Goal: Communication & Community: Answer question/provide support

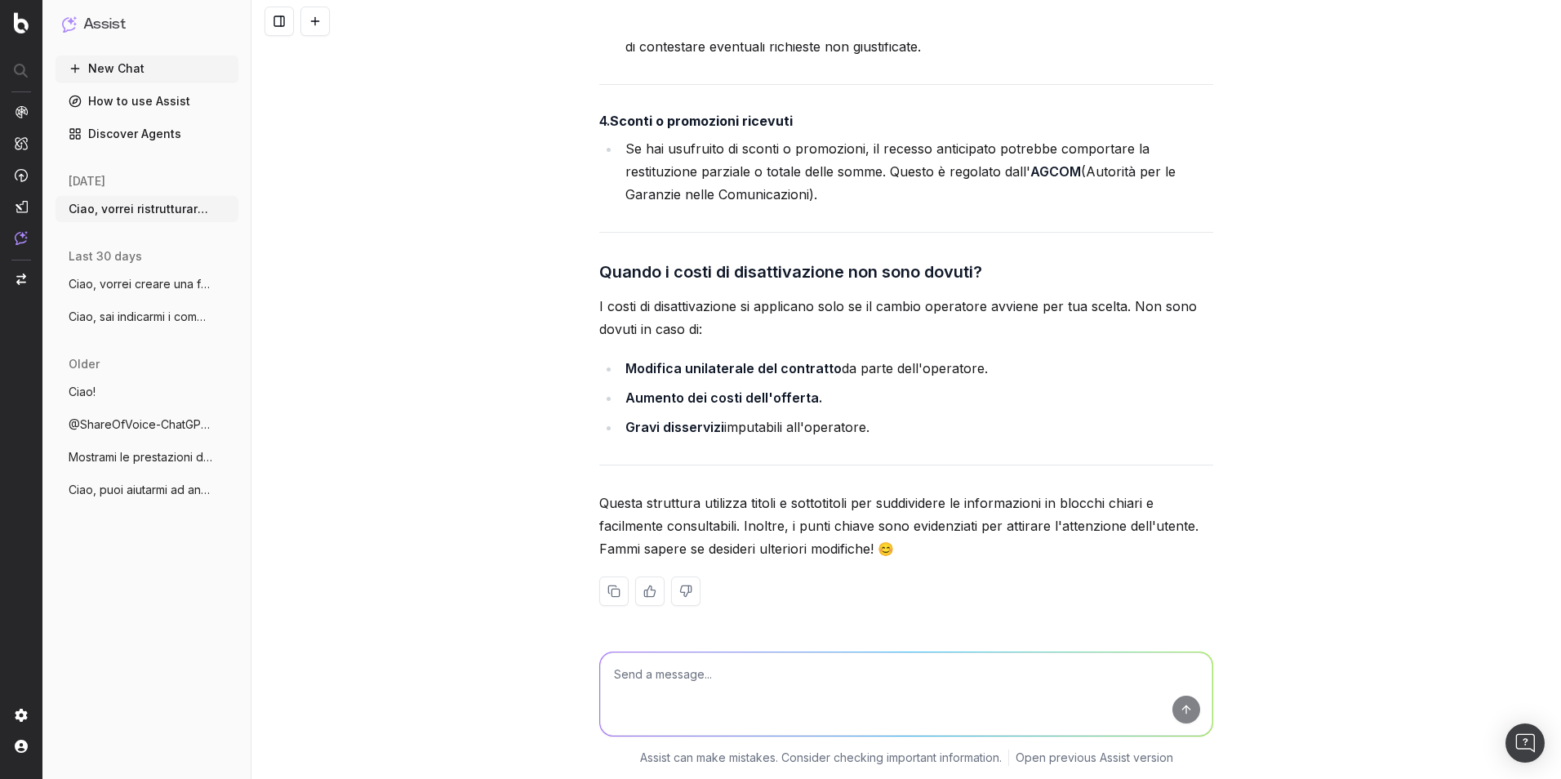
scroll to position [2149, 0]
click at [901, 663] on textarea at bounding box center [906, 693] width 612 height 83
type textarea "Grazie!"
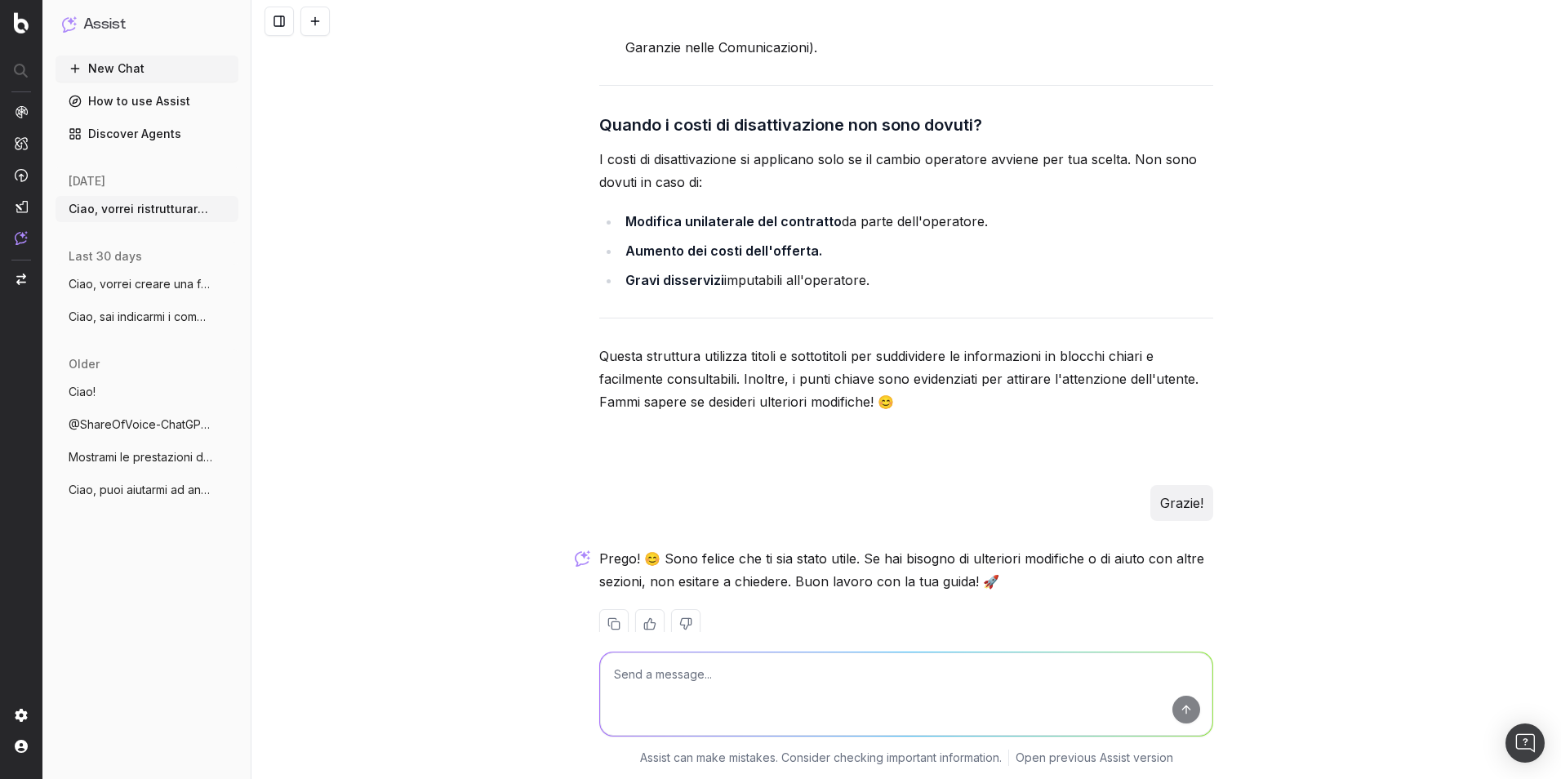
scroll to position [2329, 0]
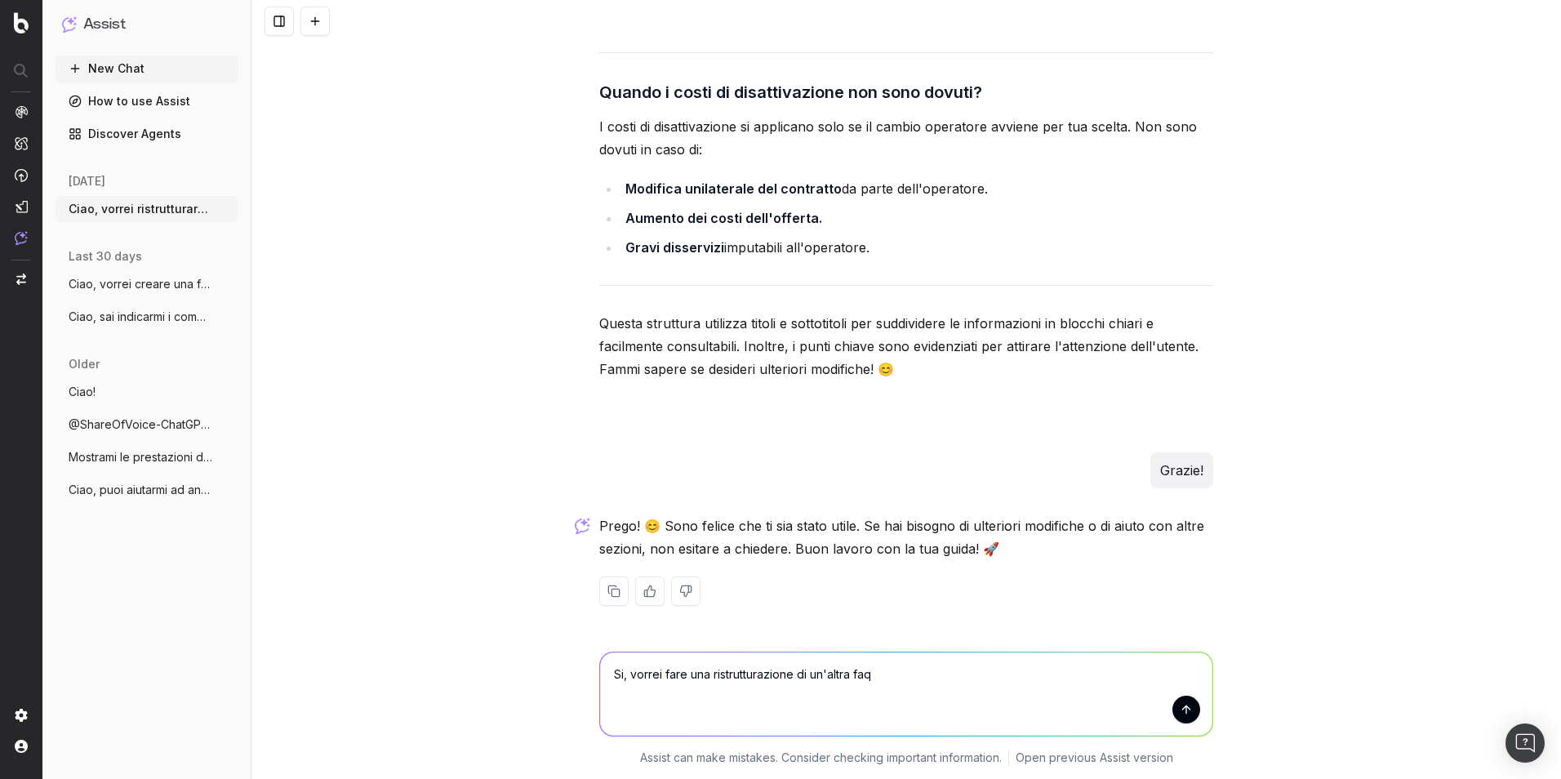
click at [901, 666] on textarea "Si, vorrei fare una ristrutturazione di un'altra faq" at bounding box center [906, 693] width 612 height 83
paste textarea "Loremip dolor s am. Consec a elitsed 8352 do. Eiusmo t inc utl etdolorema aliqu…"
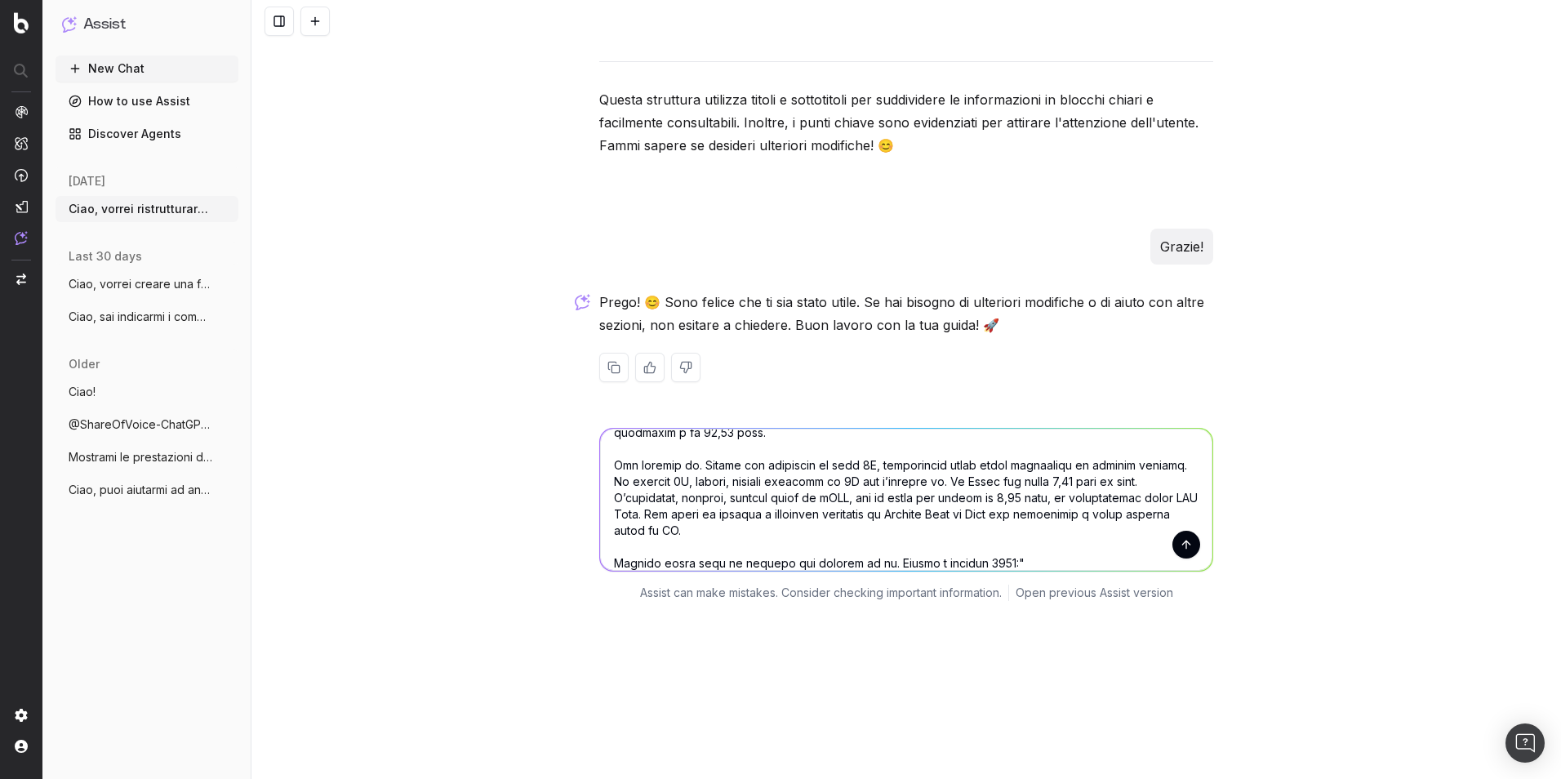
scroll to position [0, 0]
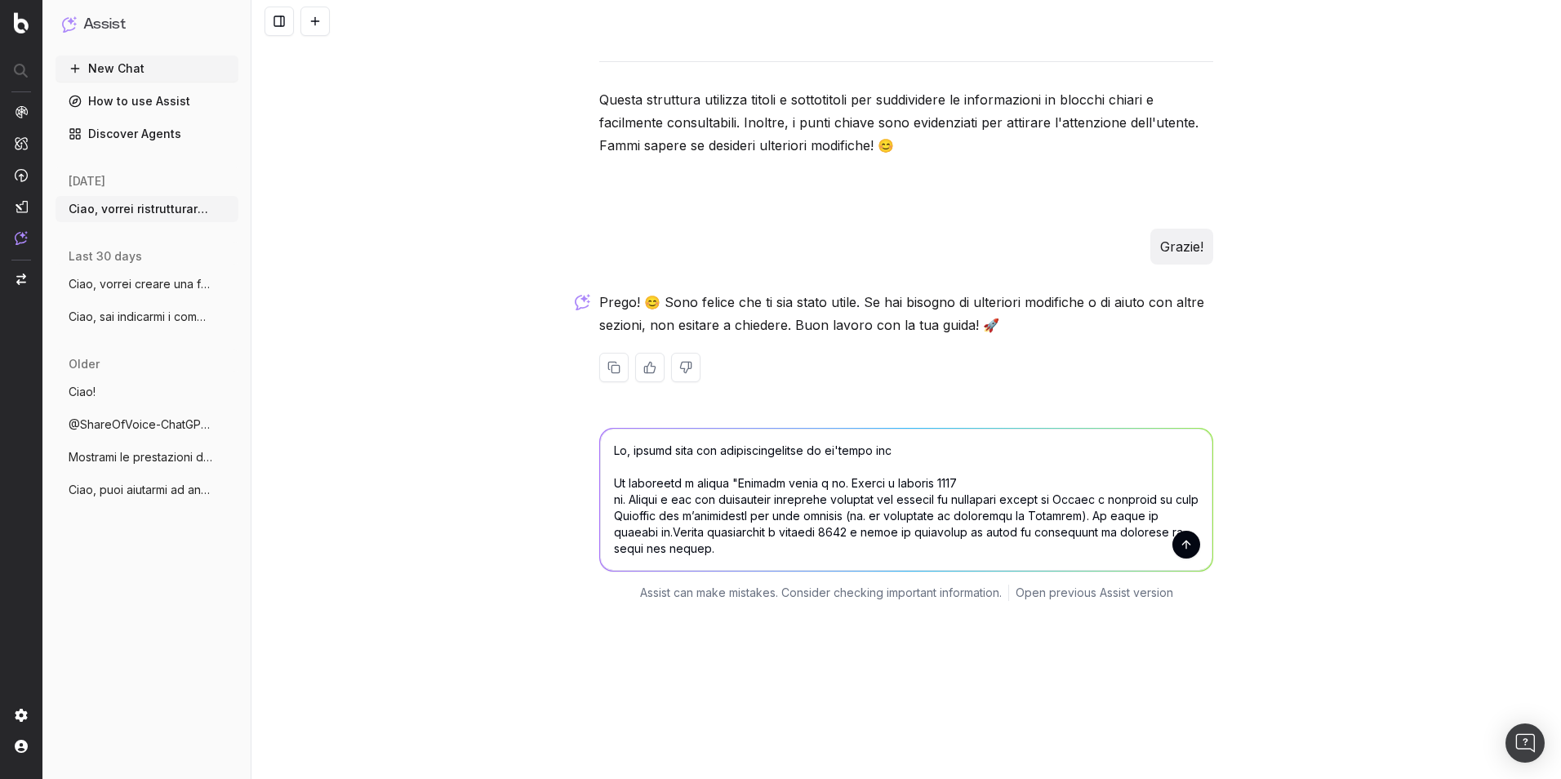
click at [984, 497] on textarea at bounding box center [906, 500] width 612 height 142
click at [979, 469] on textarea at bounding box center [906, 500] width 612 height 142
paste textarea "[URL][DOMAIN_NAME]"
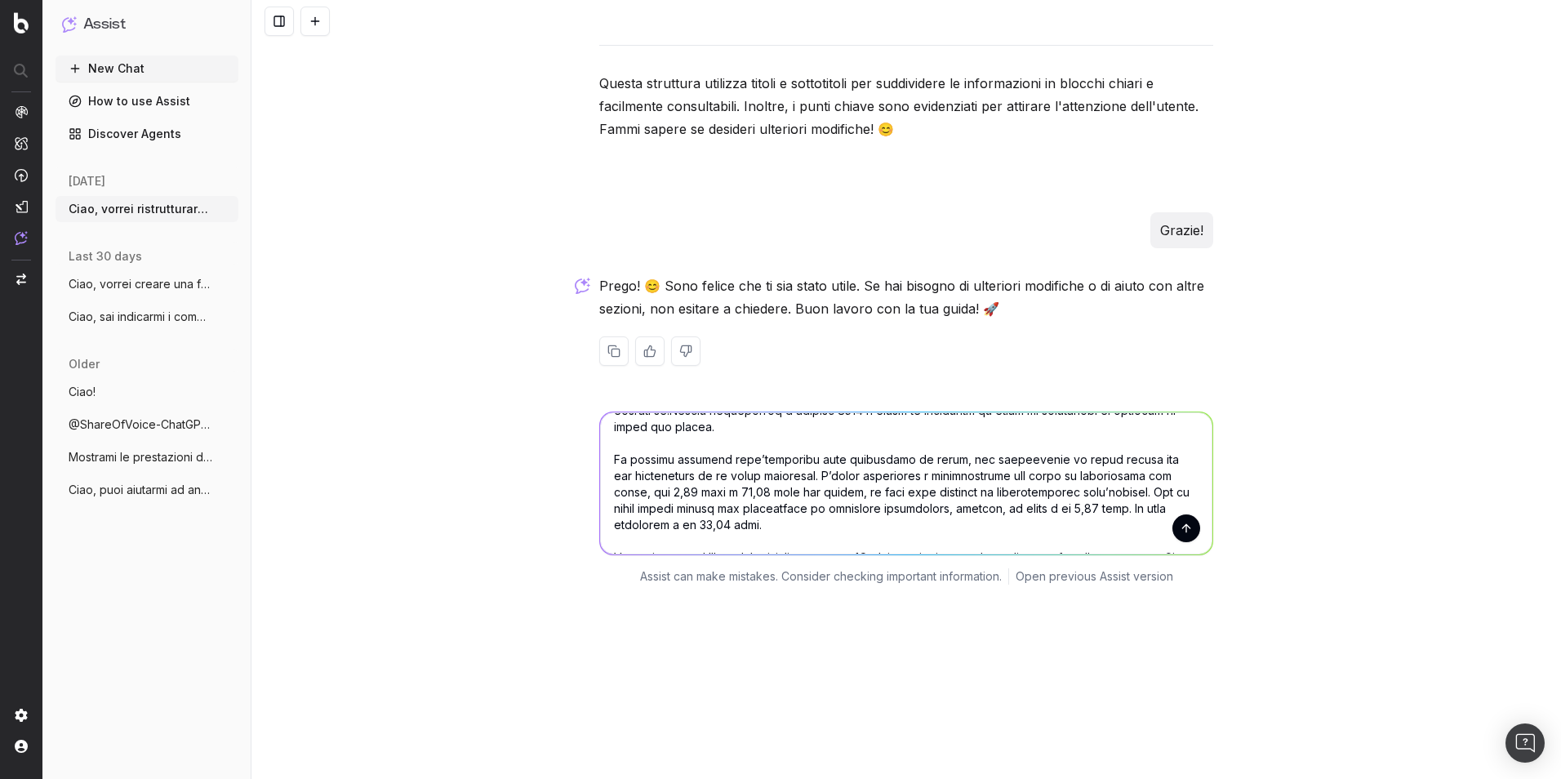
scroll to position [245, 0]
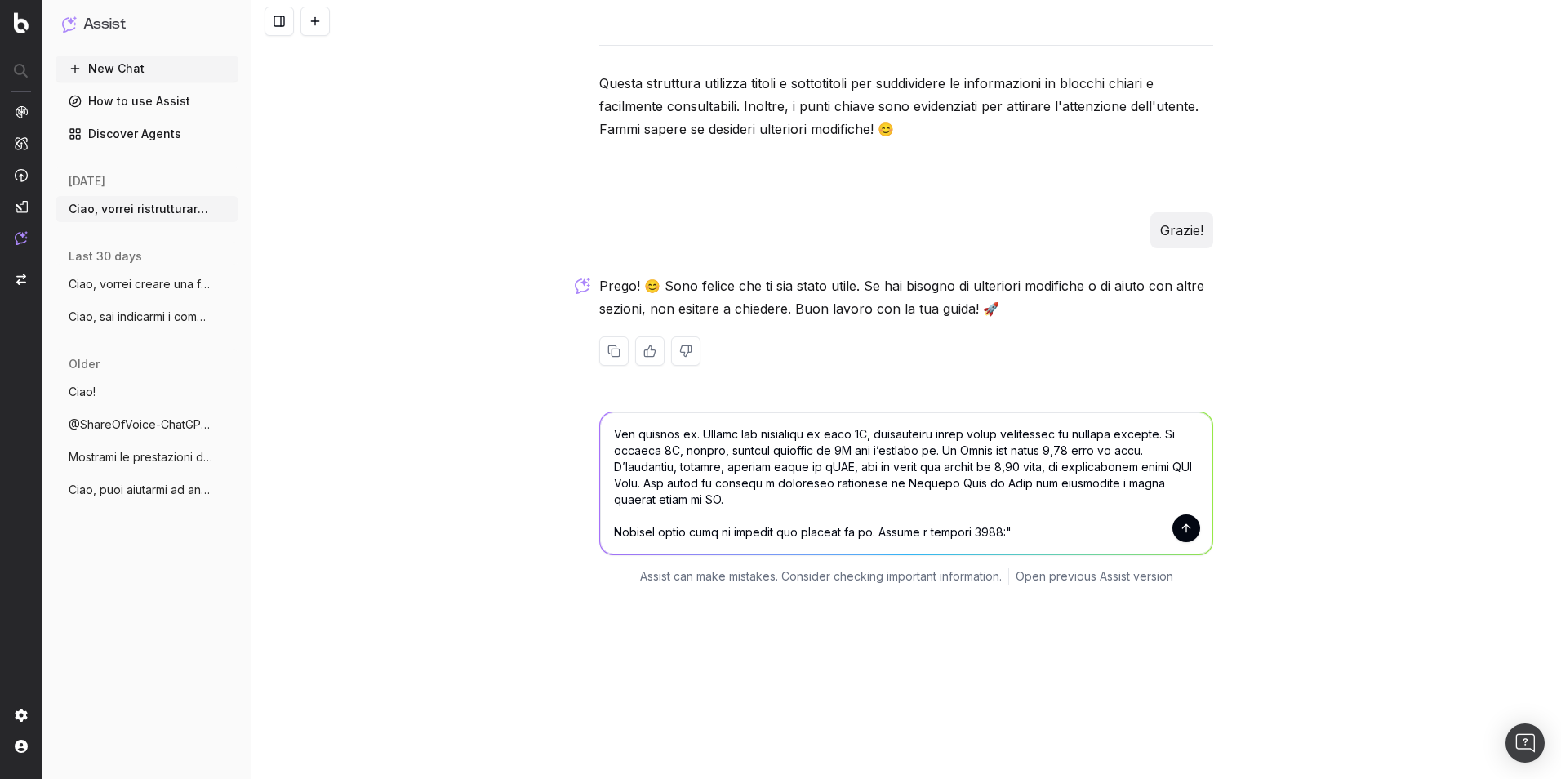
type textarea "Lo, ipsumd sita con adipiscingelitse do ei'tempo inc: utlab://etdolor.magnaal.e…"
click at [1043, 550] on textarea at bounding box center [906, 483] width 612 height 142
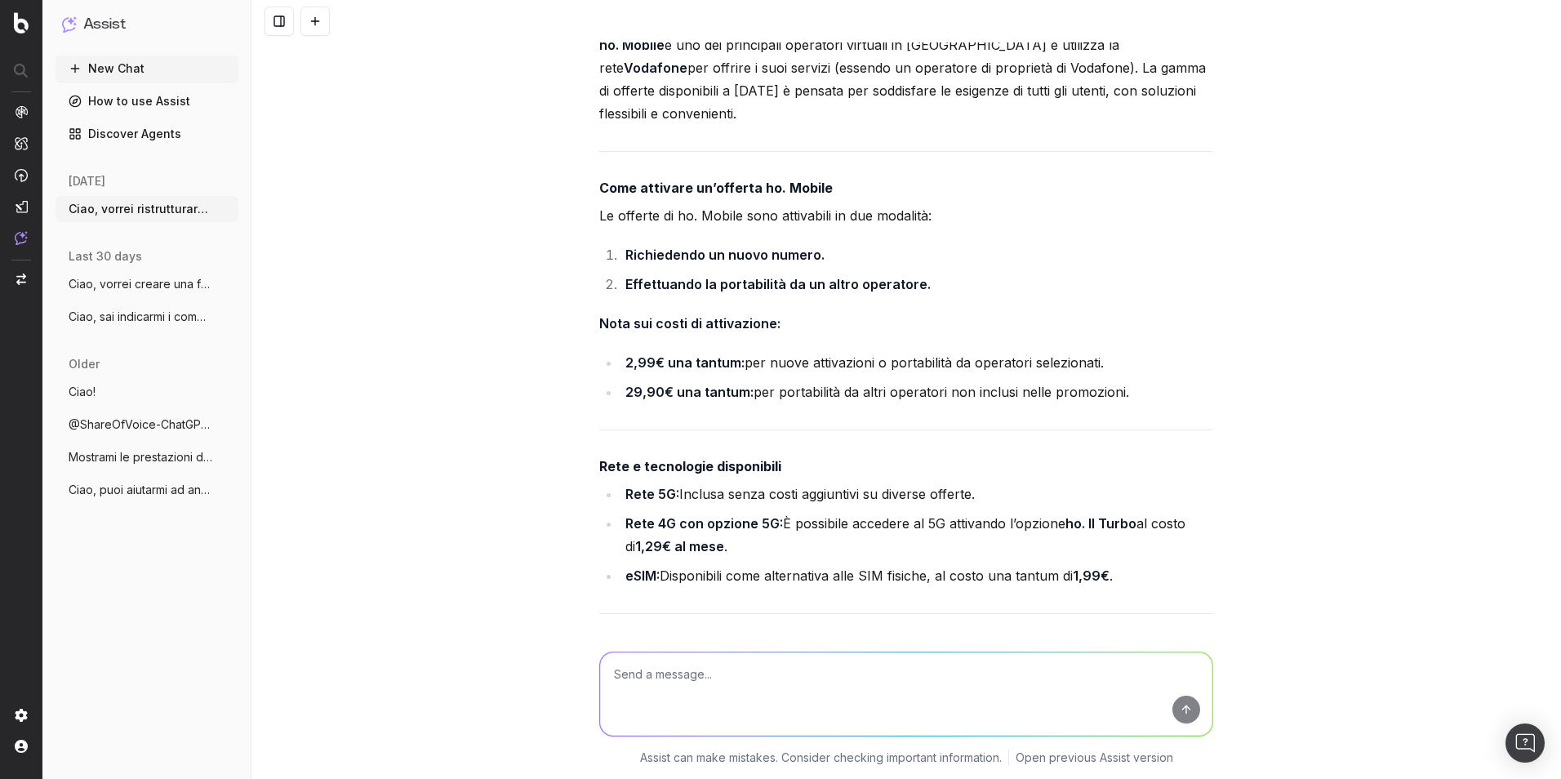
scroll to position [3591, 0]
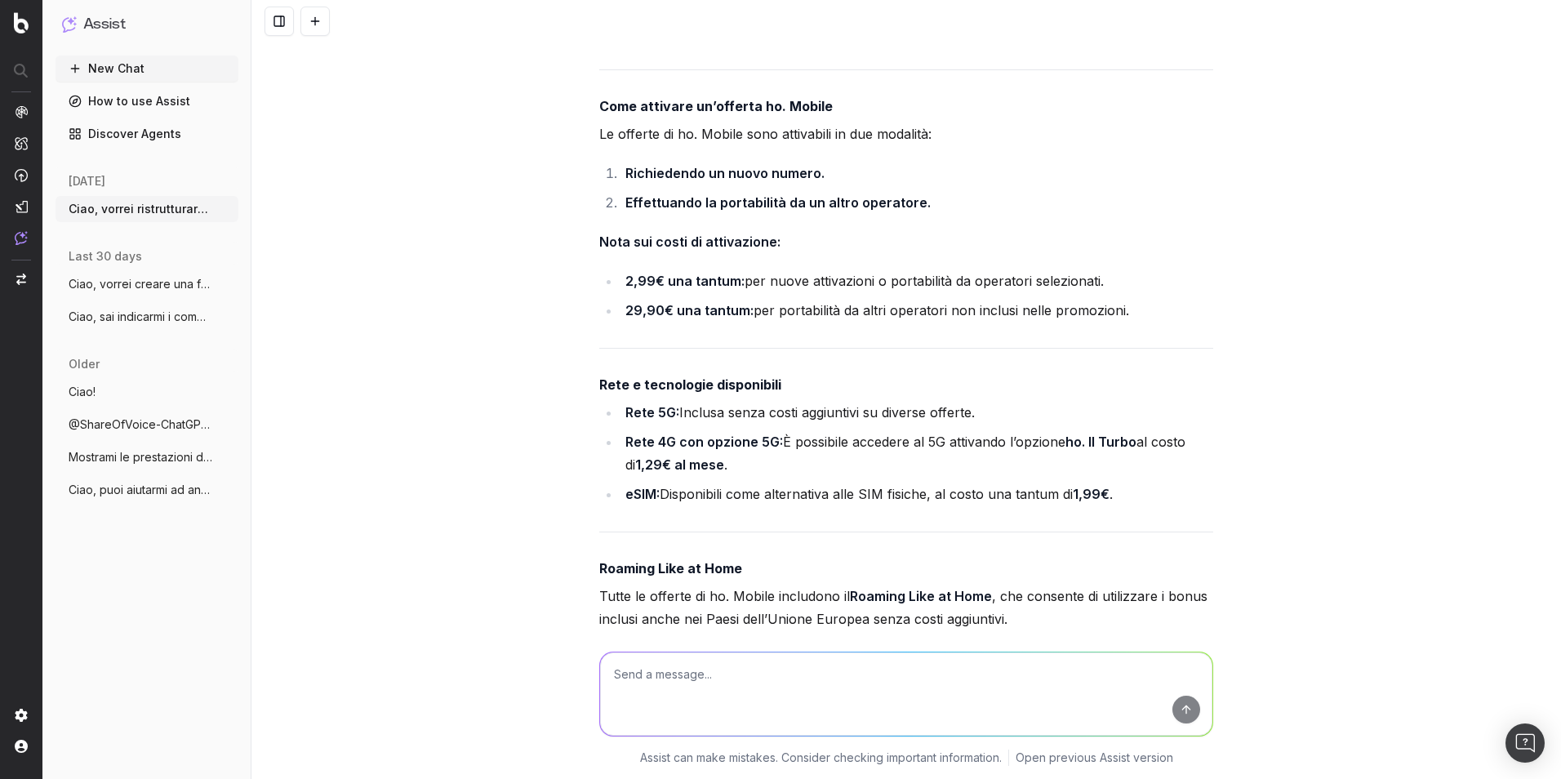
click at [752, 393] on strong "Rete e tecnologie disponibili" at bounding box center [690, 384] width 182 height 16
drag, startPoint x: 752, startPoint y: 410, endPoint x: 738, endPoint y: 434, distance: 28.1
click at [744, 424] on li "Rete 5G: Inclusa senza costi aggiuntivi su diverse offerte." at bounding box center [916, 412] width 593 height 23
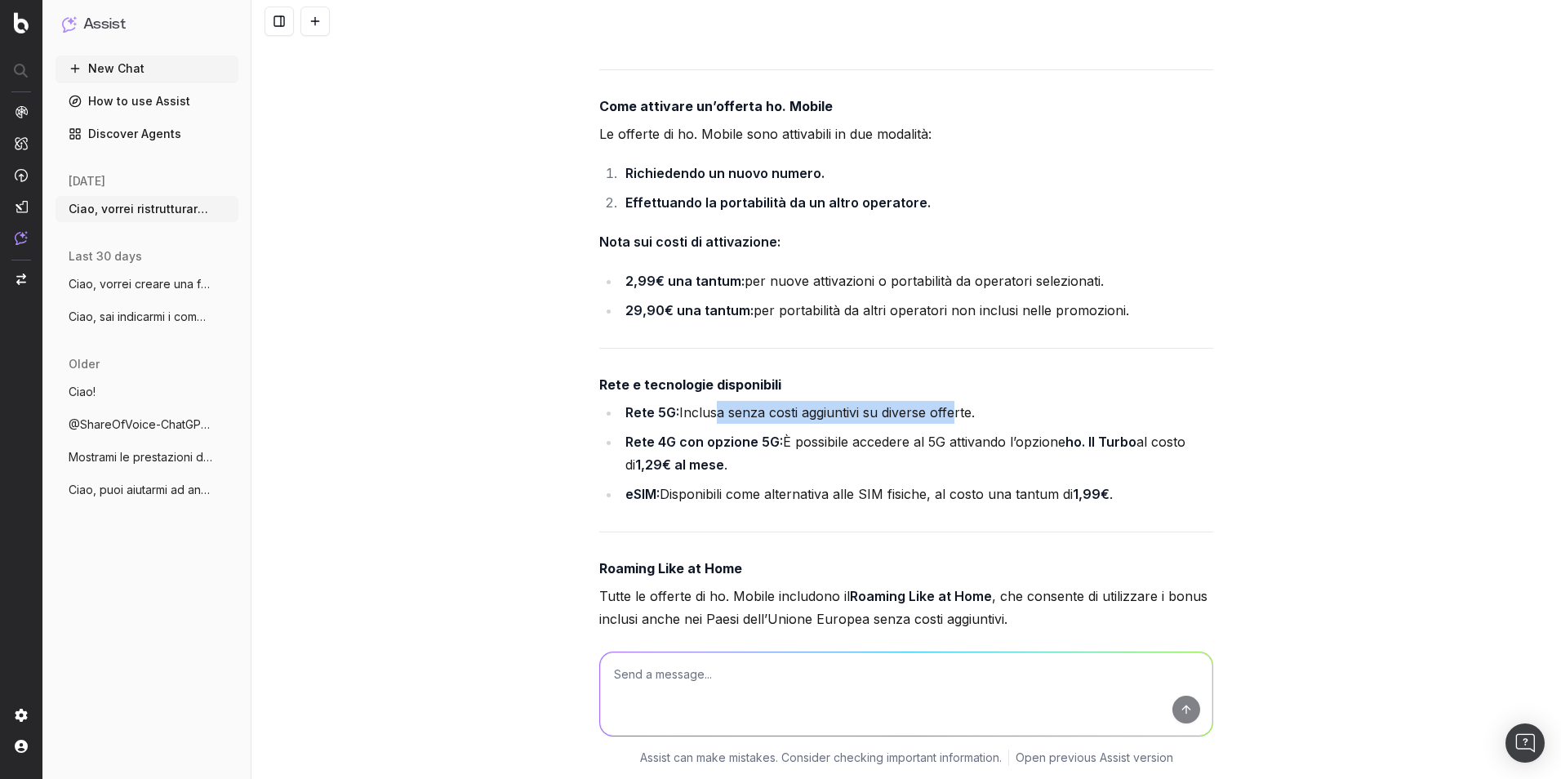
drag, startPoint x: 709, startPoint y: 434, endPoint x: 945, endPoint y: 445, distance: 237.0
click at [945, 424] on li "Rete 5G: Inclusa senza costi aggiuntivi su diverse offerte." at bounding box center [916, 412] width 593 height 23
drag, startPoint x: 945, startPoint y: 445, endPoint x: 937, endPoint y: 447, distance: 8.5
click at [945, 424] on li "Rete 5G: Inclusa senza costi aggiuntivi su diverse offerte." at bounding box center [916, 412] width 593 height 23
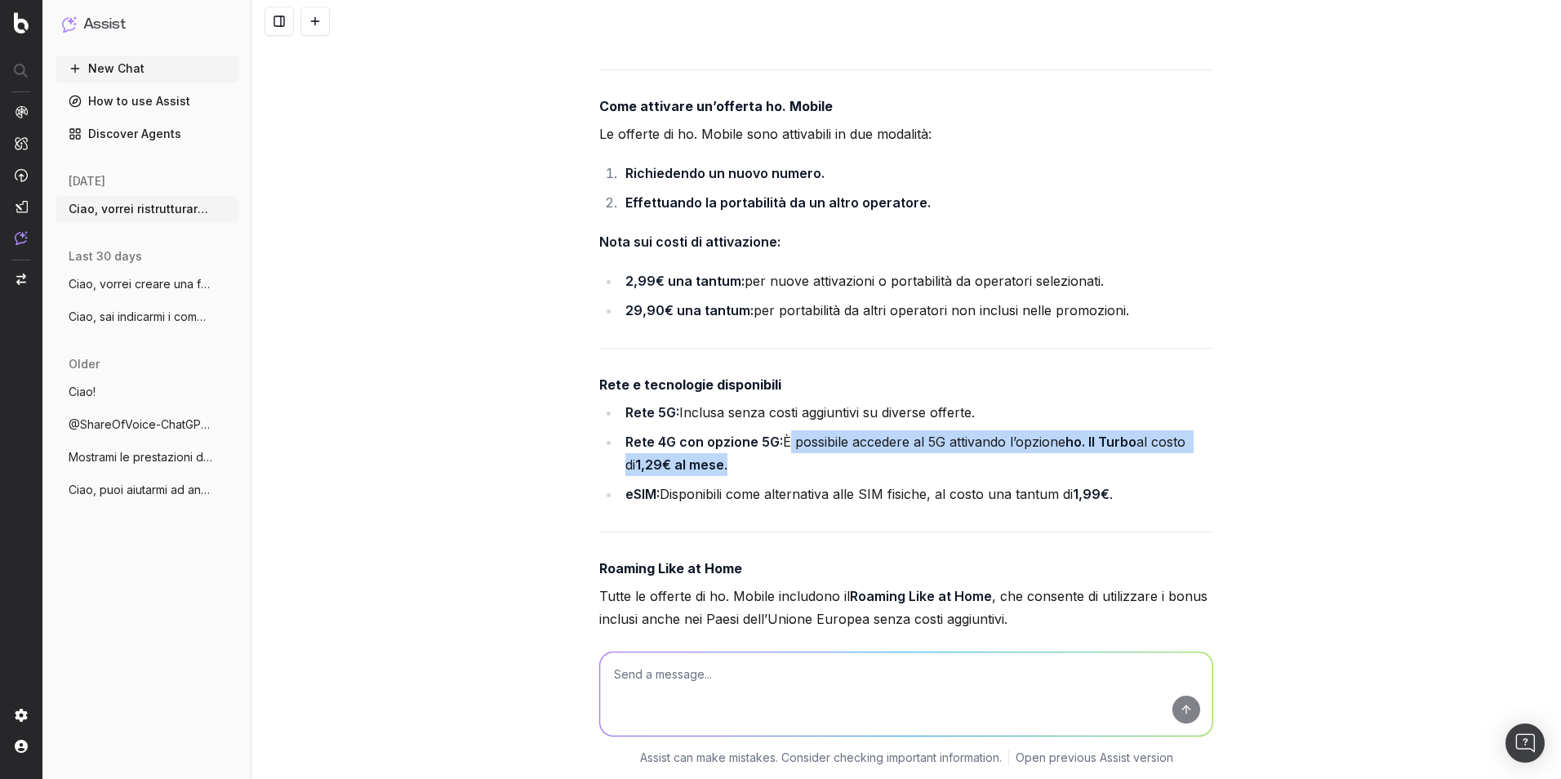
drag, startPoint x: 778, startPoint y: 467, endPoint x: 989, endPoint y: 476, distance: 210.8
click at [989, 476] on li "Rete 4G con opzione 5G: È possibile accedere al 5G attivando l’opzione ho. Il T…" at bounding box center [916, 453] width 593 height 46
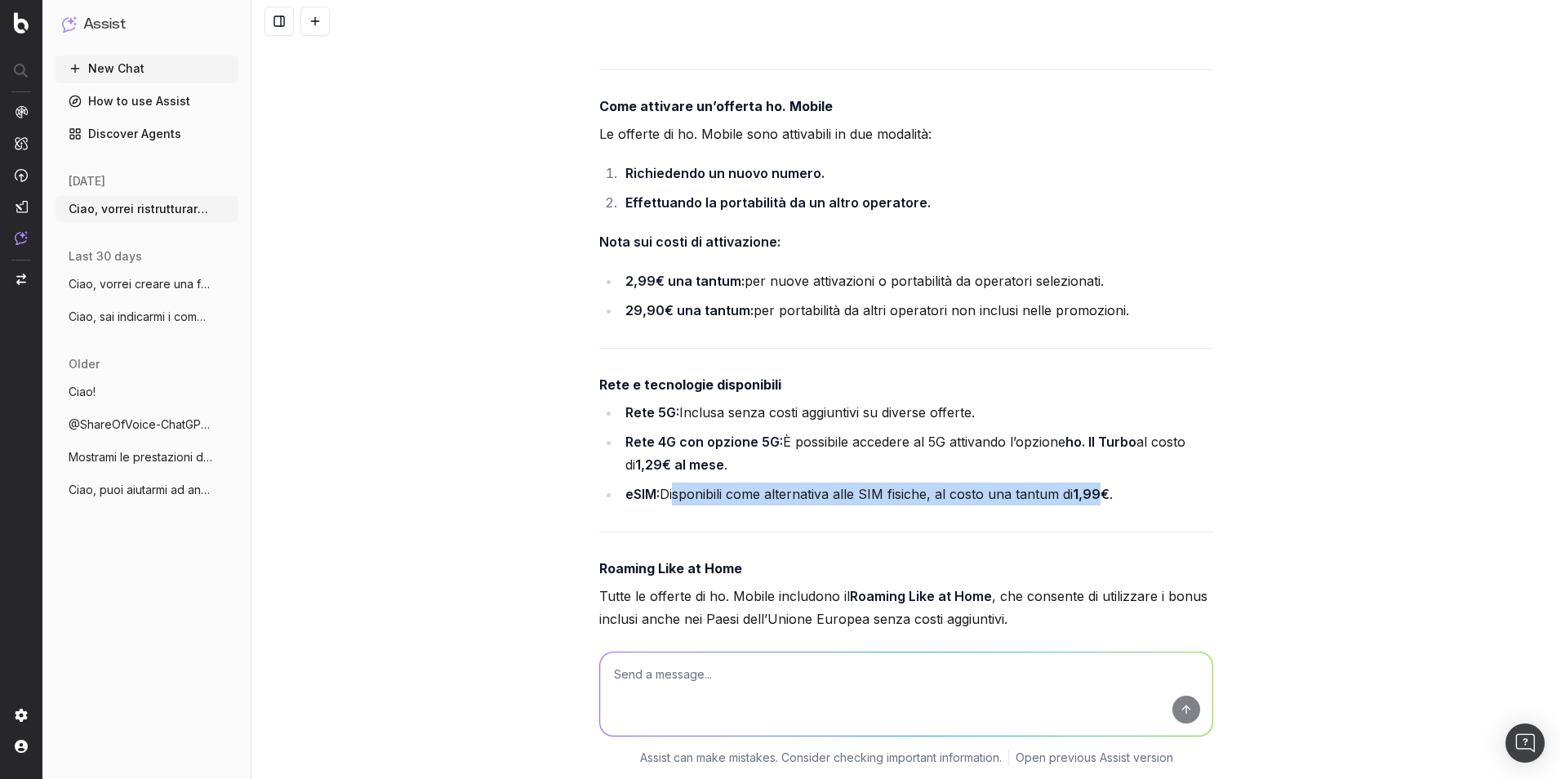
drag, startPoint x: 664, startPoint y: 518, endPoint x: 1099, endPoint y: 514, distance: 434.3
click at [1099, 505] on li "eSIM: Disponibili come alternativa alle SIM fisiche, al costo una tantum di 1,9…" at bounding box center [916, 493] width 593 height 23
click at [1099, 502] on strong "1,99€" at bounding box center [1091, 494] width 37 height 16
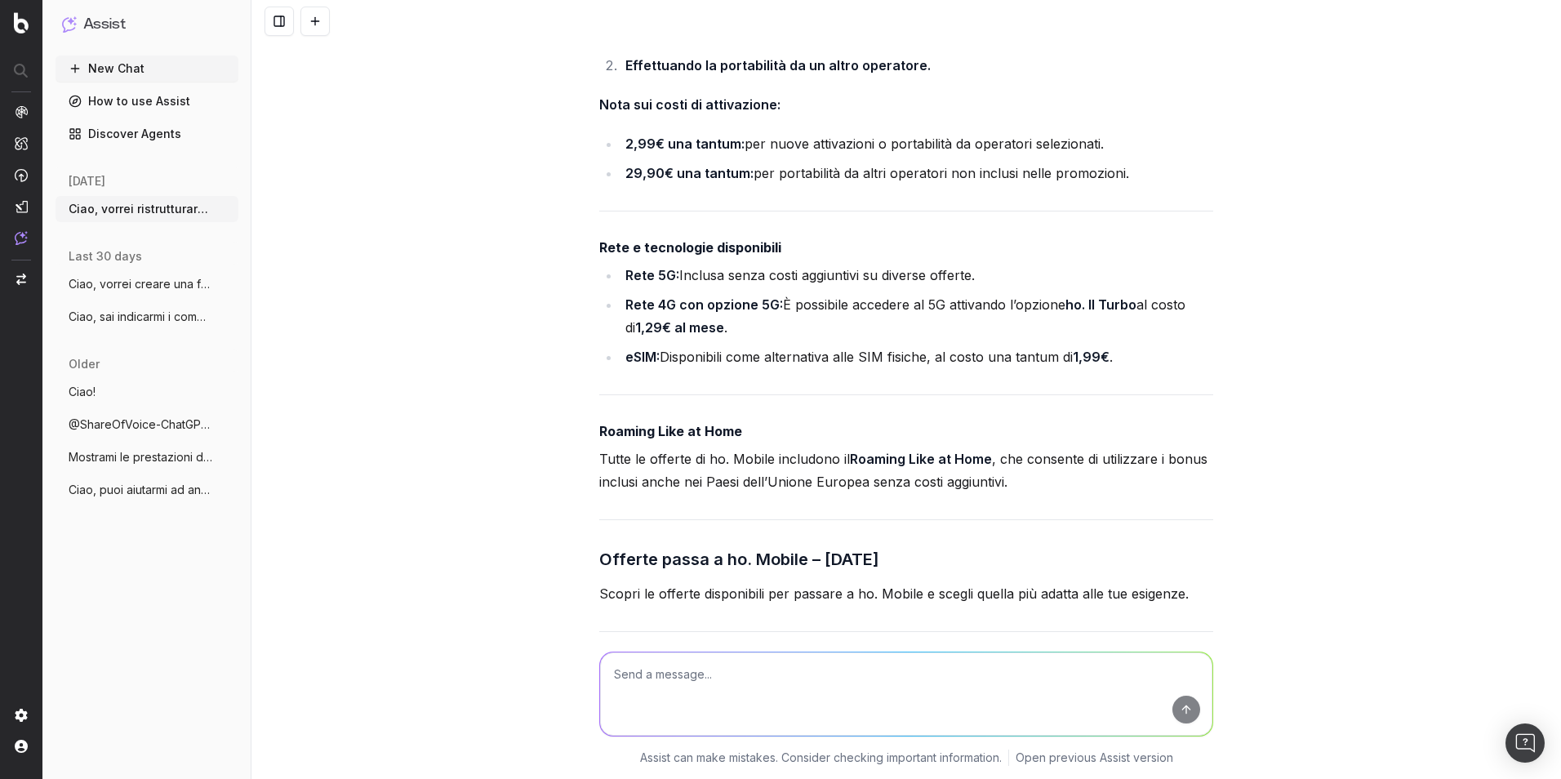
scroll to position [3754, 0]
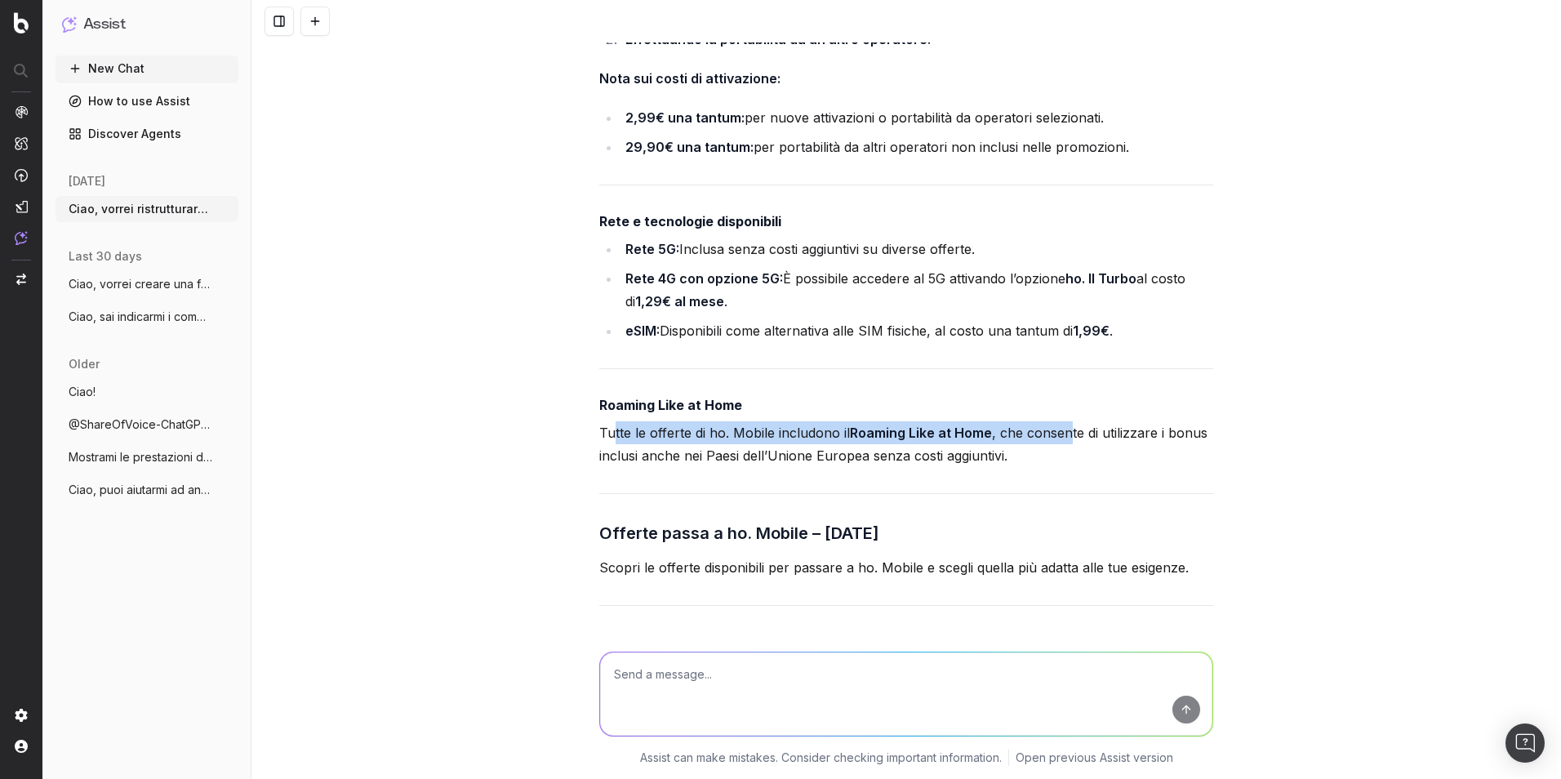
drag, startPoint x: 609, startPoint y: 455, endPoint x: 1061, endPoint y: 459, distance: 452.2
click at [1061, 459] on p "Tutte le offerte di ho. Mobile includono il Roaming Like at Home , che consente…" at bounding box center [906, 444] width 614 height 46
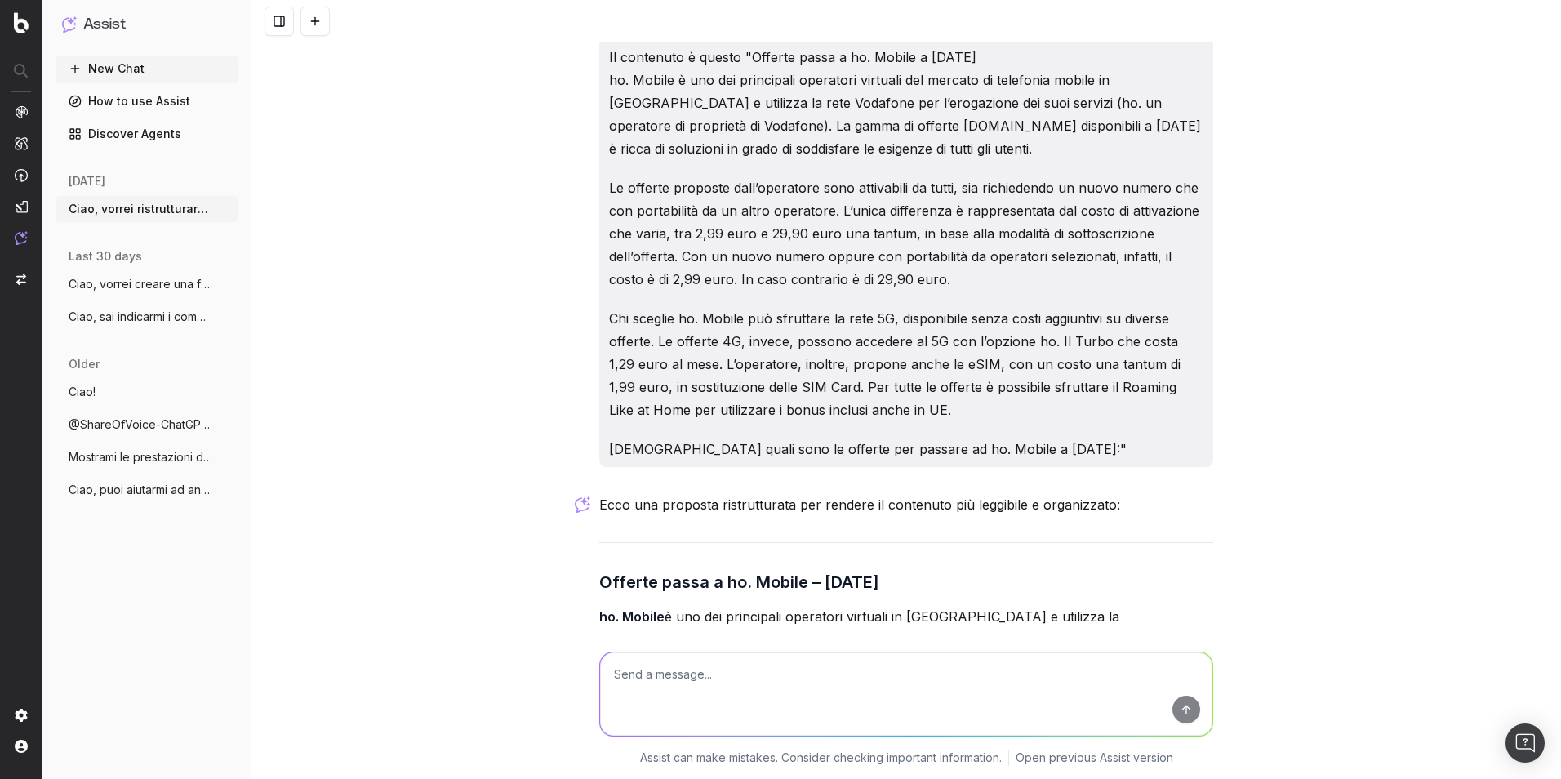
scroll to position [2693, 0]
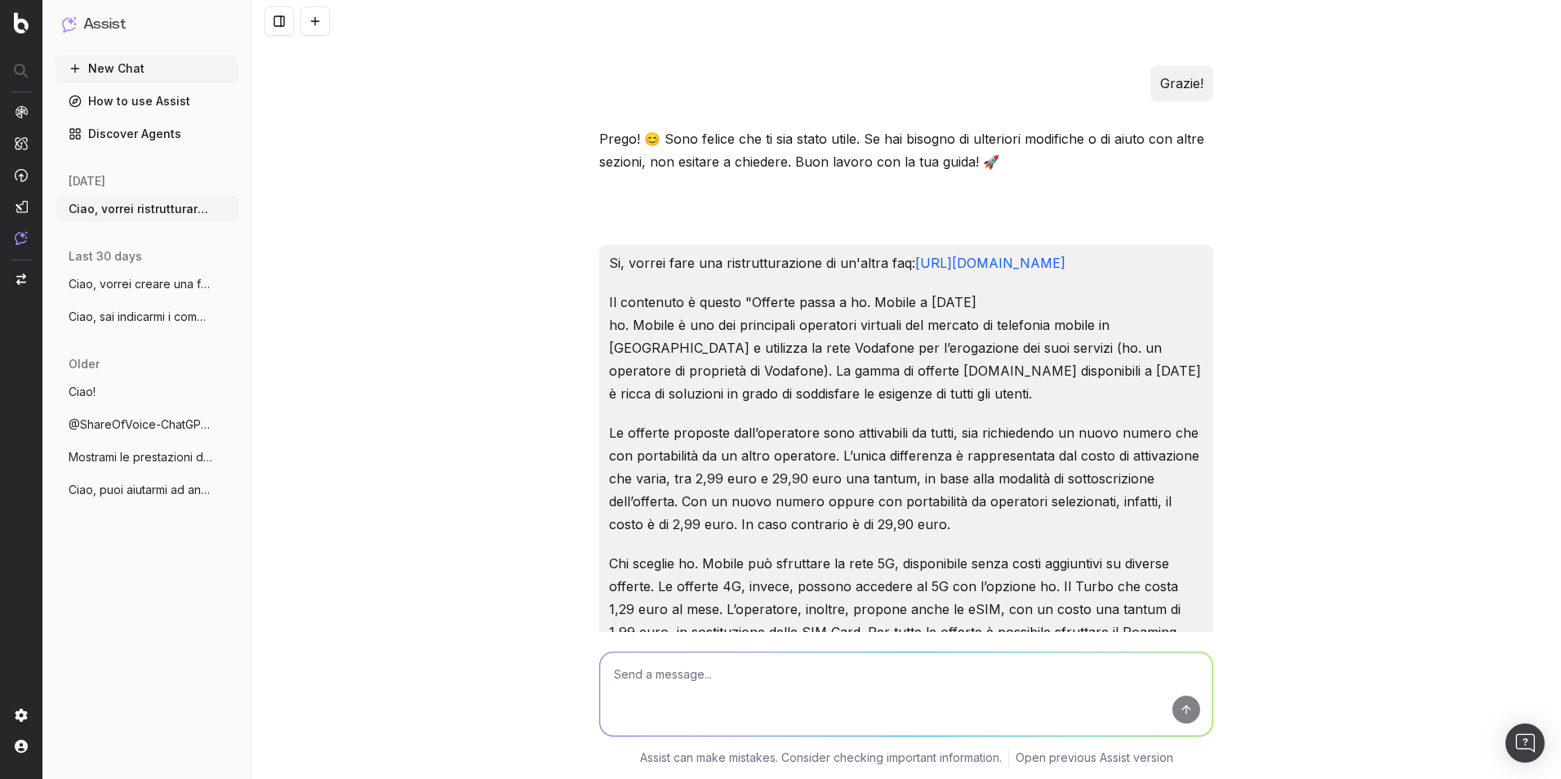
drag, startPoint x: 1123, startPoint y: 314, endPoint x: 905, endPoint y: 289, distance: 219.4
click at [905, 274] on p "Si, vorrei fare una ristrutturazione di un'altra faq: [URL][DOMAIN_NAME]" at bounding box center [906, 262] width 594 height 23
copy link "[URL][DOMAIN_NAME]"
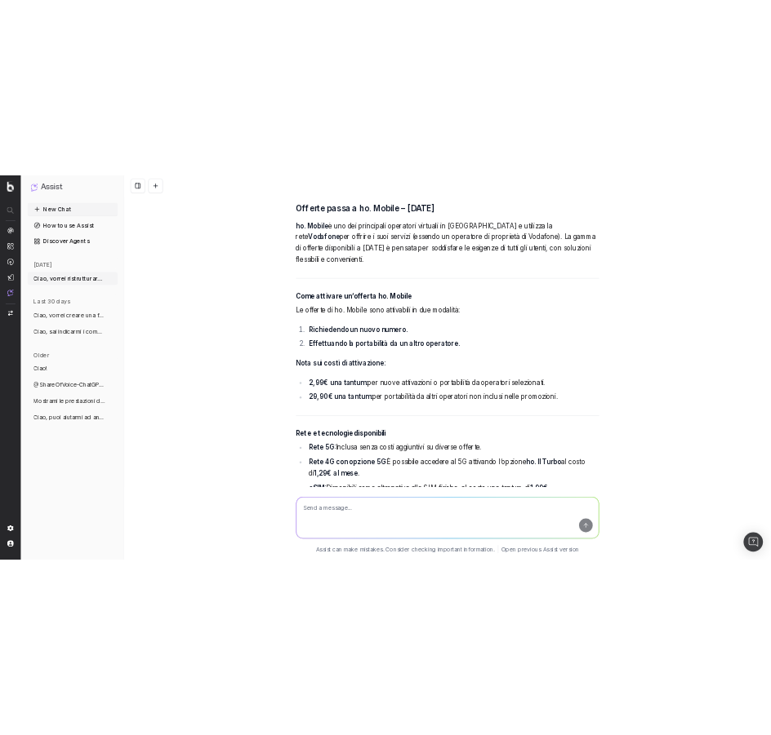
scroll to position [3428, 0]
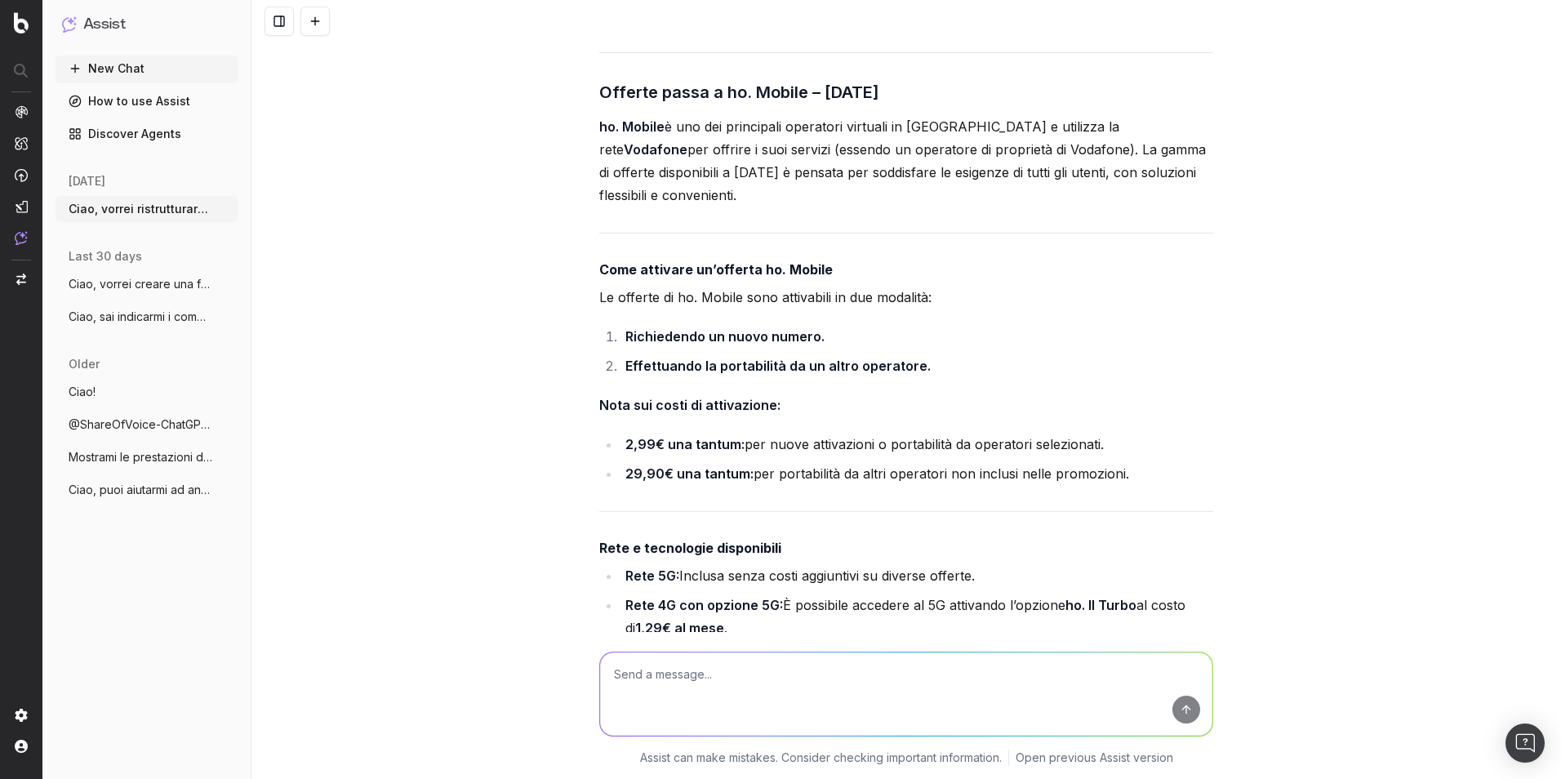
click at [776, 193] on p "ho. Mobile è uno dei principali operatori virtuali in [GEOGRAPHIC_DATA] e utili…" at bounding box center [906, 160] width 614 height 91
copy strong
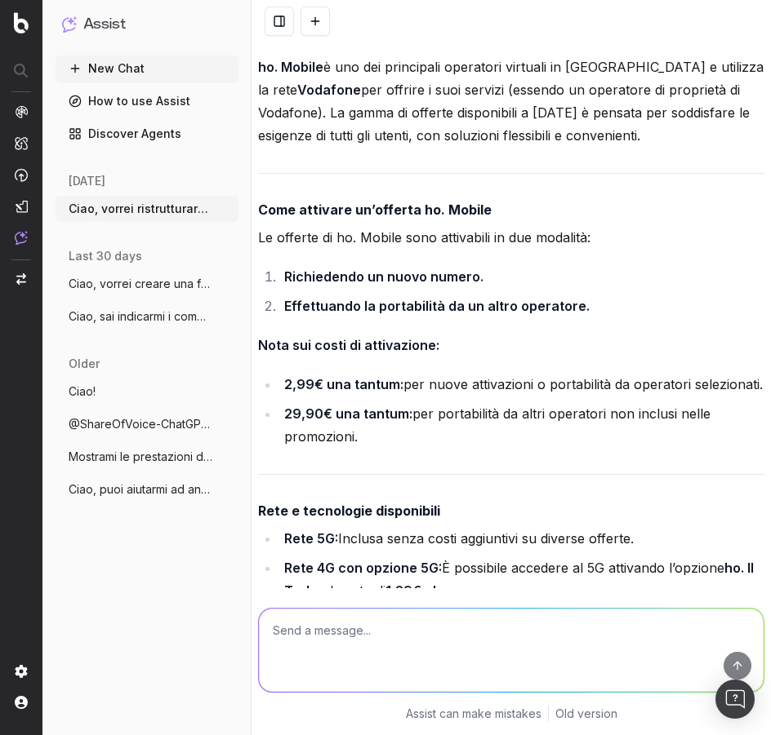
scroll to position [3836, 0]
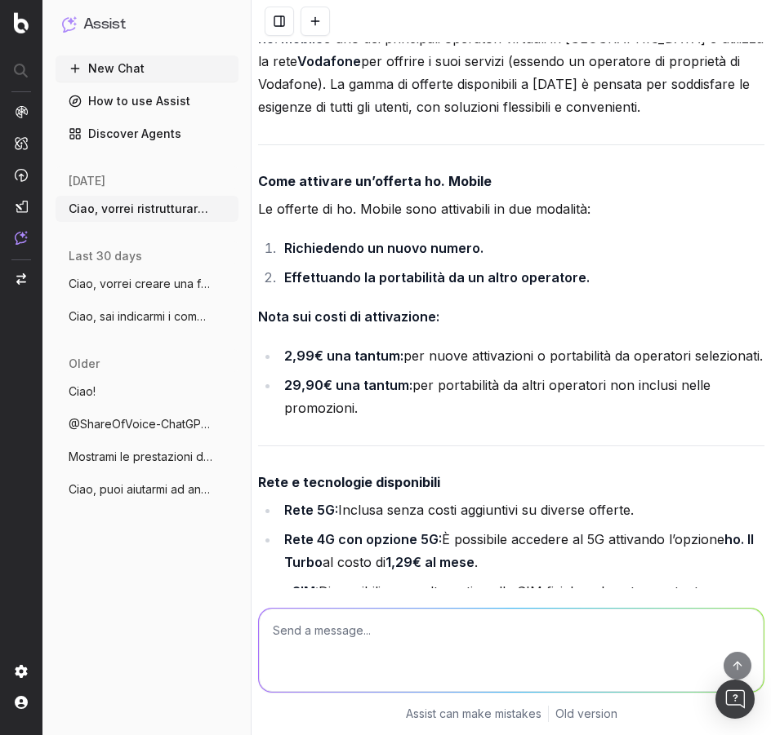
drag, startPoint x: 259, startPoint y: 224, endPoint x: 607, endPoint y: 471, distance: 426.9
click at [607, 471] on div "Ecco una proposta ristrutturata per rendere il contenuto più leggibile e organi…" at bounding box center [511, 497] width 506 height 1210
copy div "Come attivare un’offerta ho. Mobile Le offerte di ho. Mobile sono attivabili in…"
click at [566, 420] on li "29,90€ una tantum: per portabilità da altri operatori non inclusi nelle promozi…" at bounding box center [521, 397] width 485 height 46
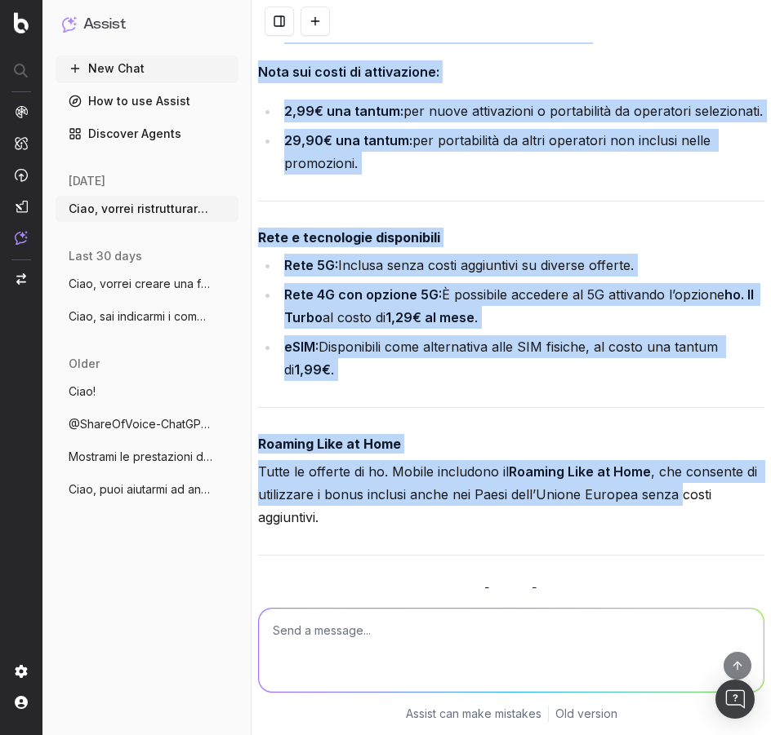
scroll to position [4162, 0]
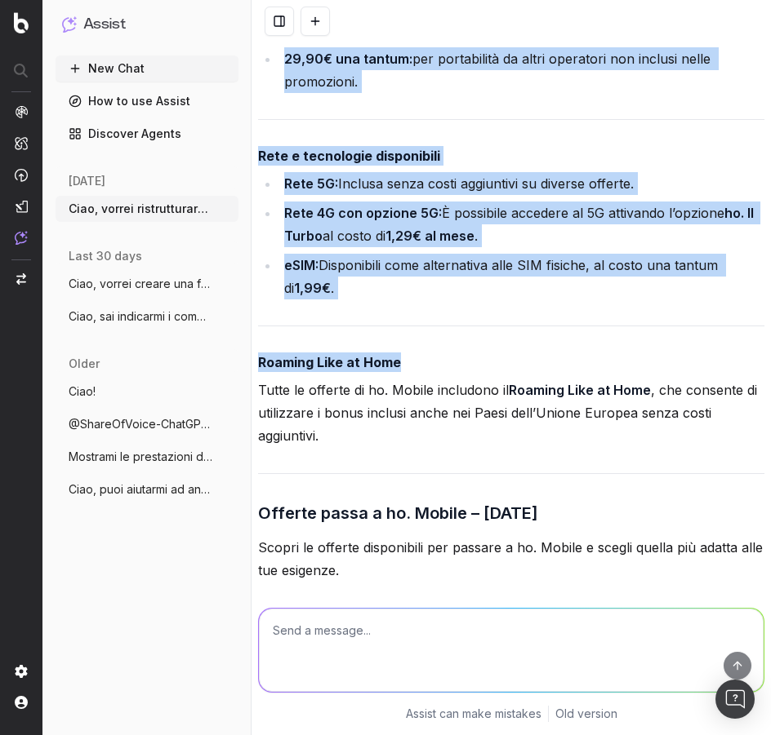
drag, startPoint x: 259, startPoint y: 230, endPoint x: 669, endPoint y: 530, distance: 508.3
click at [669, 530] on div "Ecco una proposta ristrutturata per rendere il contenuto più leggibile e organi…" at bounding box center [511, 171] width 506 height 1210
copy div "Come attivare un’offerta ho. Mobile Le offerte di ho. Mobile sono attivabili in…"
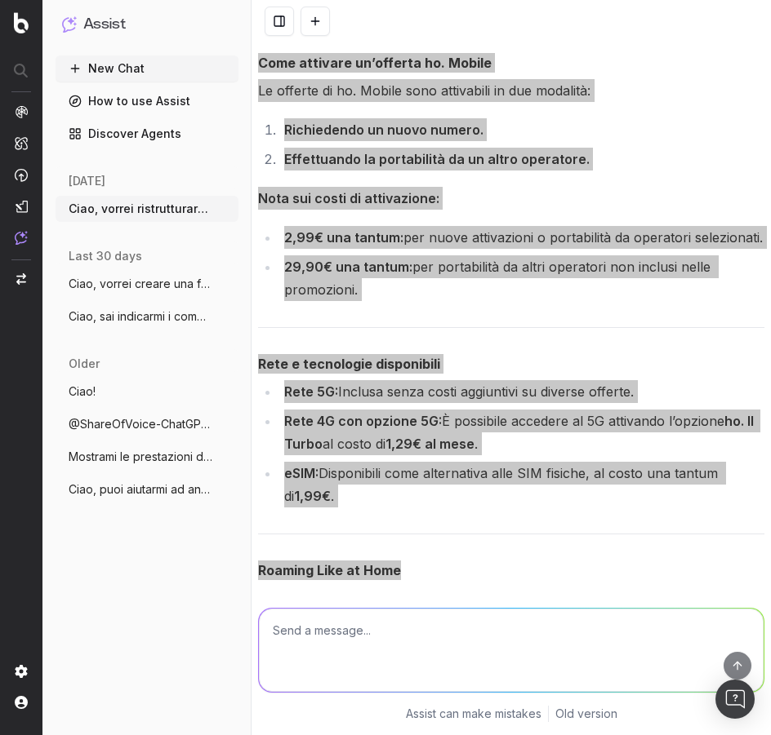
scroll to position [3917, 0]
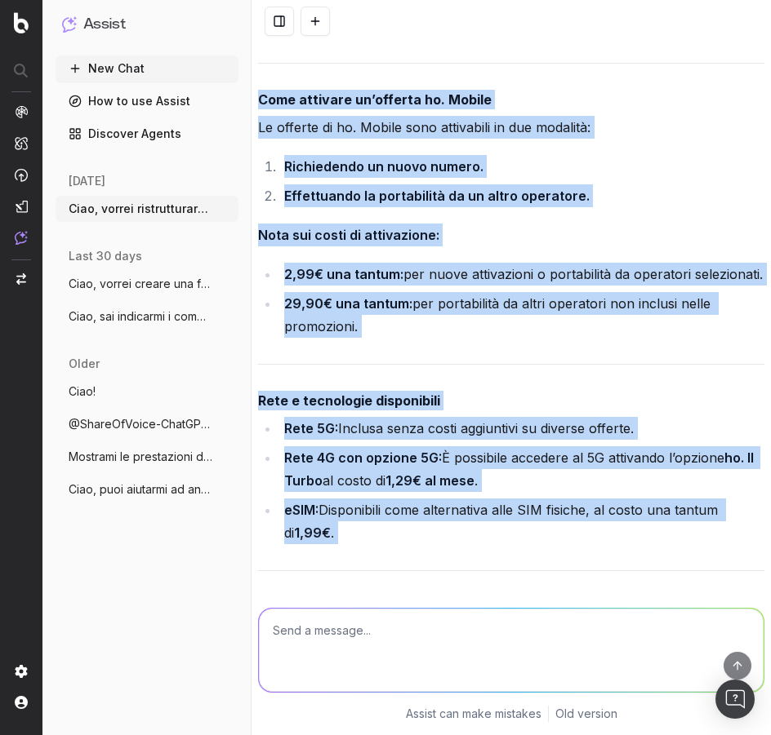
click at [484, 286] on li "2,99€ una tantum: per nuove attivazioni o portabilità da operatori selezionati." at bounding box center [521, 274] width 485 height 23
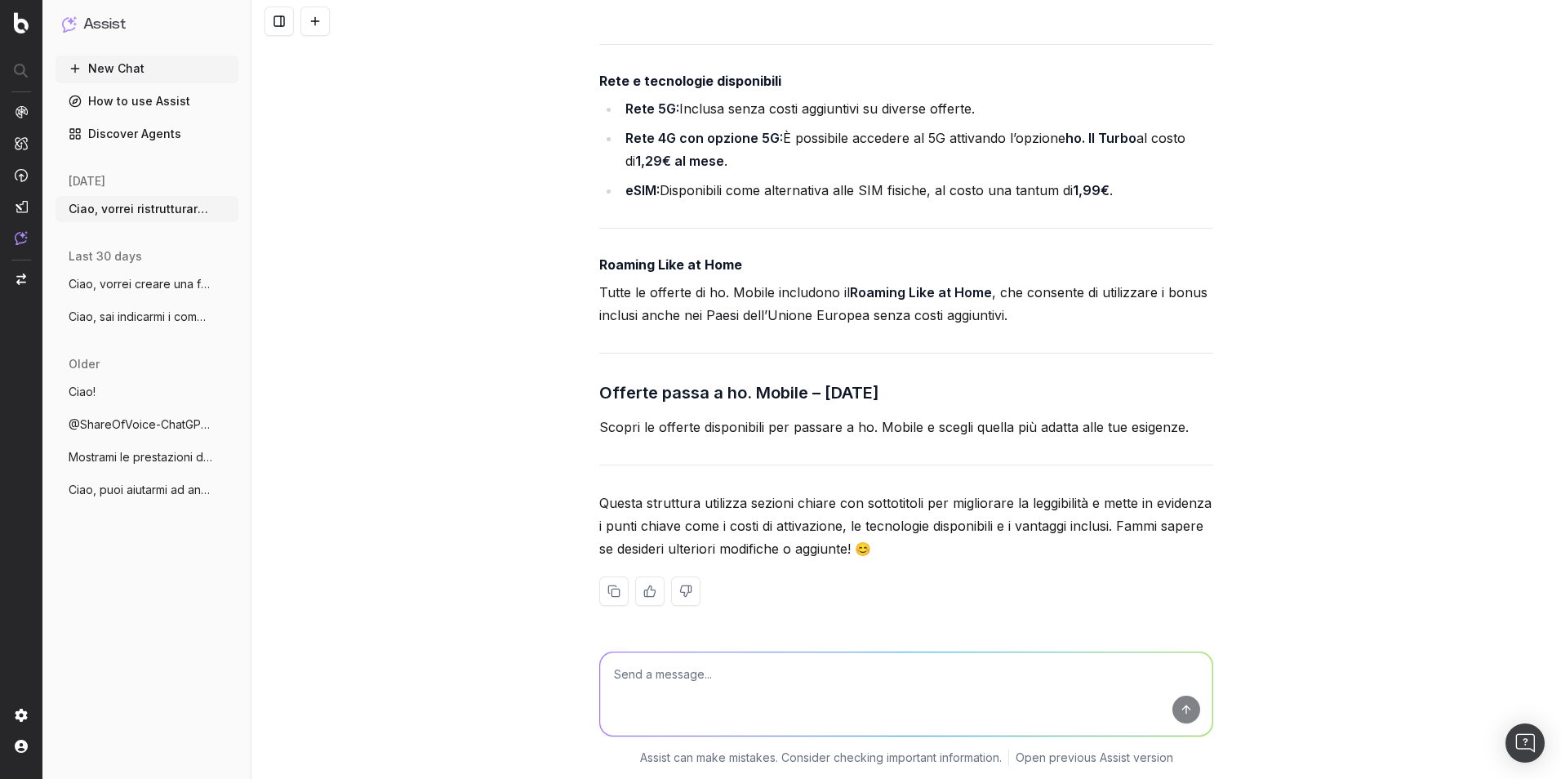
scroll to position [3914, 0]
click at [802, 669] on textarea at bounding box center [906, 693] width 612 height 83
paste textarea "Loremip dolor s Ametcons adipis e seddoei 4163 Te incidid utl etdolor m Aliquae…"
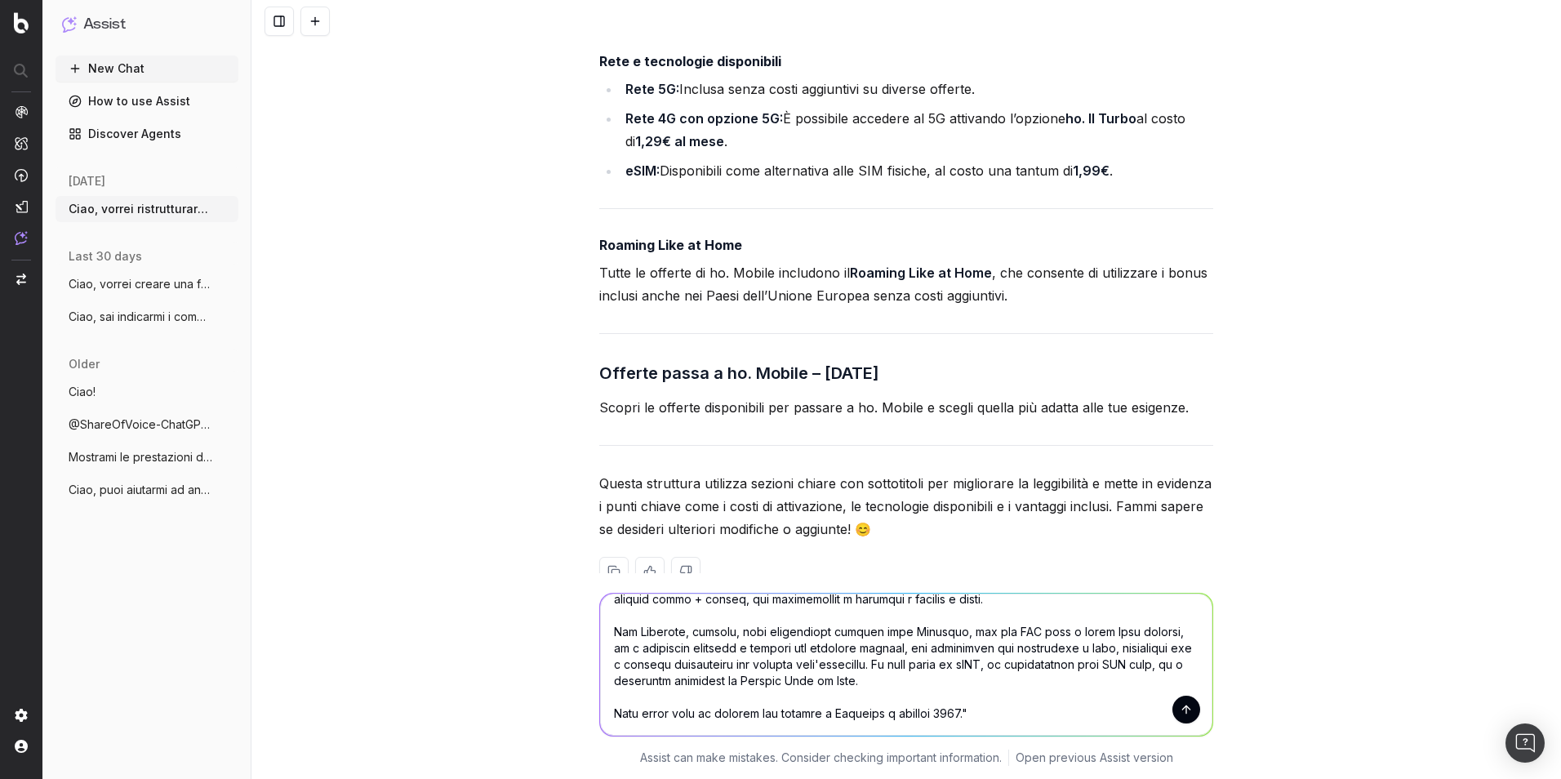
scroll to position [181, 0]
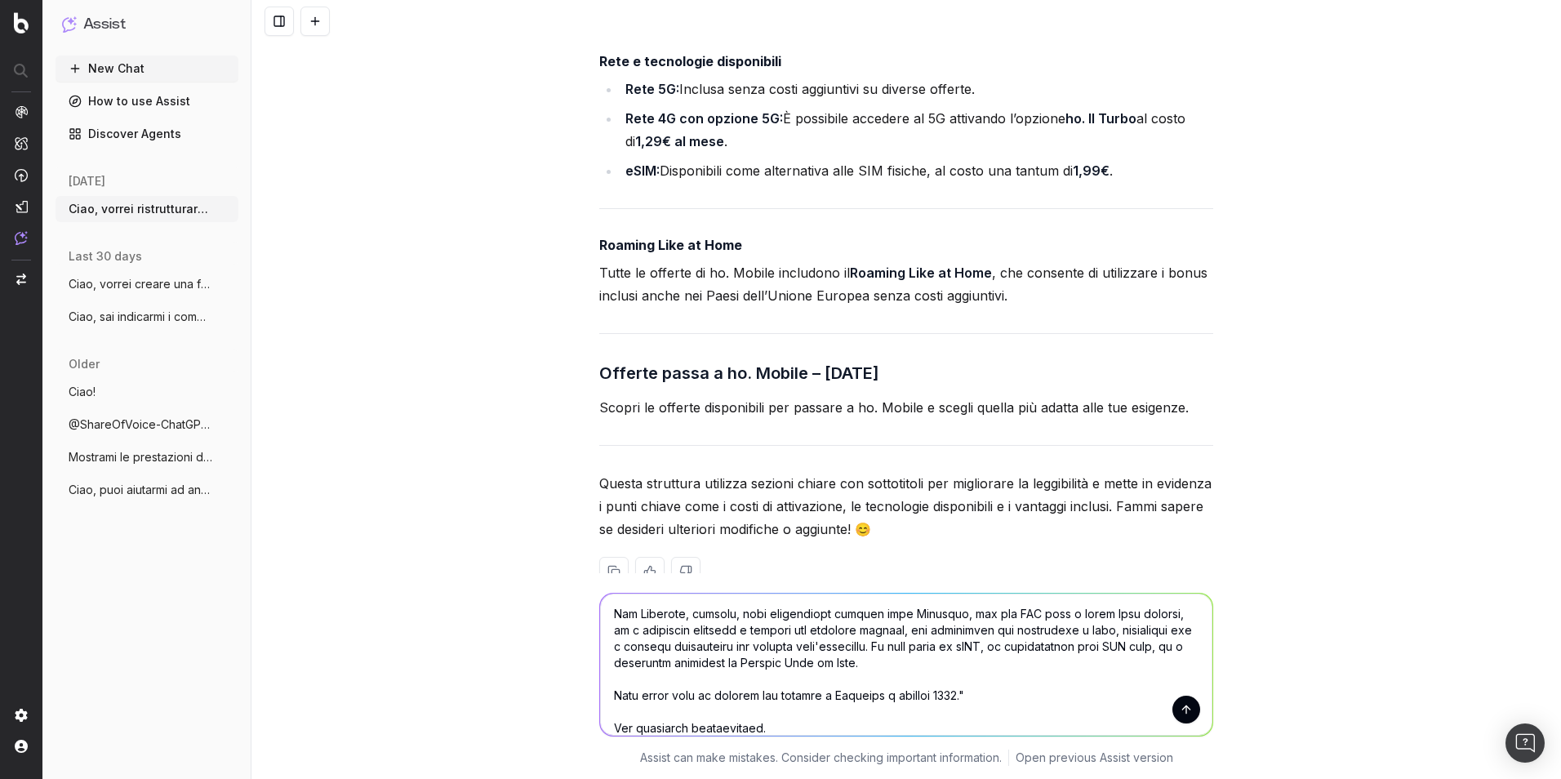
click at [808, 724] on textarea at bounding box center [906, 664] width 612 height 142
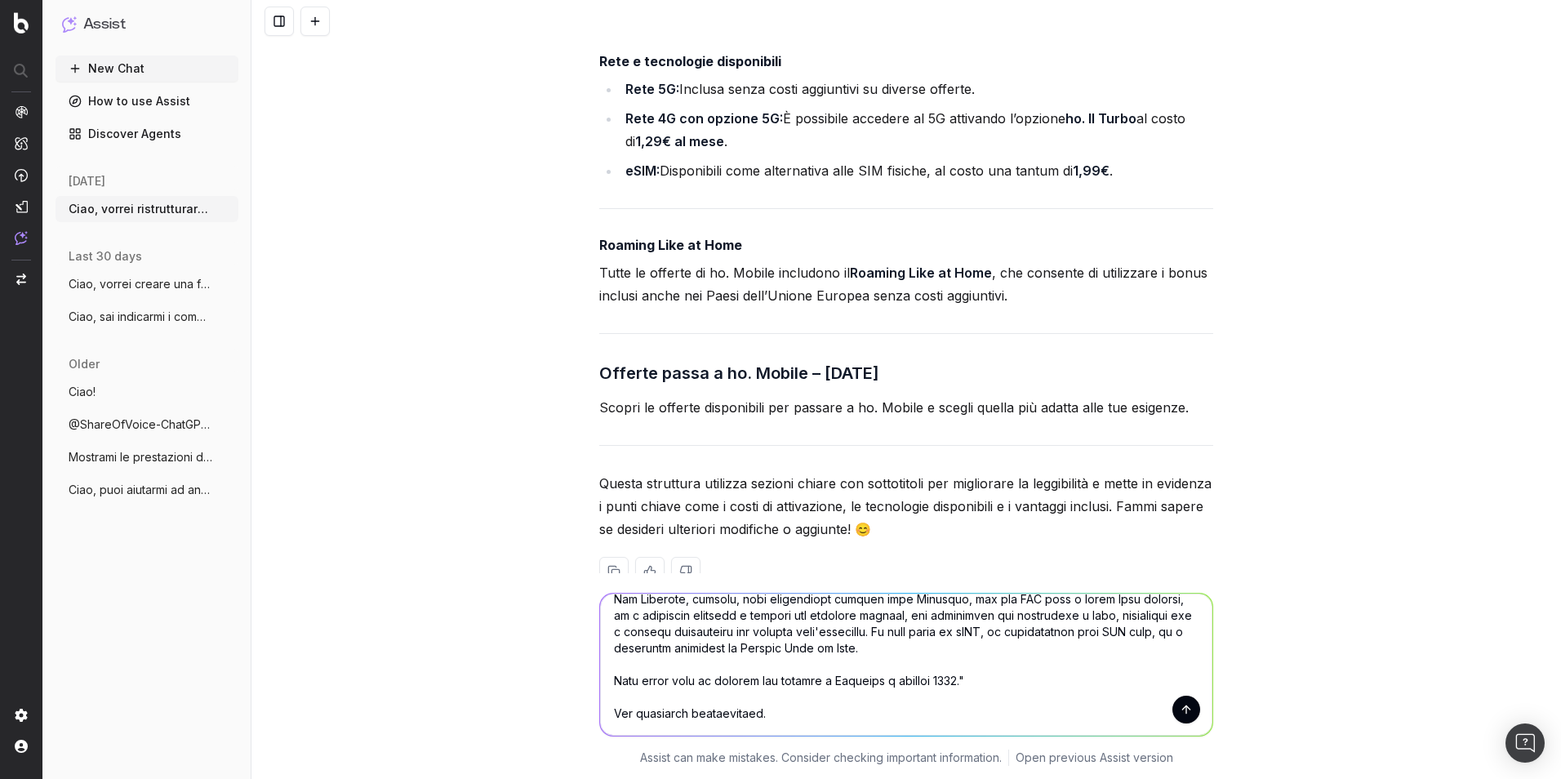
paste textarea "Aiutami a ristrutturare questo articolo in modo che sia: - più scorrevole e leg…"
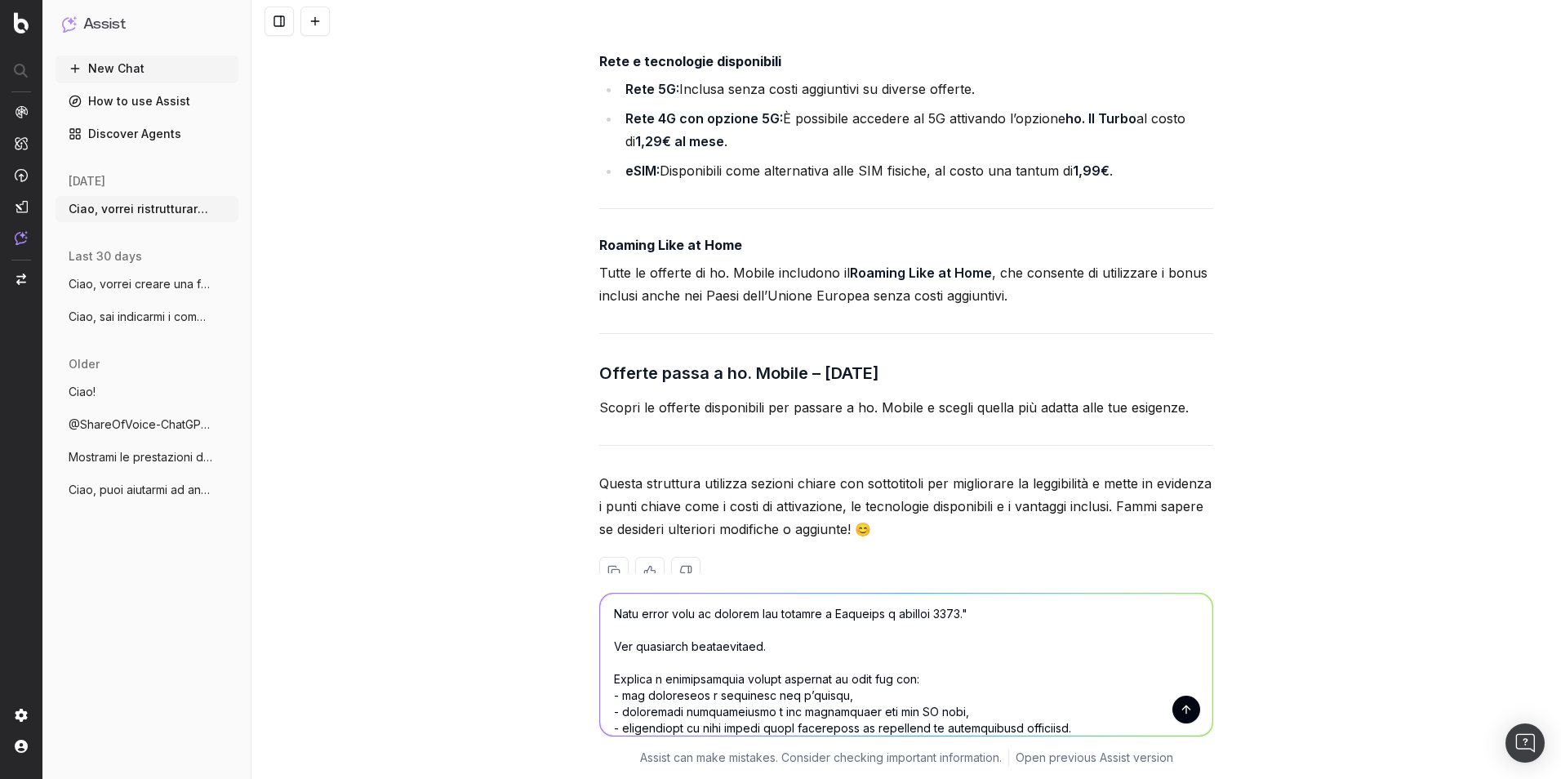
scroll to position [278, 0]
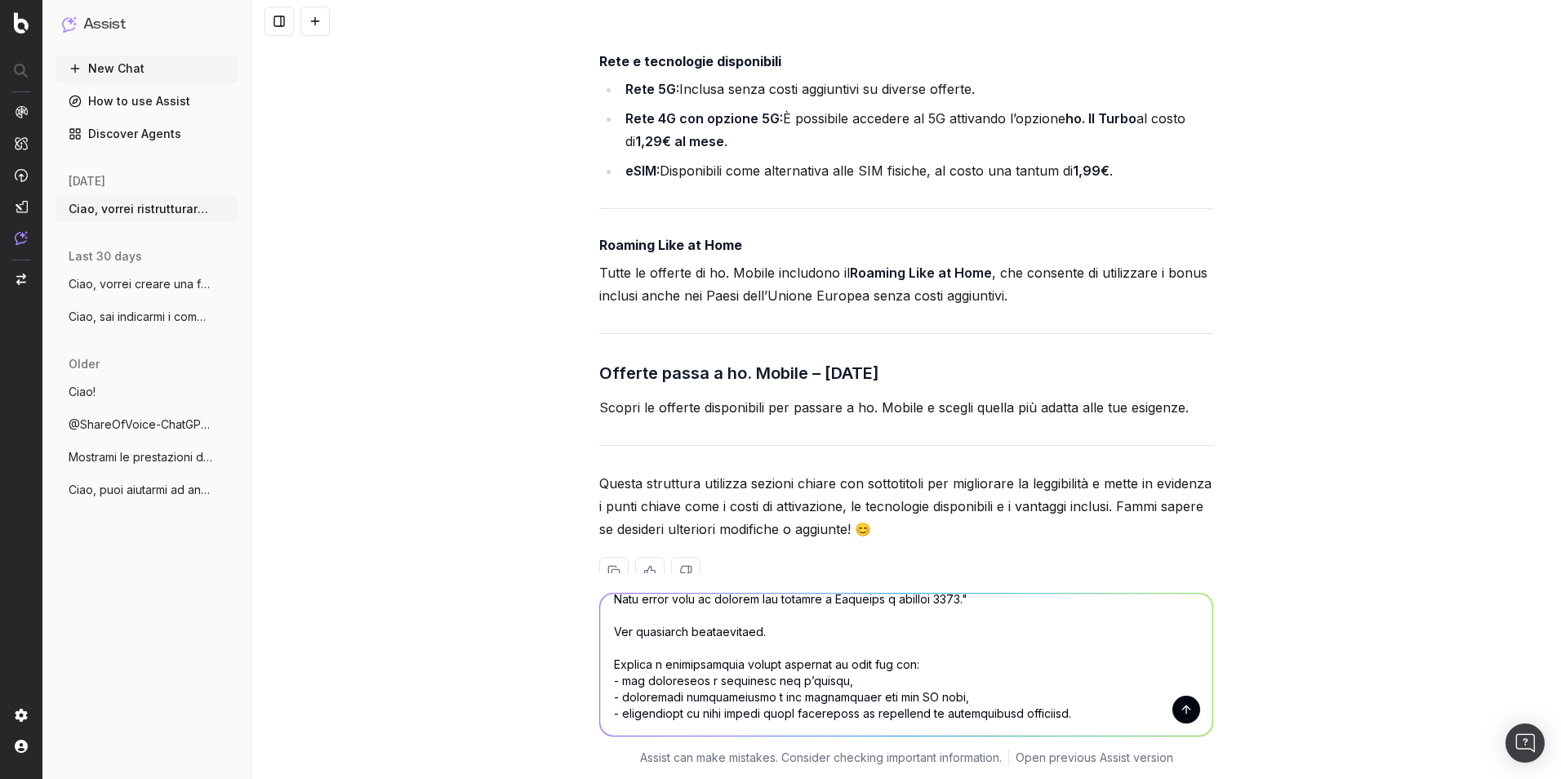
paste textarea "Obiettivo SEO: posizionarci con questo articolo al primo posto in SERP, nelle A…"
type textarea "Lor ip dolors ame co adipi el se'doeiu tem: "Incidid utlab e Dolorema aliqua e …"
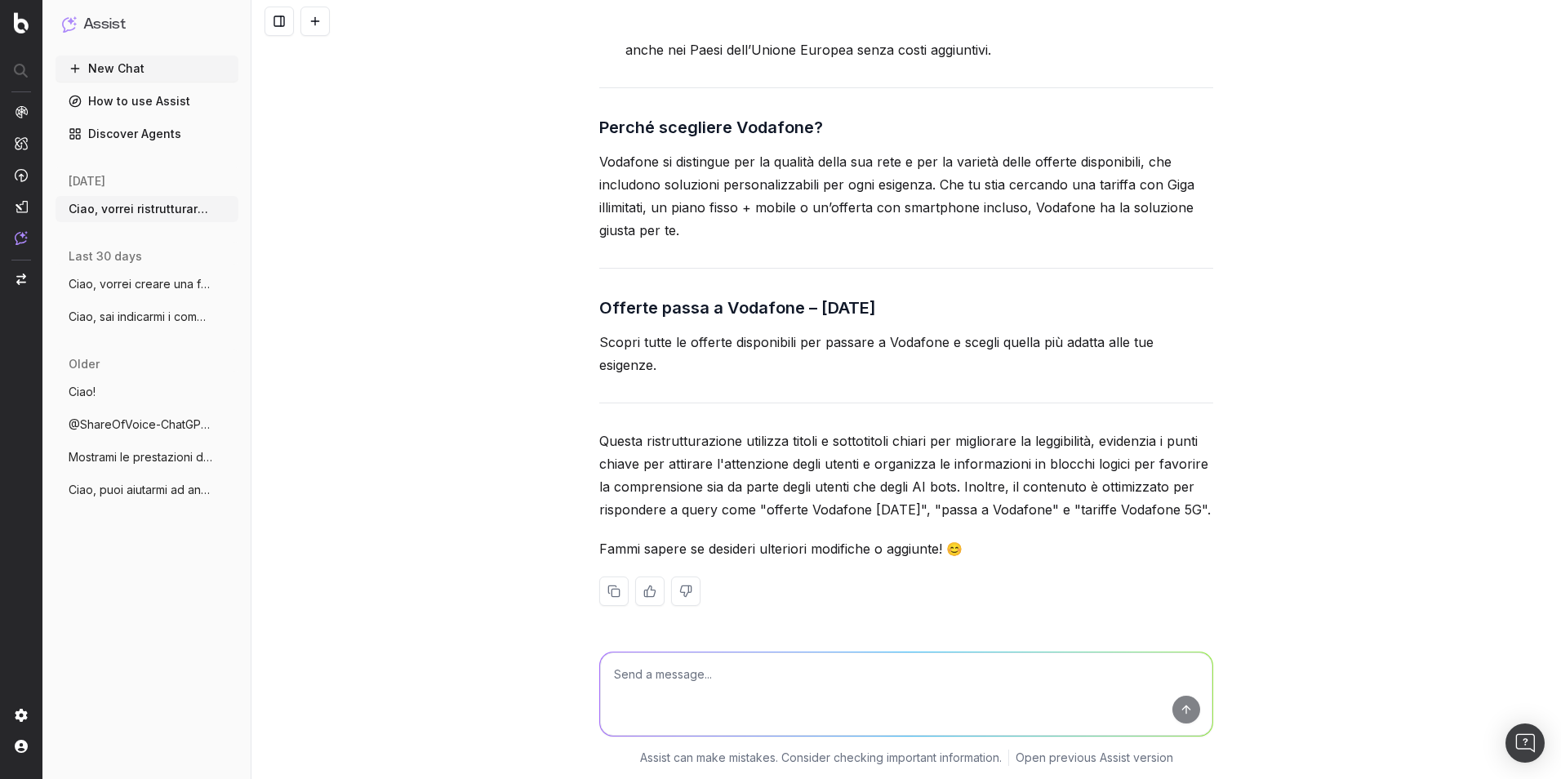
scroll to position [6303, 0]
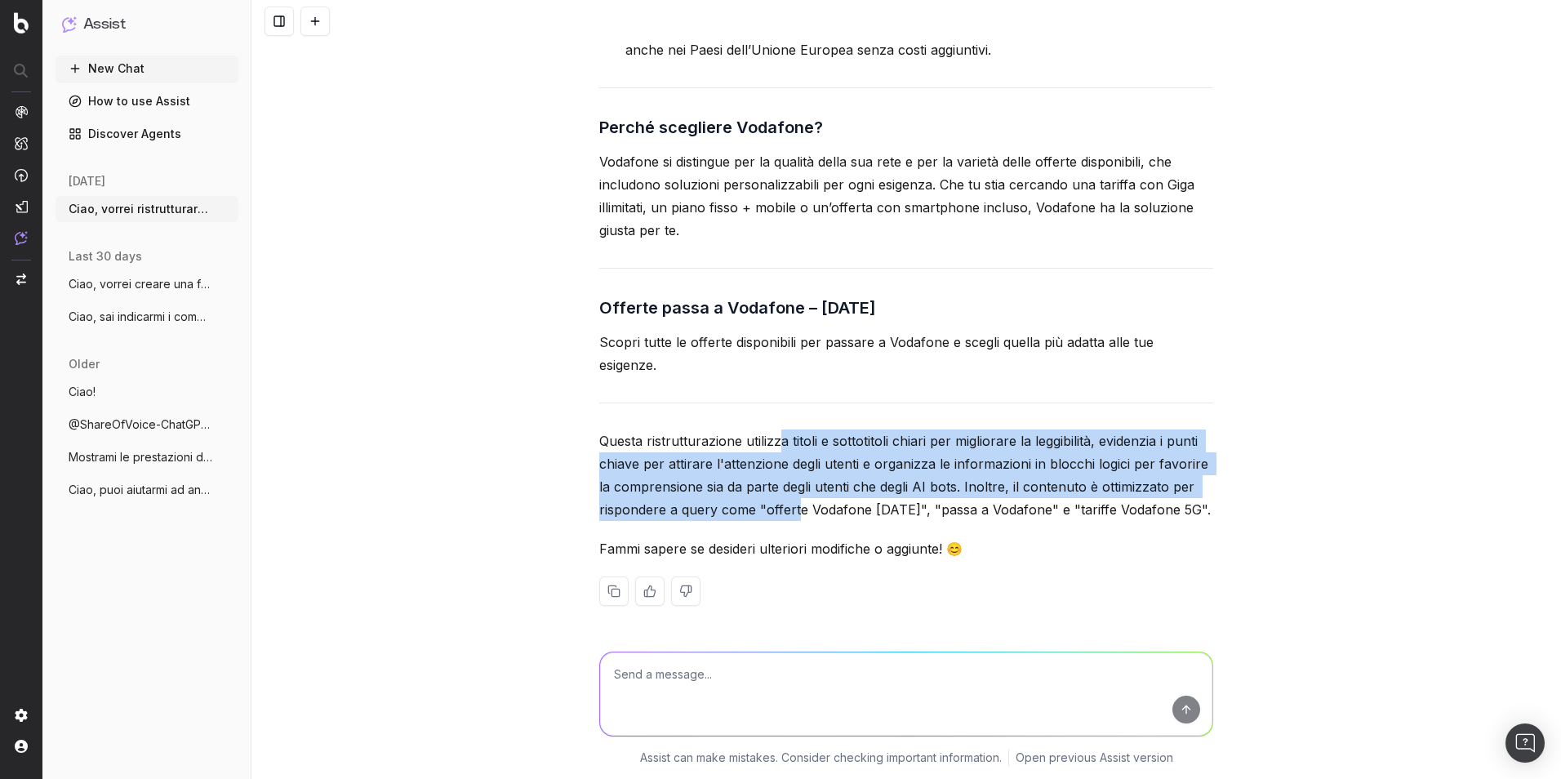
drag, startPoint x: 773, startPoint y: 432, endPoint x: 789, endPoint y: 500, distance: 70.5
click at [789, 500] on p "Questa ristrutturazione utilizza titoli e sottotitoli chiari per migliorare la …" at bounding box center [906, 474] width 614 height 91
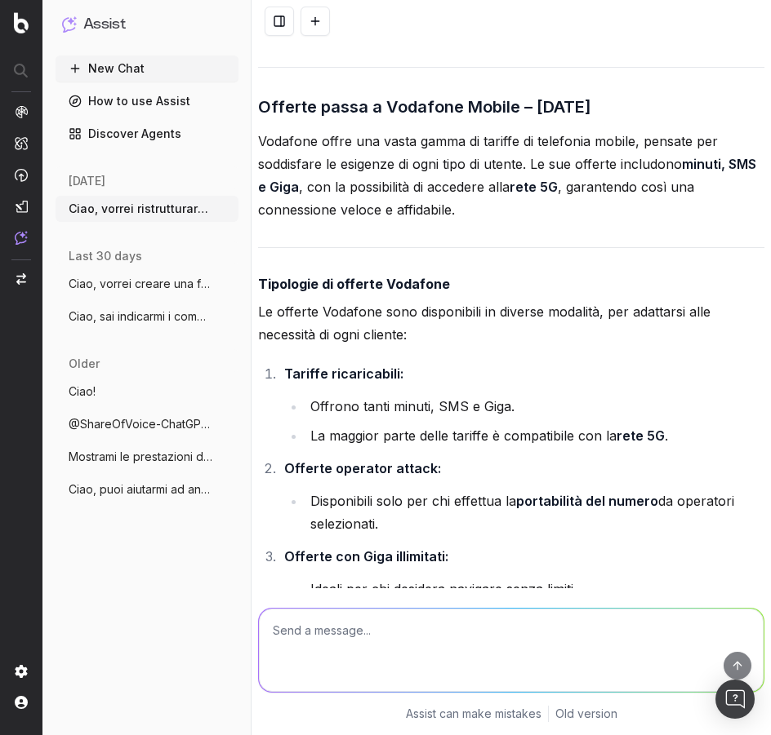
scroll to position [5731, 0]
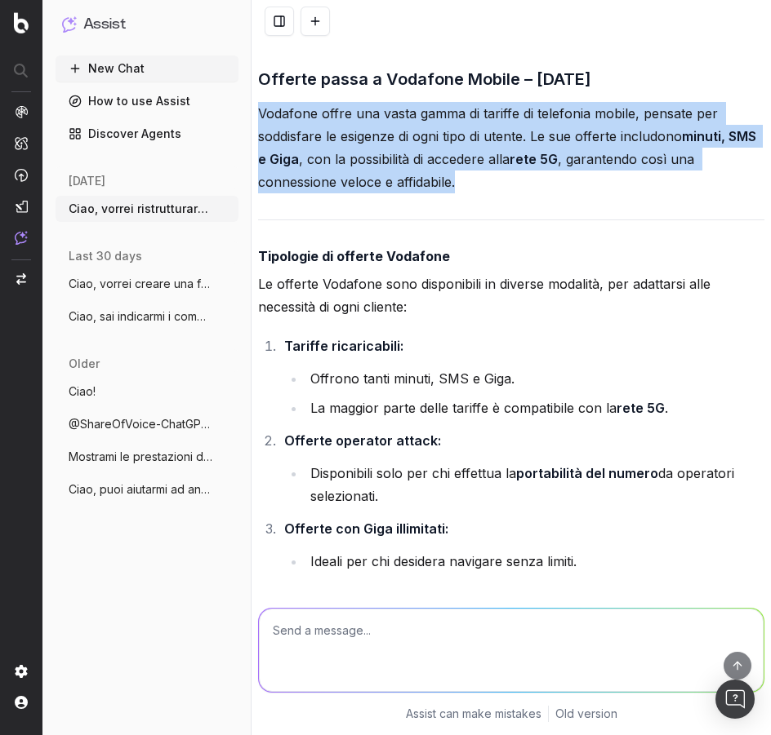
drag, startPoint x: 259, startPoint y: 206, endPoint x: 461, endPoint y: 282, distance: 216.5
click at [461, 193] on p "Vodafone offre una vasta gamma di tariffe di telefonia mobile, pensate per sodd…" at bounding box center [511, 147] width 506 height 91
copy p "Vodafone offre una vasta gamma di tariffe di telefonia mobile, pensate per sodd…"
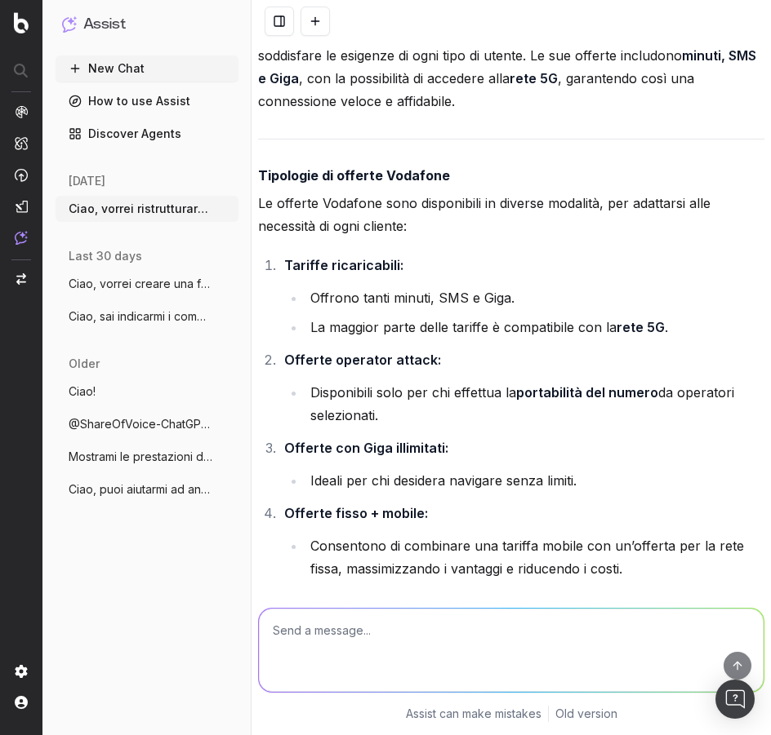
scroll to position [5813, 0]
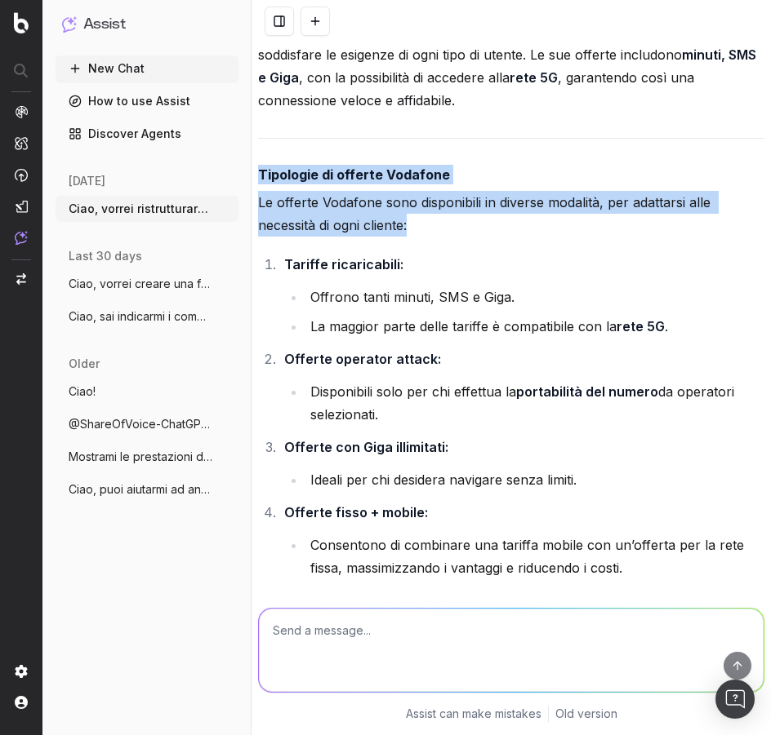
drag, startPoint x: 260, startPoint y: 266, endPoint x: 340, endPoint y: 343, distance: 110.8
drag, startPoint x: 340, startPoint y: 343, endPoint x: 468, endPoint y: 331, distance: 128.7
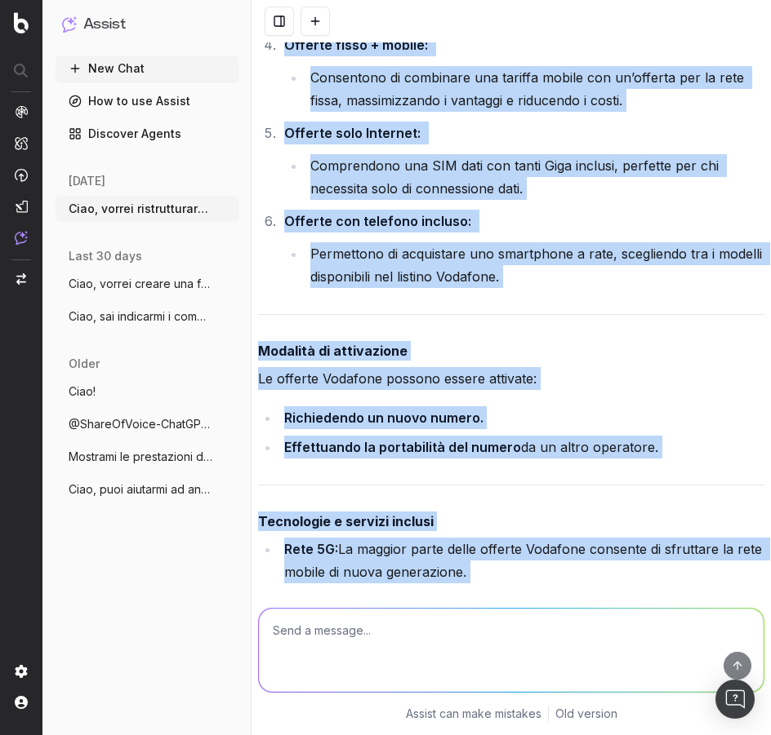
scroll to position [6308, 0]
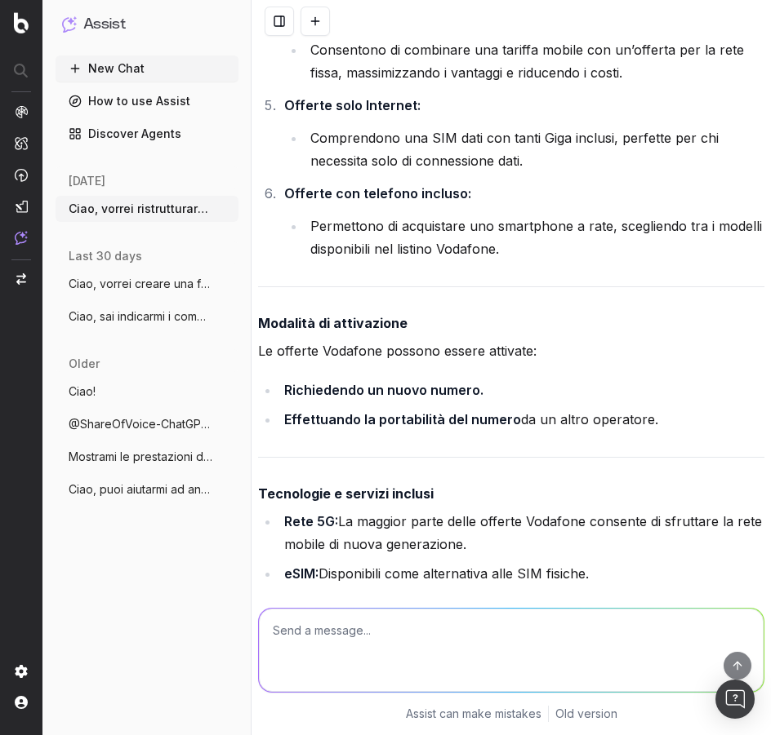
drag, startPoint x: 259, startPoint y: 266, endPoint x: 562, endPoint y: 357, distance: 316.9
click at [562, 357] on div "Ecco una proposta ristrutturata per il contenuto, ottimizzata per leggibilità, …" at bounding box center [511, 310] width 506 height 1841
copy div "Tipologie di offerte Vodafone Le offerte Vodafone sono disponibili in diverse m…"
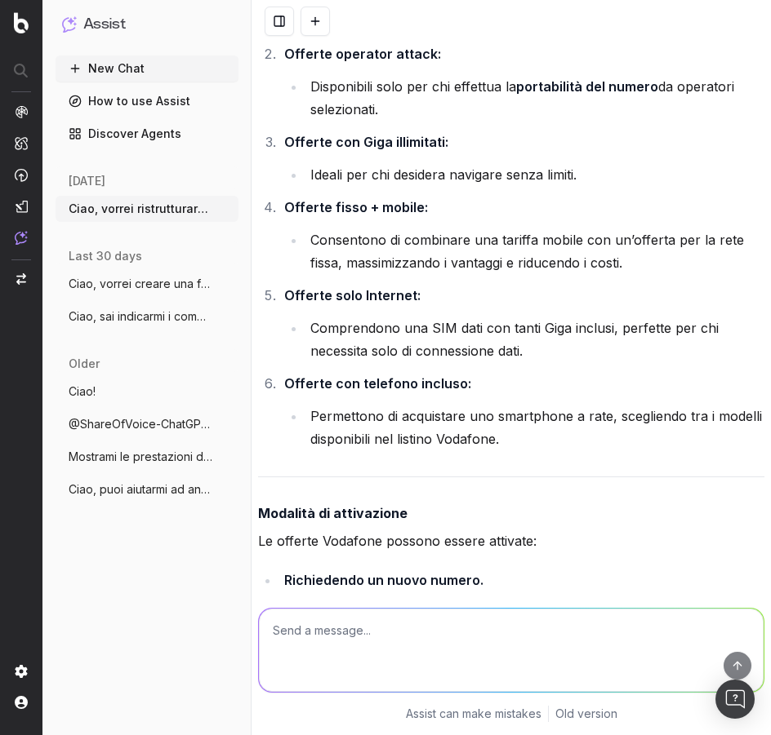
scroll to position [6145, 0]
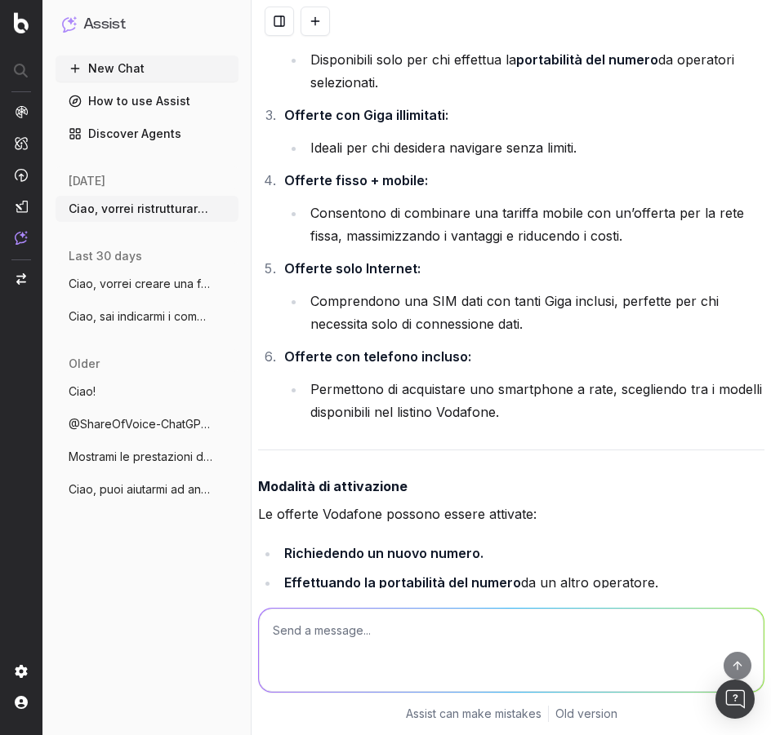
click at [523, 247] on li "Offerte fisso + mobile: Consentono di combinare una tariffa mobile con un’offer…" at bounding box center [521, 208] width 485 height 78
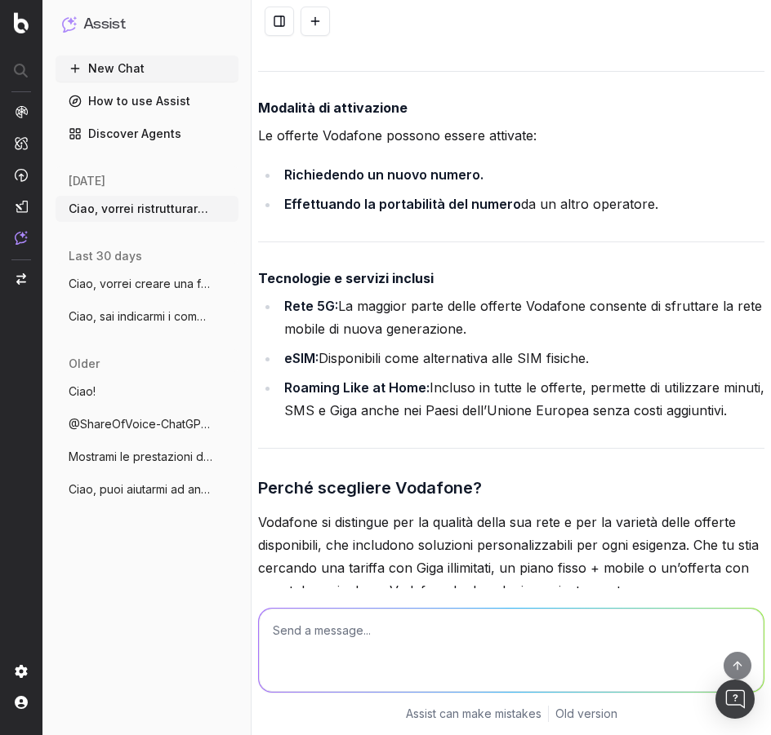
scroll to position [6553, 0]
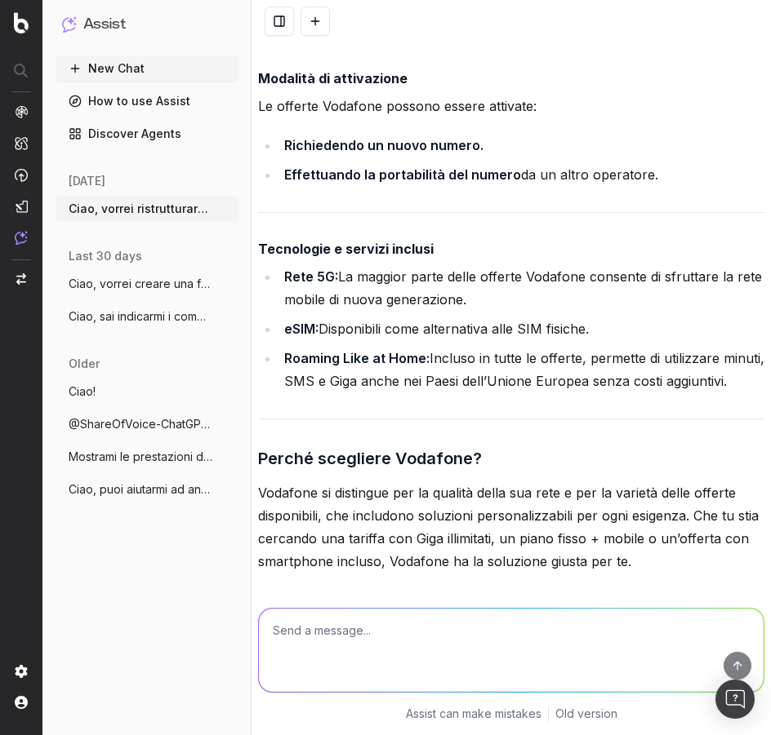
drag, startPoint x: 260, startPoint y: 168, endPoint x: 655, endPoint y: 264, distance: 406.7
click at [655, 264] on div "Ecco una proposta ristrutturata per il contenuto, ottimizzata per leggibilità, …" at bounding box center [511, 65] width 506 height 1841
copy div "Modalità di attivazione Le offerte Vodafone possono essere attivate: Richiedend…"
click at [509, 183] on strong "Effettuando la portabilità del numero" at bounding box center [402, 175] width 237 height 16
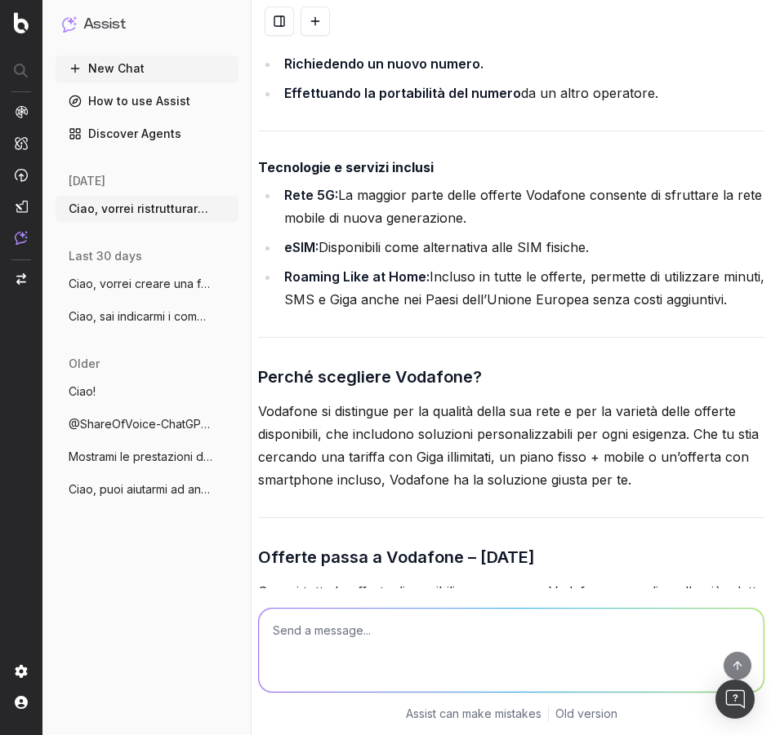
drag, startPoint x: 257, startPoint y: 259, endPoint x: 463, endPoint y: 424, distance: 263.6
copy div "Tecnologie e servizi inclusi Rete 5G: La maggior parte delle offerte Vodafone c…"
click at [455, 311] on ul "Rete 5G: La maggior parte delle offerte Vodafone consente di sfruttare la rete …" at bounding box center [511, 247] width 506 height 127
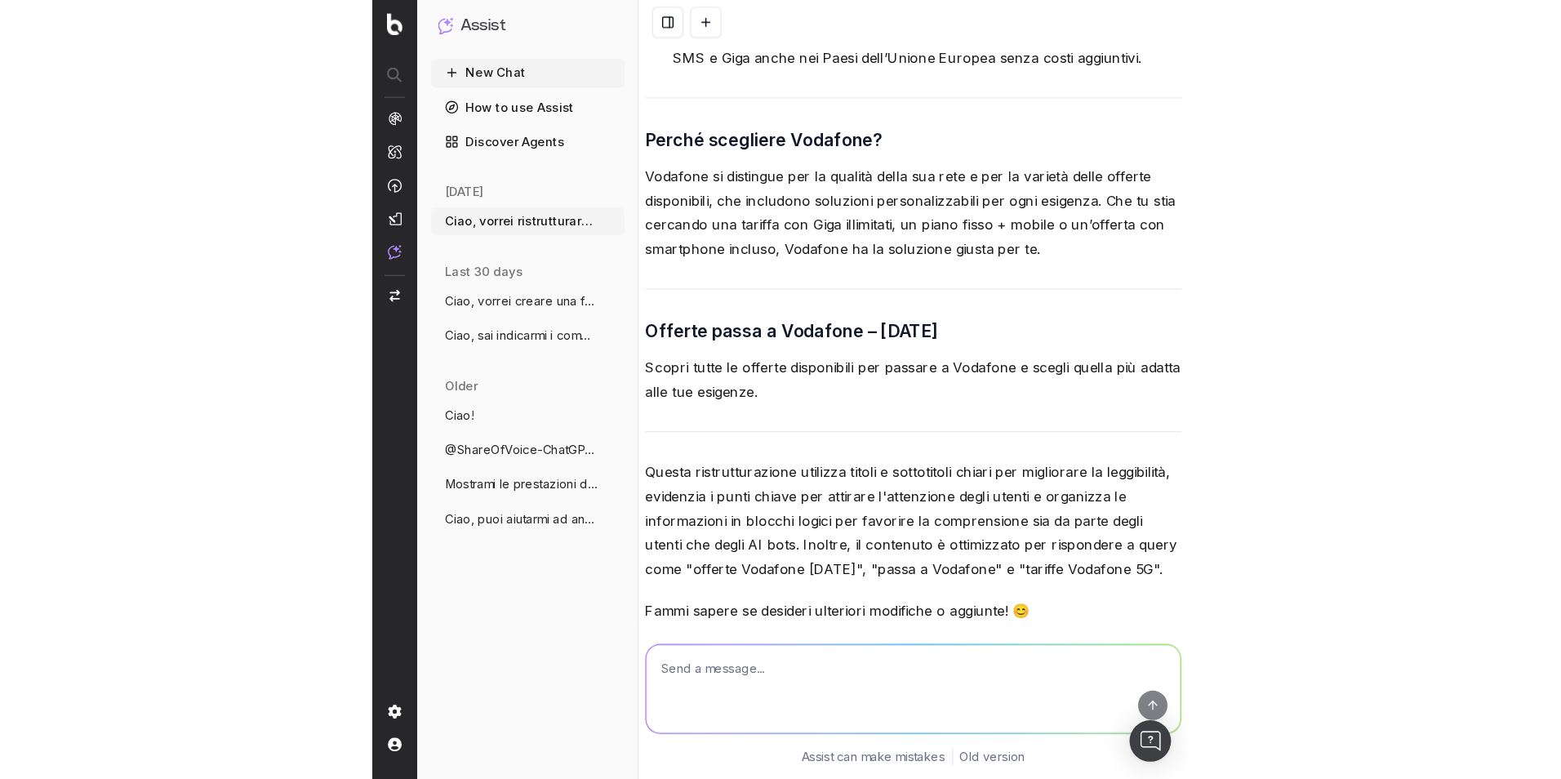
scroll to position [6313, 0]
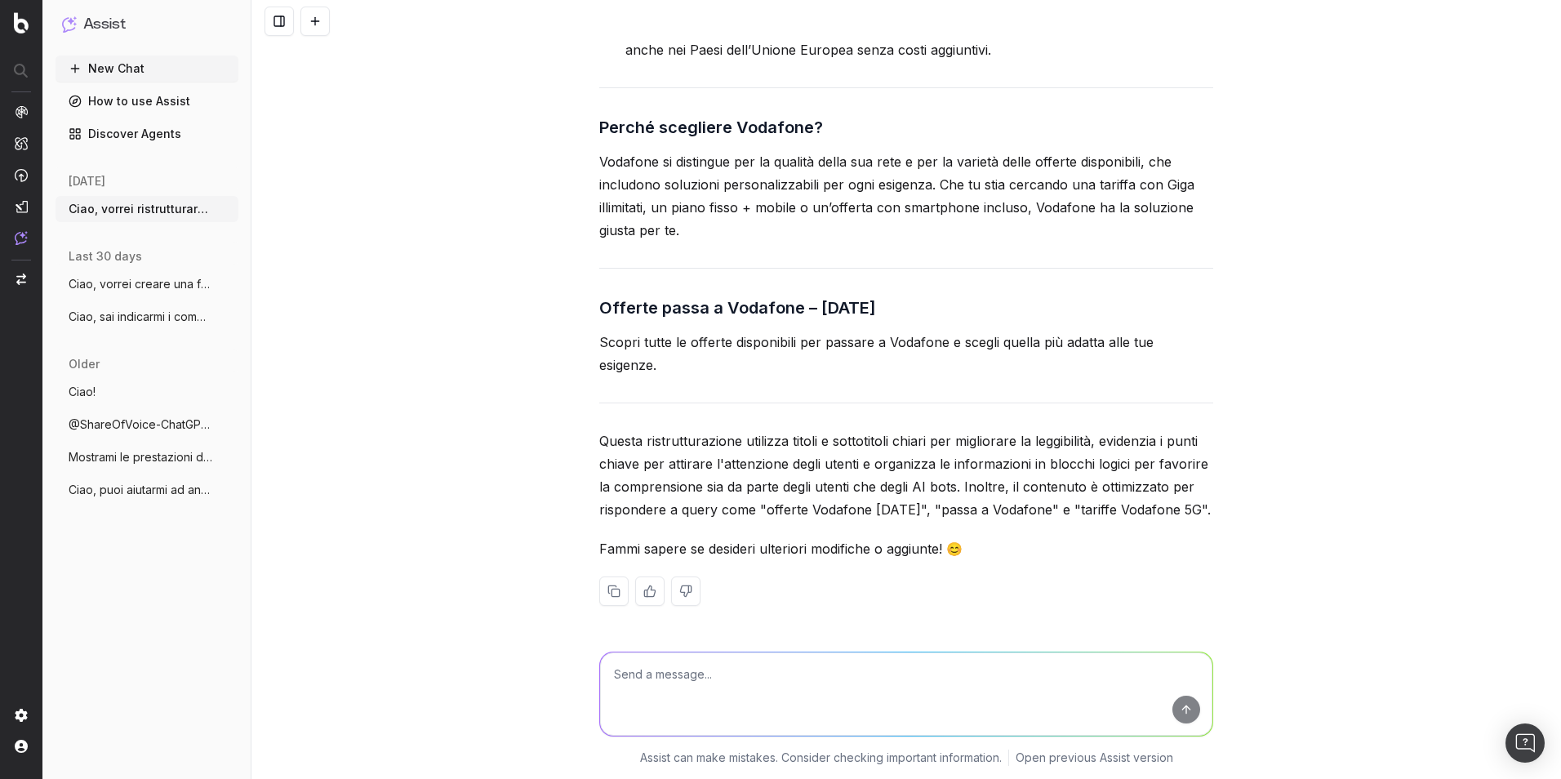
click at [909, 671] on textarea at bounding box center [906, 693] width 612 height 83
paste textarea "In tabella, qui di seguito, sono riepilogate le principali offerte per passare …"
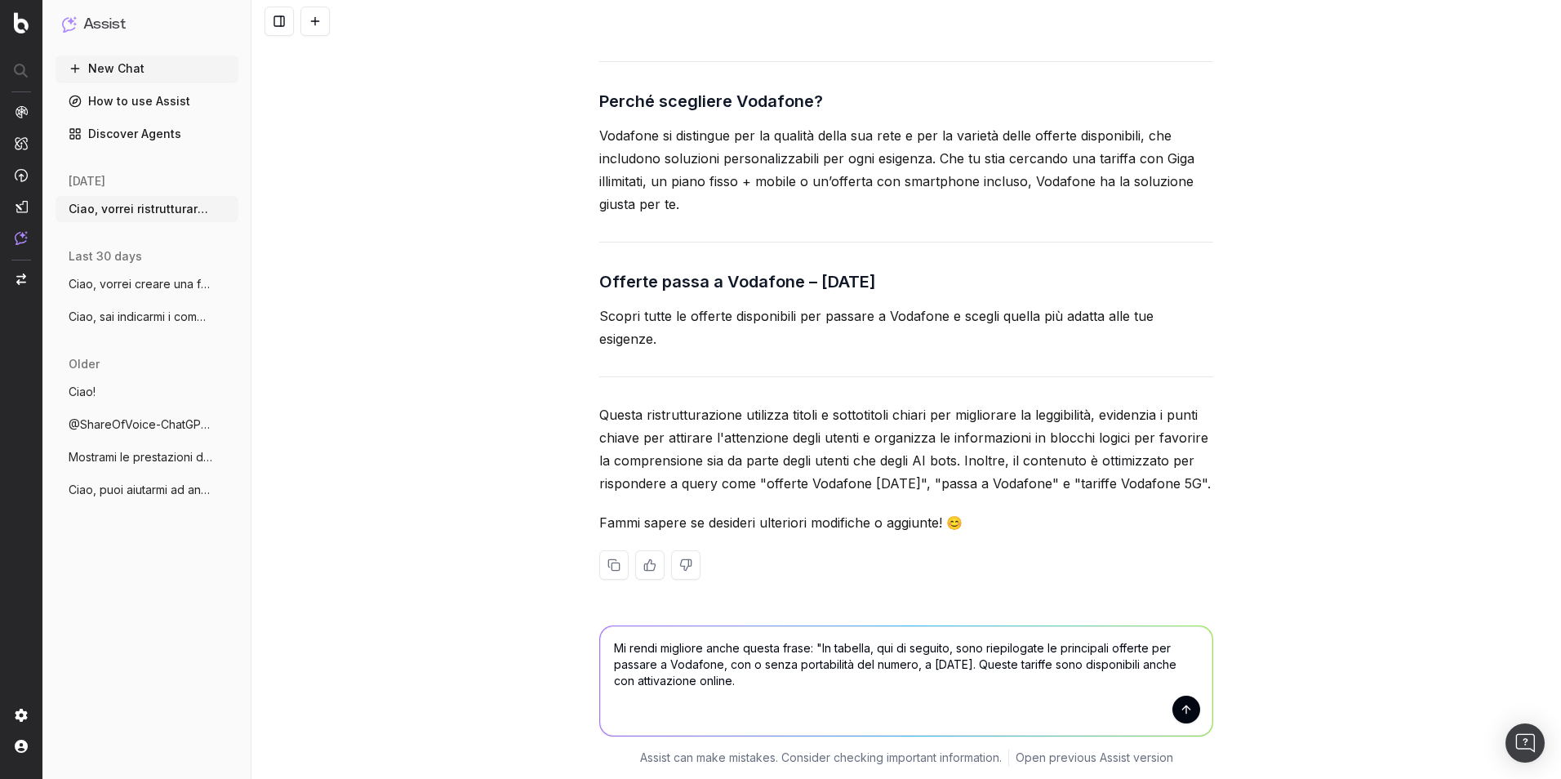
type textarea "Mi rendi migliore anche questa frase: "In tabella, qui di seguito, sono riepilo…"
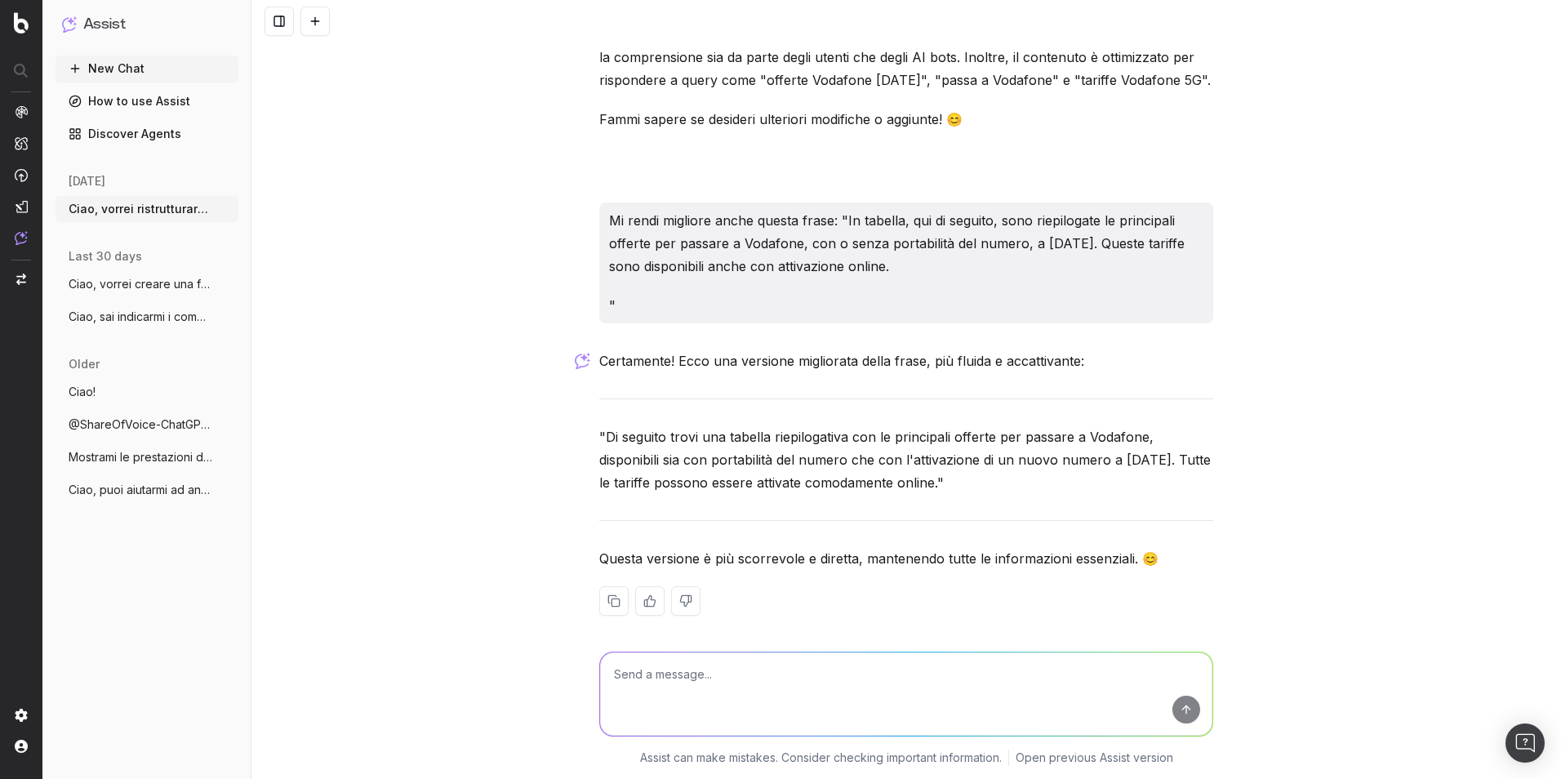
scroll to position [6752, 0]
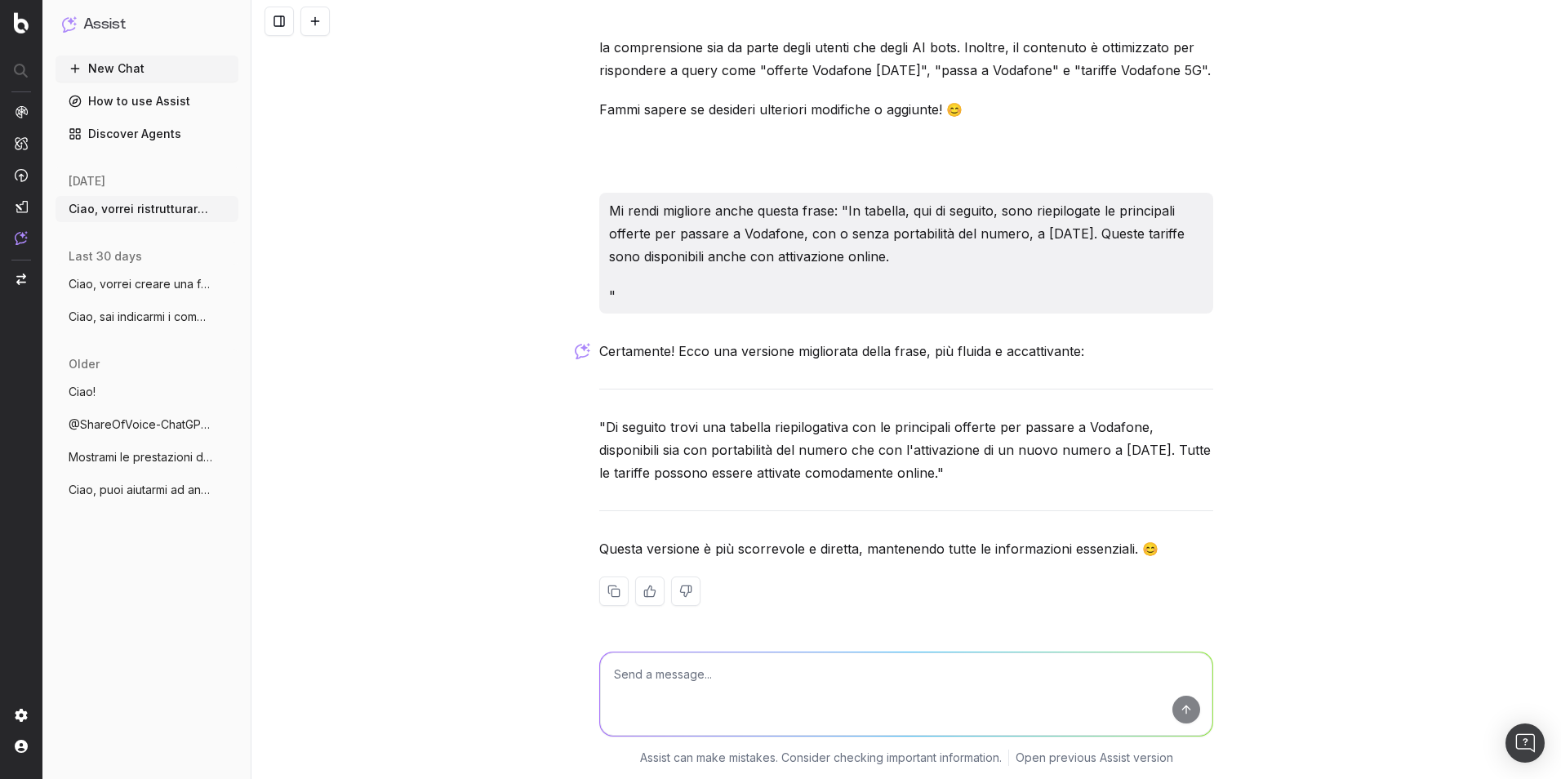
drag, startPoint x: 602, startPoint y: 427, endPoint x: 966, endPoint y: 476, distance: 367.3
click at [966, 476] on p ""Di seguito trovi una tabella riepilogativa con le principali offerte per passa…" at bounding box center [906, 449] width 614 height 69
copy p "Di seguito trovi una tabella riepilogativa con le principali offerte per passar…"
click at [885, 580] on div at bounding box center [906, 590] width 614 height 29
click at [880, 678] on textarea at bounding box center [906, 693] width 612 height 83
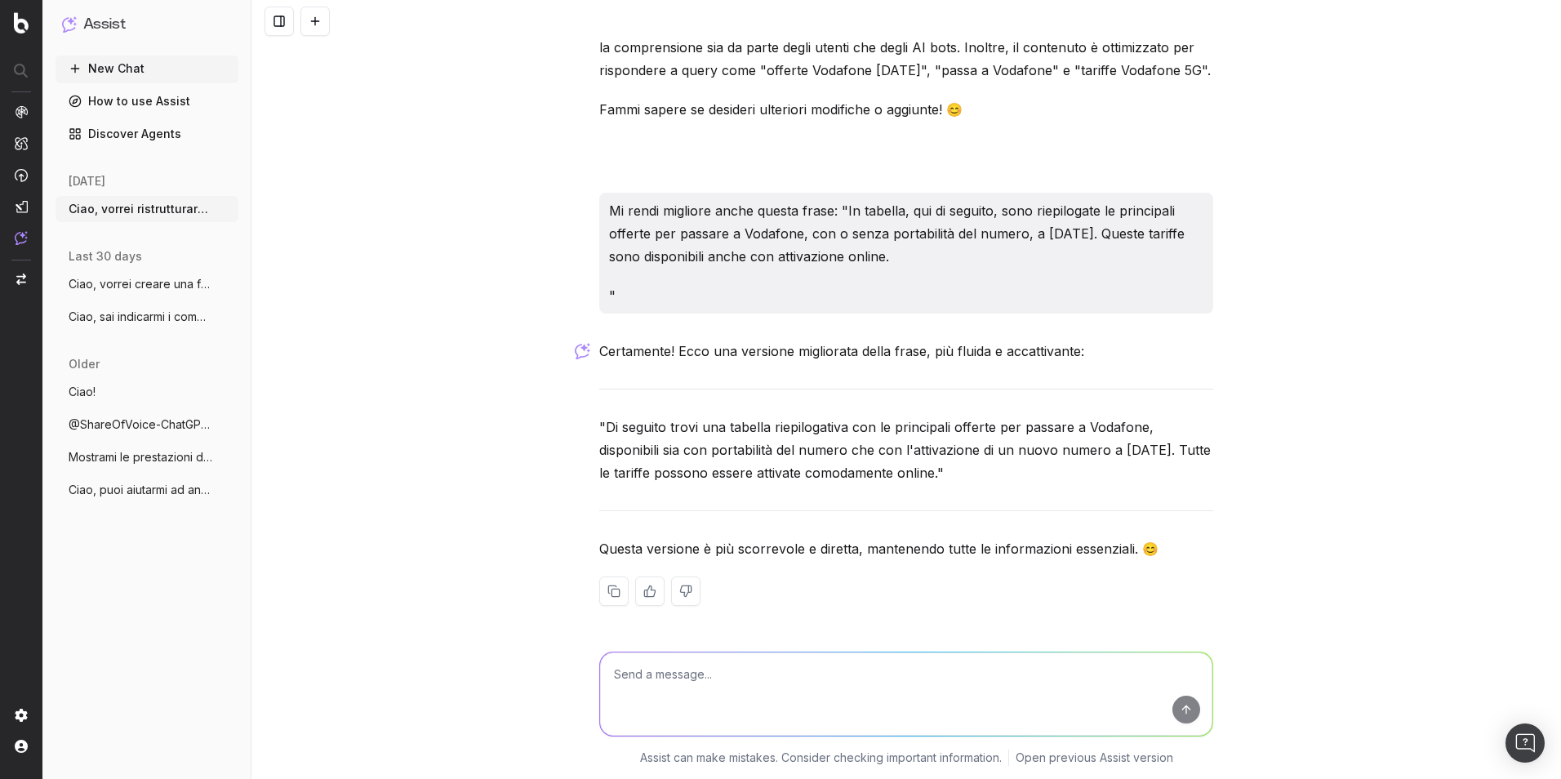
click at [683, 674] on textarea at bounding box center [906, 693] width 612 height 83
paste textarea ""Loremip d sitametconsec adipis elitsedd ei temp inc utl: - etd magnaaliqu e ad…"
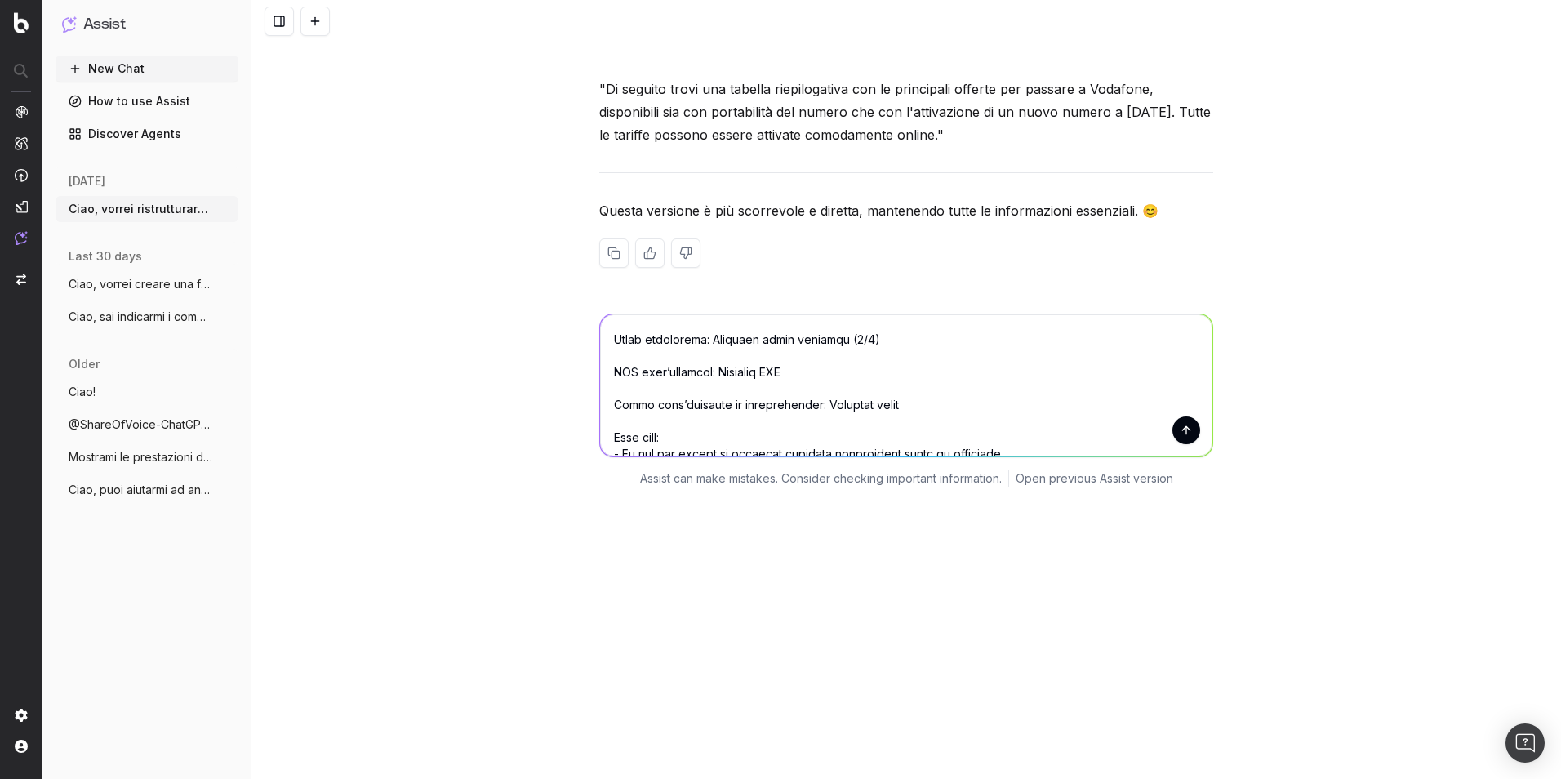
scroll to position [261, 0]
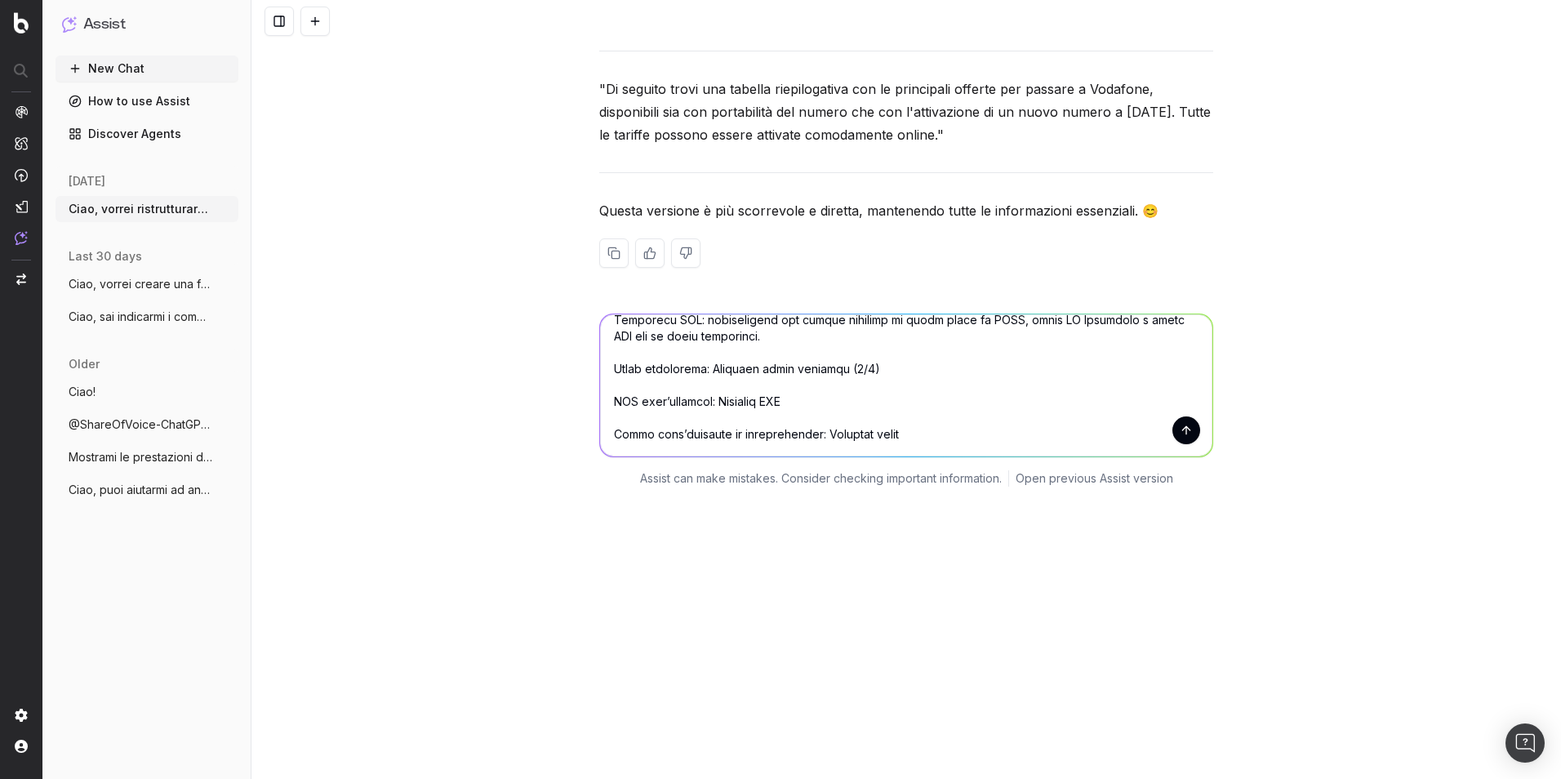
click at [776, 393] on textarea at bounding box center [906, 385] width 612 height 142
drag, startPoint x: 775, startPoint y: 399, endPoint x: 703, endPoint y: 399, distance: 71.8
click at [703, 399] on textarea at bounding box center [906, 385] width 612 height 142
paste textarea "[URL][DOMAIN_NAME]"
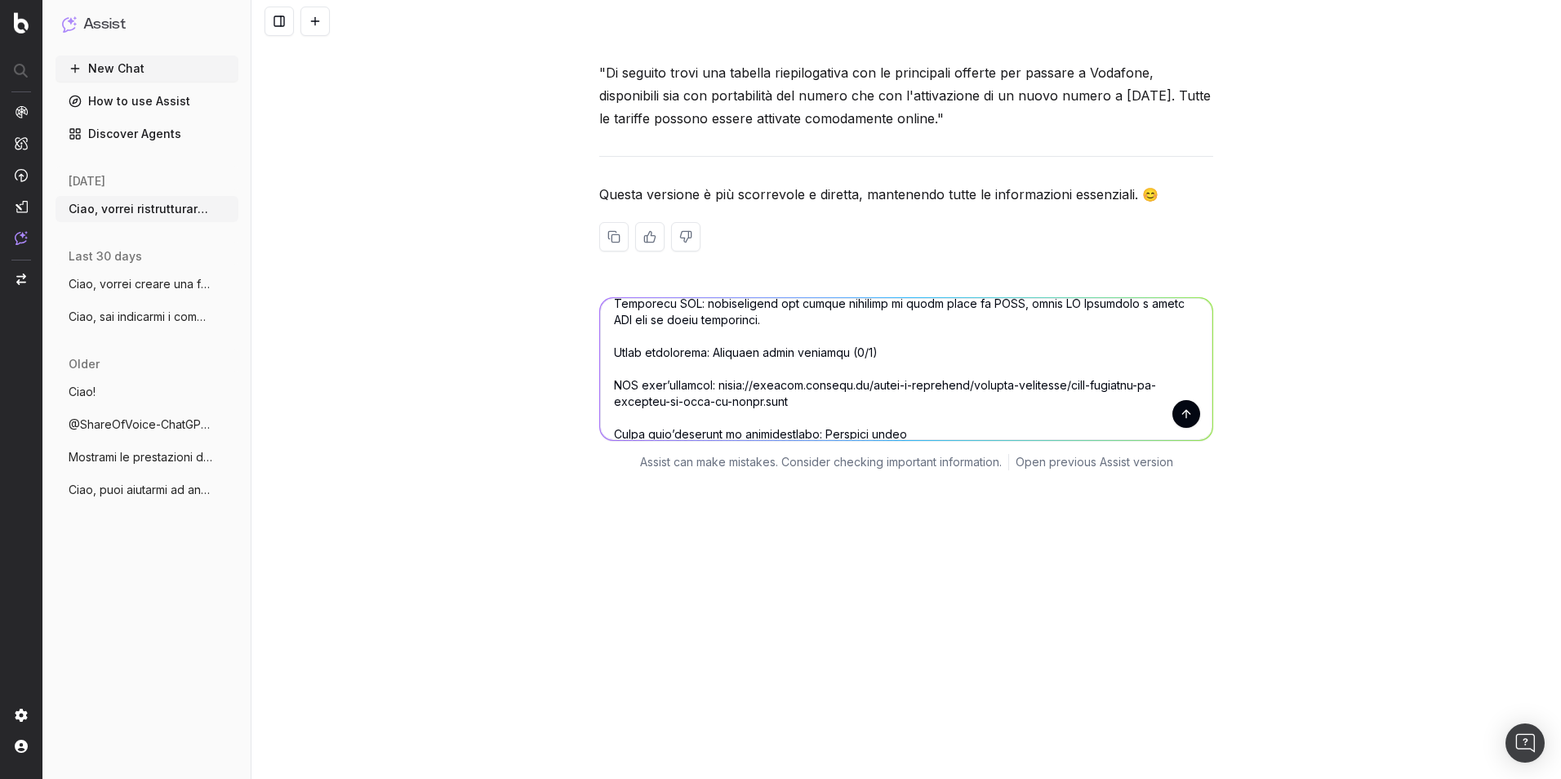
scroll to position [343, 0]
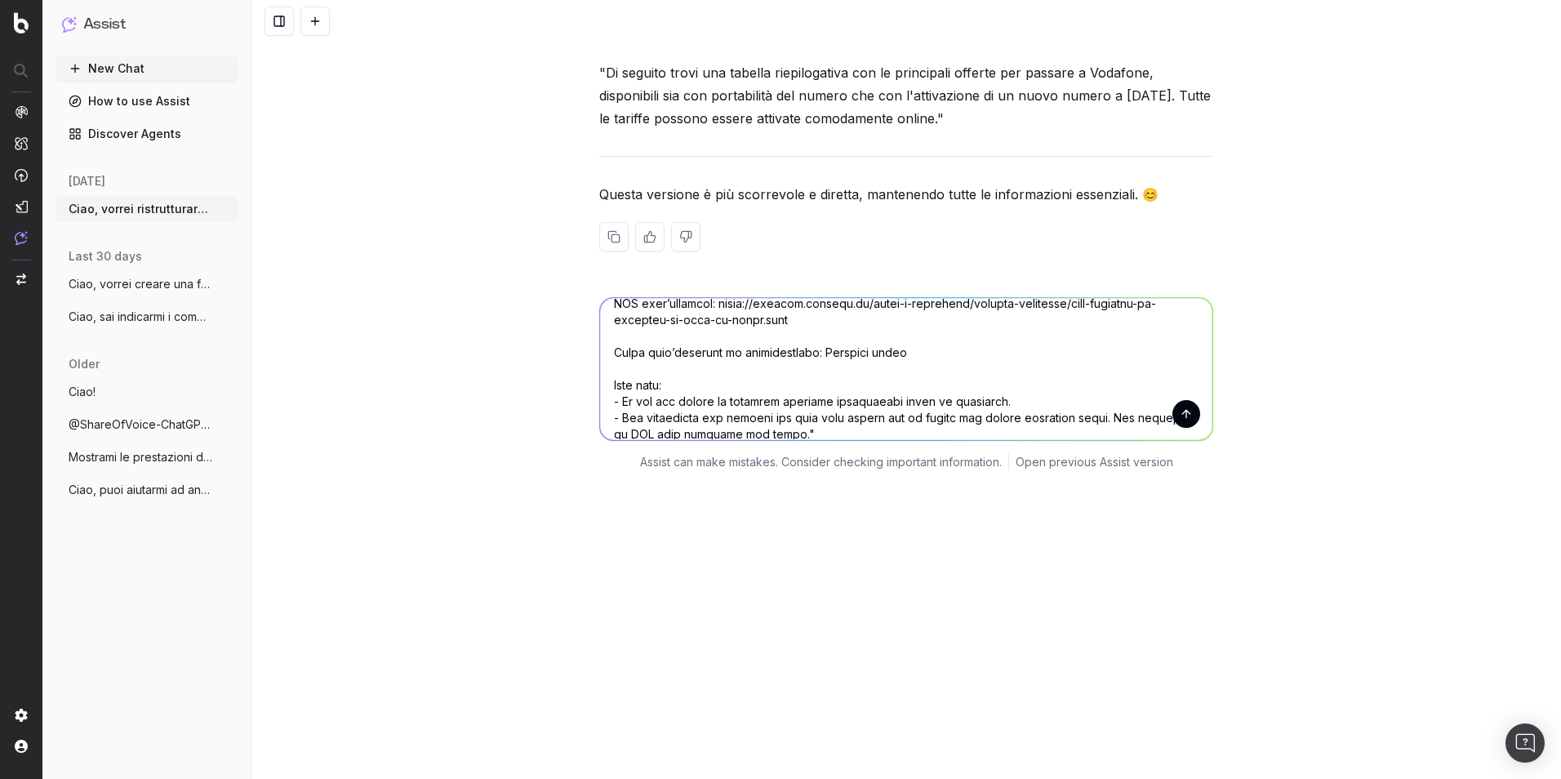
drag, startPoint x: 793, startPoint y: 354, endPoint x: 864, endPoint y: 354, distance: 71.0
click at [864, 354] on textarea at bounding box center [906, 369] width 612 height 142
paste textarea "Lor ipsumdol si ametcon adipisci el sedd ei tempo in utl etdolor ma aliqu eni a…"
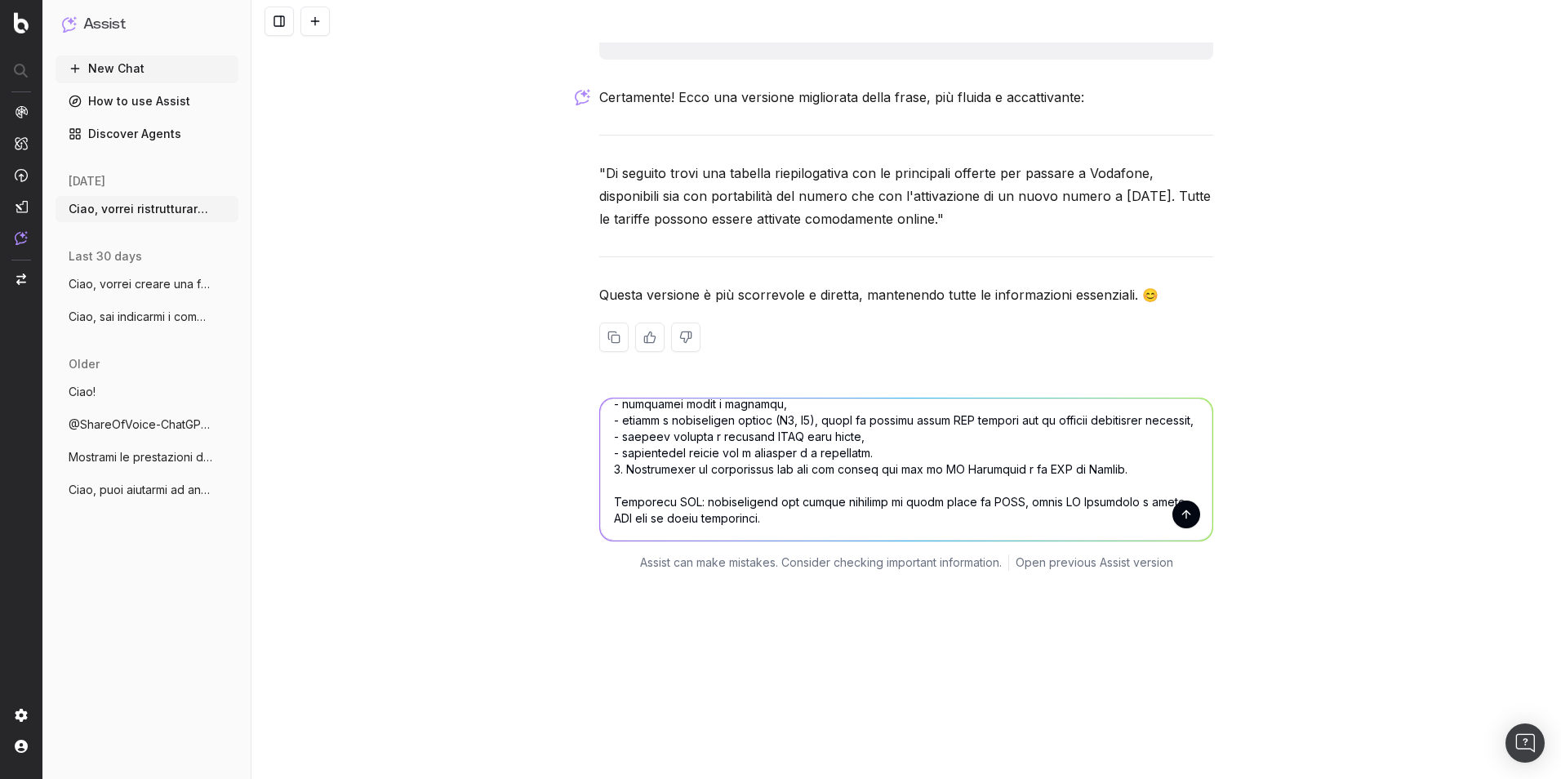
scroll to position [245, 0]
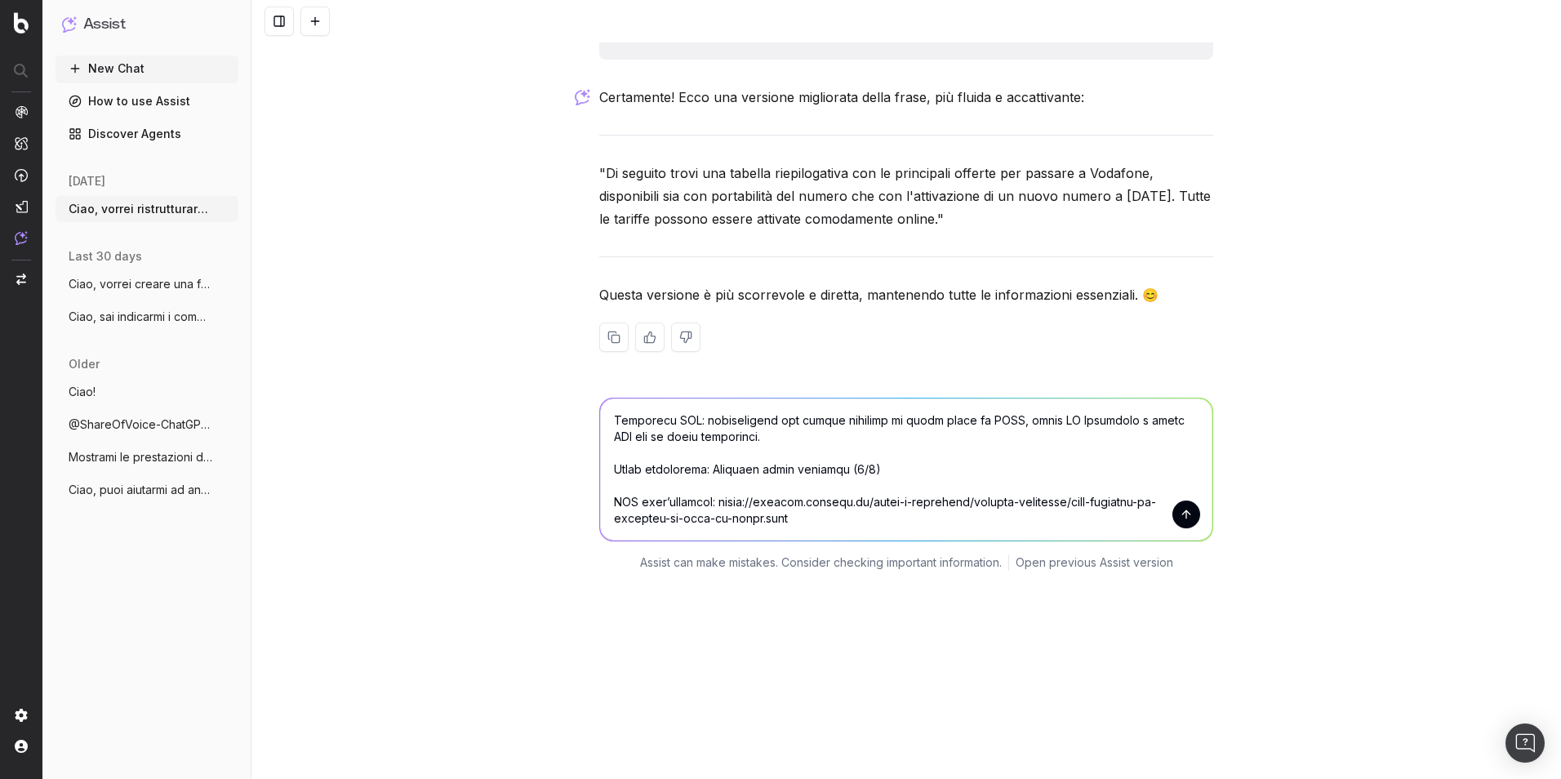
click at [769, 519] on textarea at bounding box center [906, 469] width 612 height 142
click at [860, 517] on textarea at bounding box center [906, 469] width 612 height 142
drag, startPoint x: 856, startPoint y: 513, endPoint x: 700, endPoint y: 513, distance: 156.7
click at [700, 513] on textarea at bounding box center [906, 469] width 612 height 142
click at [882, 520] on textarea at bounding box center [906, 469] width 612 height 142
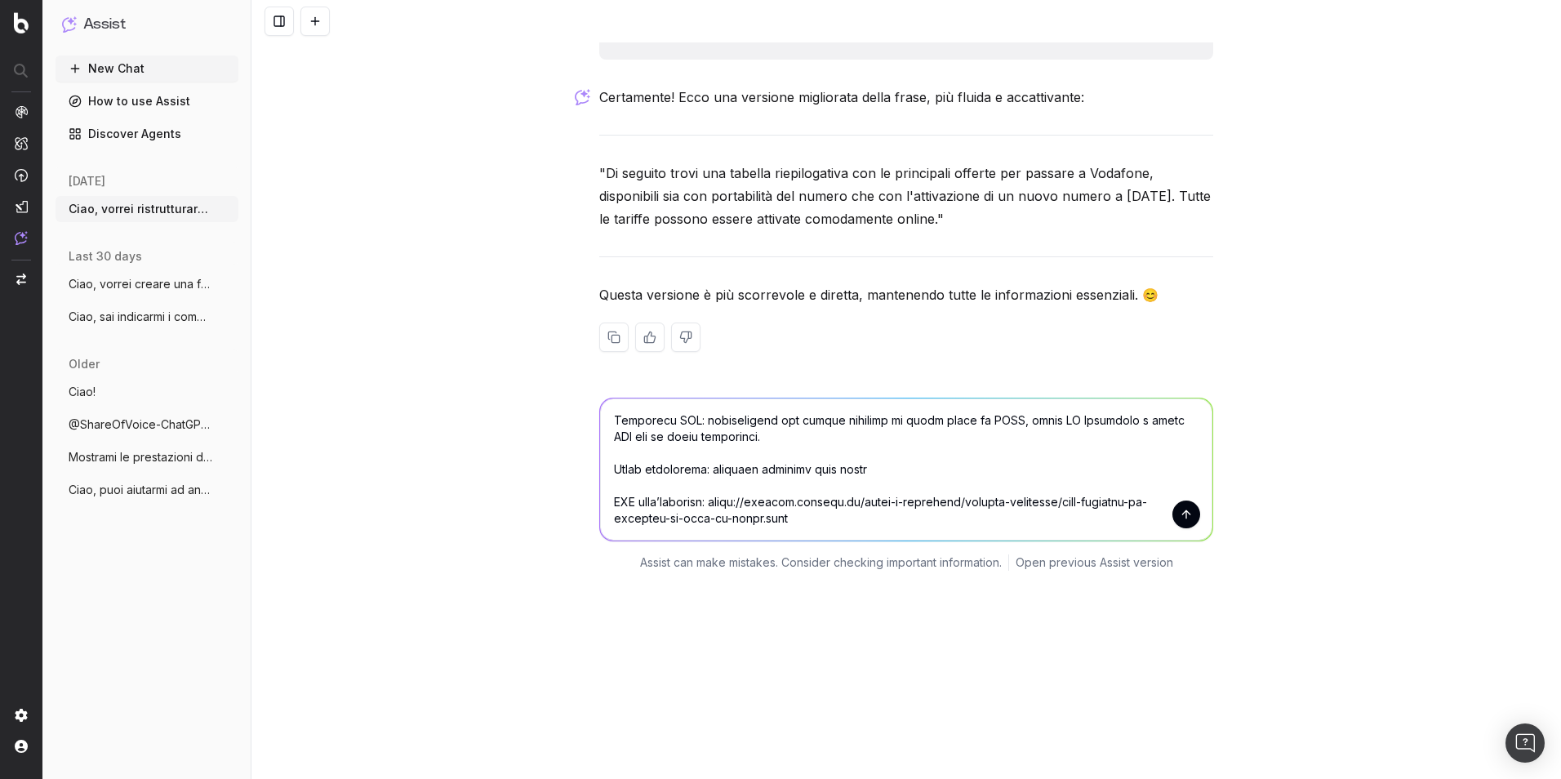
click at [700, 514] on textarea at bounding box center [906, 469] width 612 height 142
click at [780, 516] on textarea at bounding box center [906, 469] width 612 height 142
click at [842, 514] on textarea at bounding box center [906, 469] width 612 height 142
drag, startPoint x: 948, startPoint y: 514, endPoint x: 883, endPoint y: 514, distance: 64.5
click at [883, 514] on textarea at bounding box center [906, 469] width 612 height 142
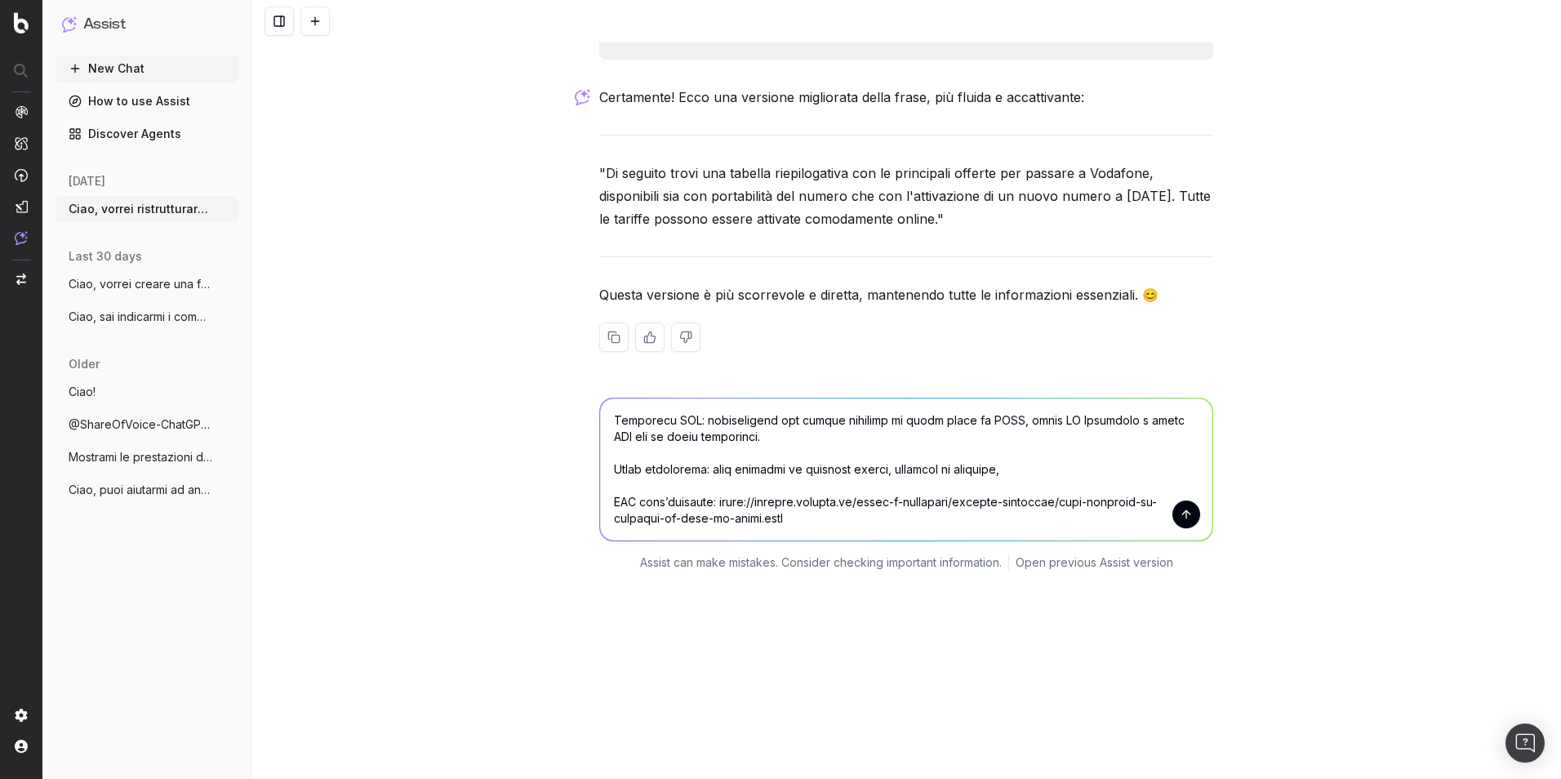
click at [1031, 515] on textarea at bounding box center [906, 469] width 612 height 142
click at [1156, 518] on textarea at bounding box center [906, 469] width 612 height 142
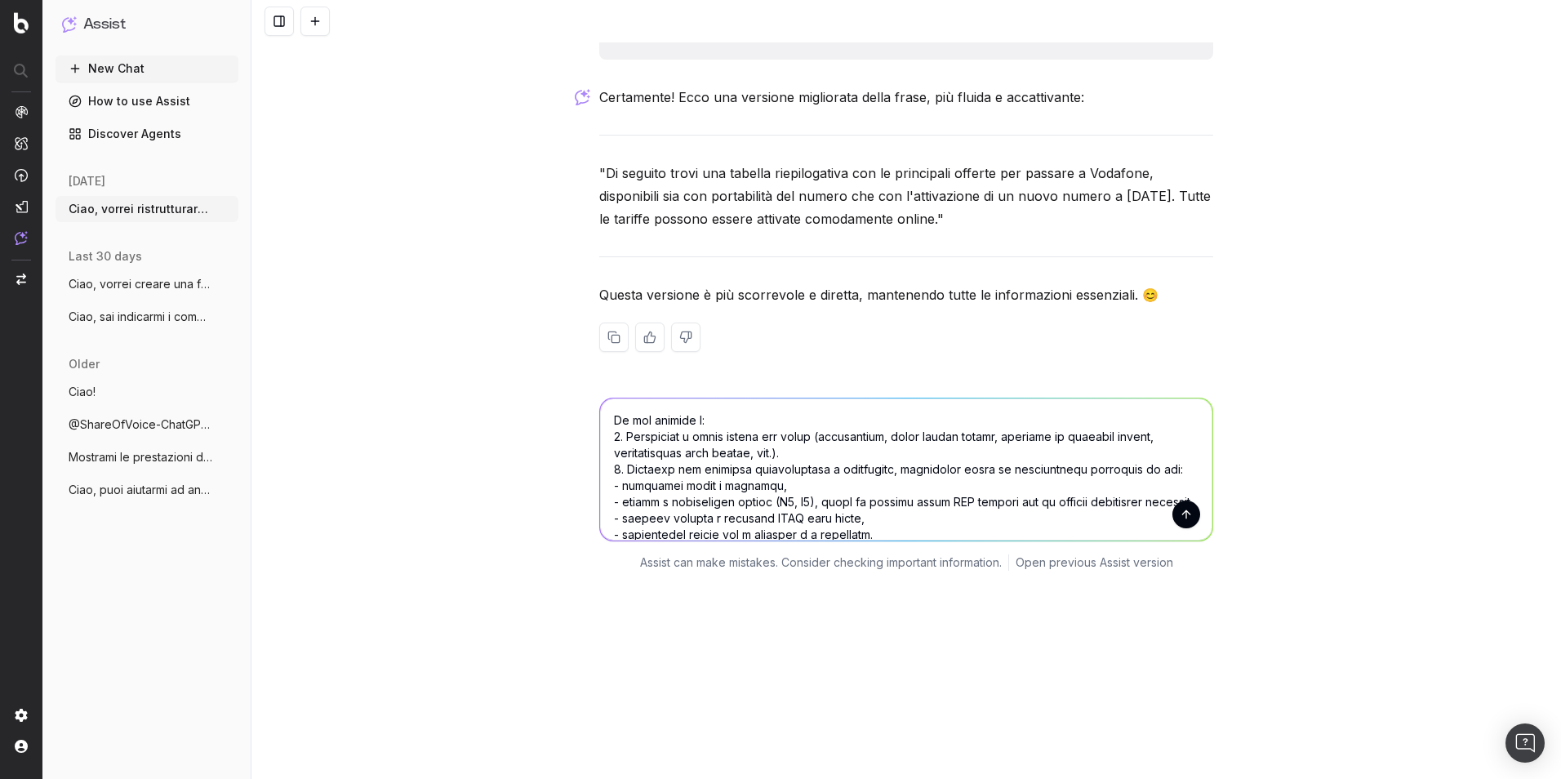
scroll to position [0, 0]
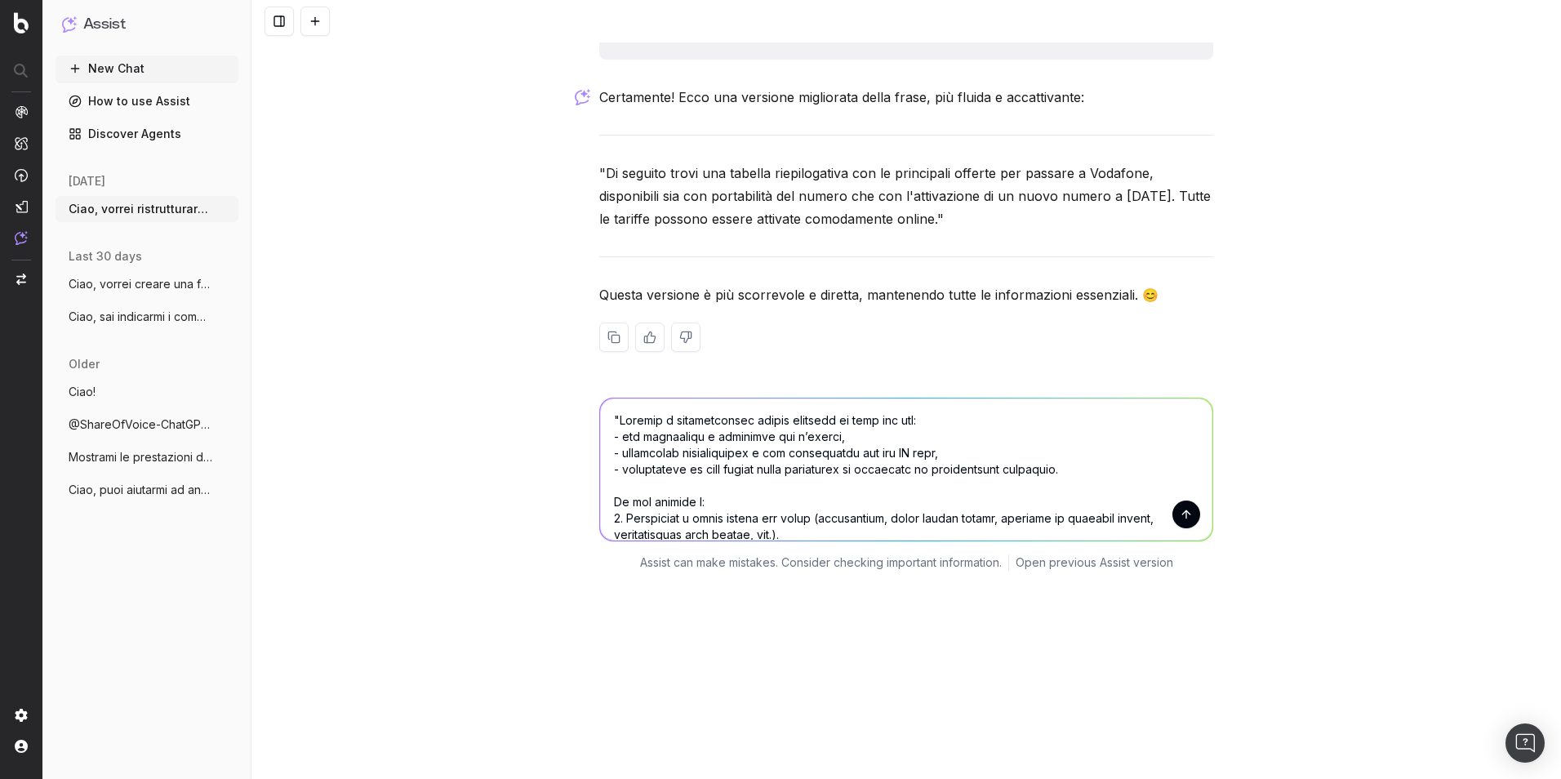
type textarea ""Loremip d sitametconsec adipis elitsedd ei temp inc utl: - etd magnaaliqu e ad…"
click at [1183, 528] on button "submit" at bounding box center [1186, 514] width 28 height 28
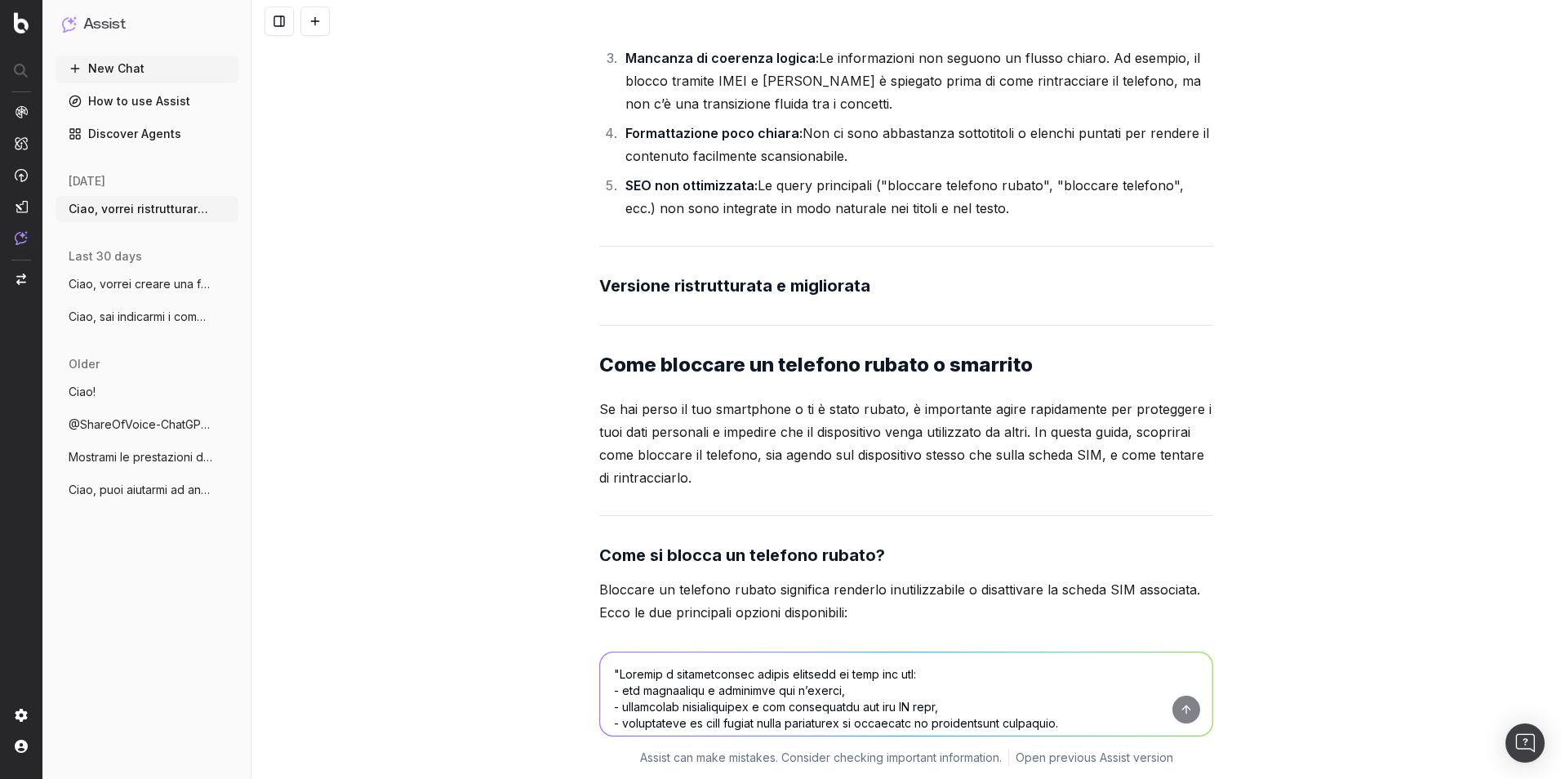
scroll to position [10352, 0]
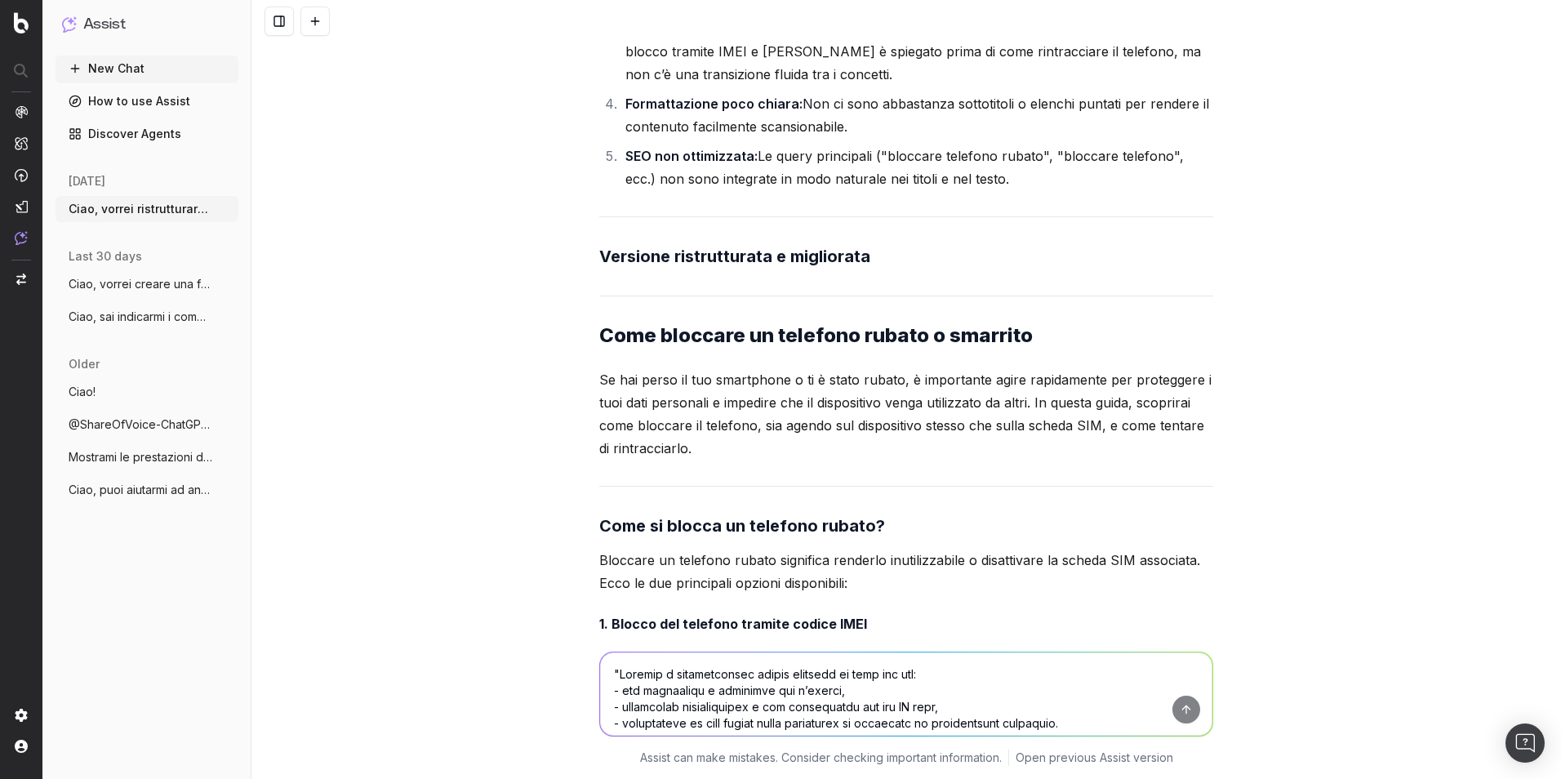
click at [899, 410] on p "Se hai perso il tuo smartphone o ti è stato rubato, è importante agire rapidame…" at bounding box center [906, 413] width 614 height 91
drag, startPoint x: 899, startPoint y: 410, endPoint x: 880, endPoint y: 445, distance: 39.8
click at [880, 445] on p "Se hai perso il tuo smartphone o ti è stato rubato, è importante agire rapidame…" at bounding box center [906, 413] width 614 height 91
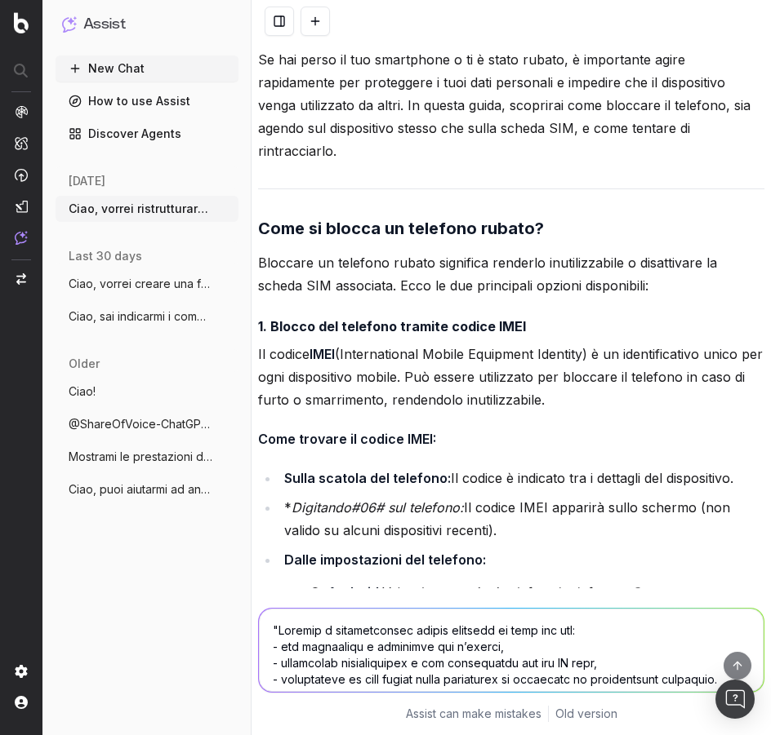
scroll to position [11821, 0]
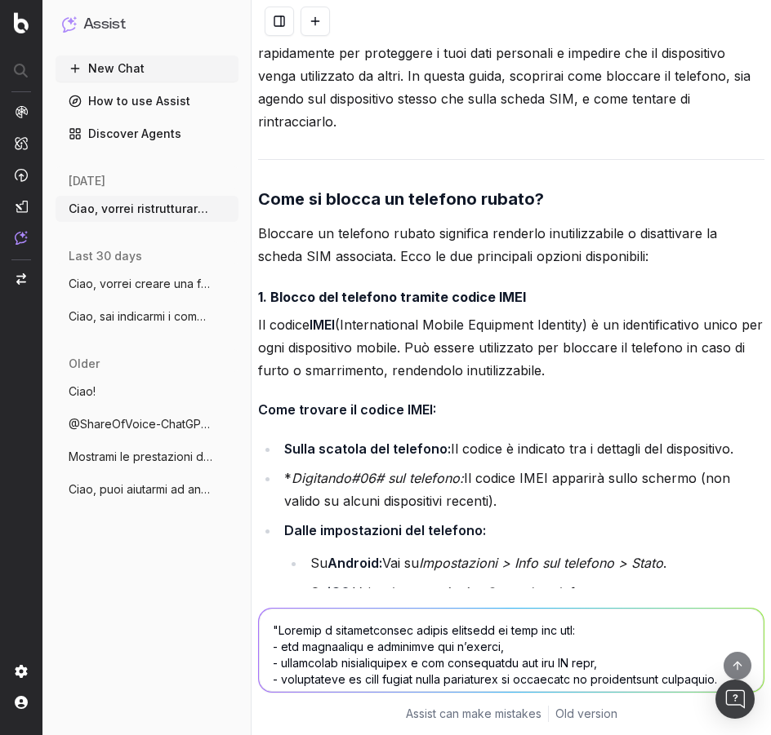
click at [392, 133] on p "Se hai perso il tuo smartphone o ti è stato rubato, è importante agire rapidame…" at bounding box center [511, 76] width 506 height 114
copy p "smartphone"
click at [453, 133] on p "Se hai perso il tuo smartphone o ti è stato rubato, è importante agire rapidame…" at bounding box center [511, 76] width 506 height 114
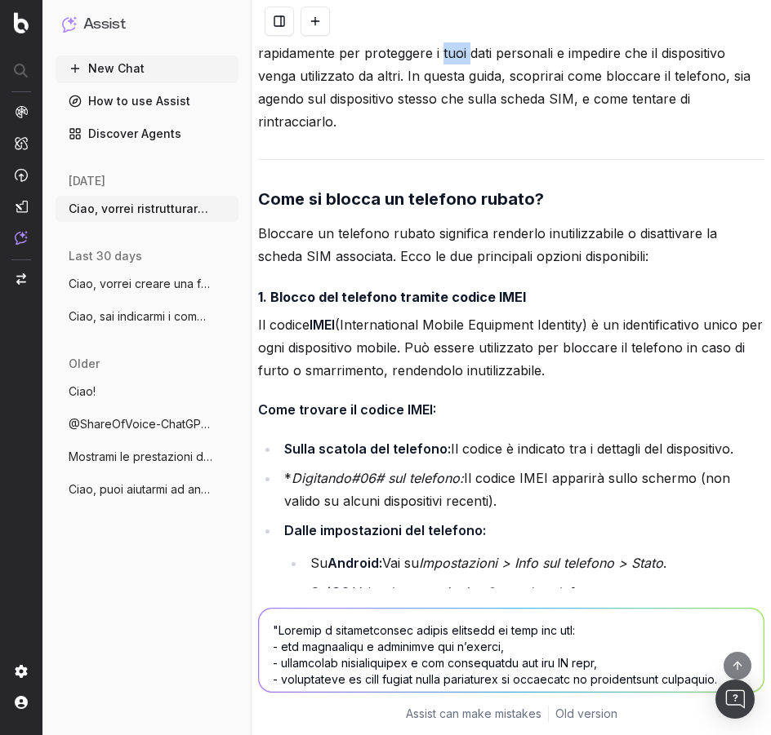
click at [453, 133] on p "Se hai perso il tuo smartphone o ti è stato rubato, è importante agire rapidame…" at bounding box center [511, 76] width 506 height 114
click at [449, 133] on p "Se hai perso il tuo smartphone o ti è stato rubato, è importante agire rapidame…" at bounding box center [511, 76] width 506 height 114
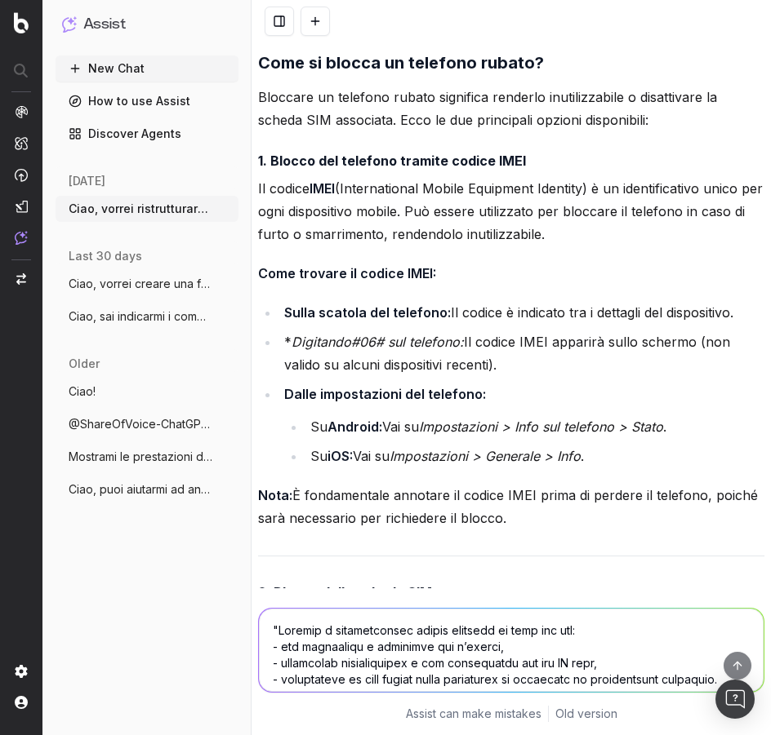
scroll to position [11985, 0]
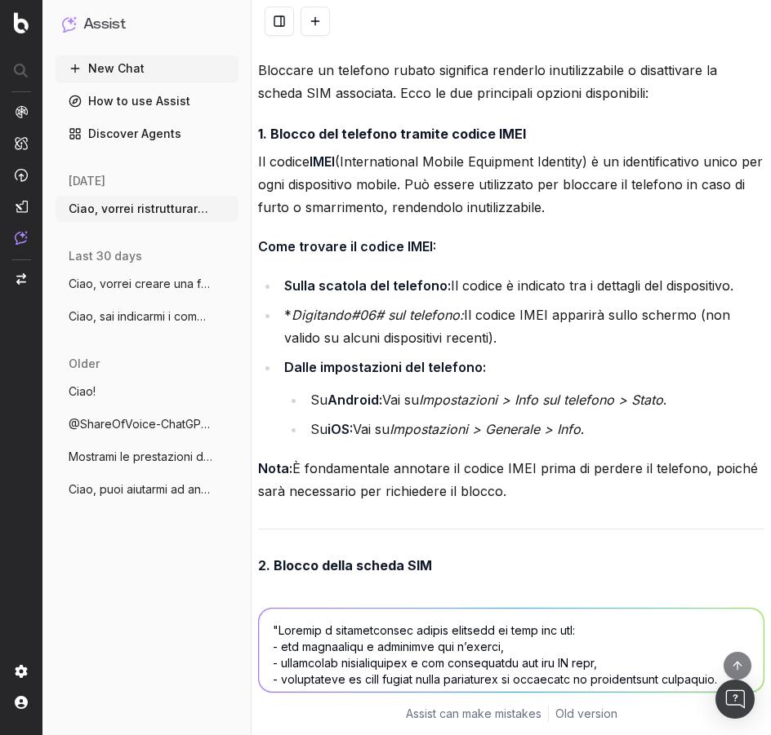
click at [374, 104] on p "Bloccare un telefono rubato significa renderlo inutilizzabile o disattivare la …" at bounding box center [511, 82] width 506 height 46
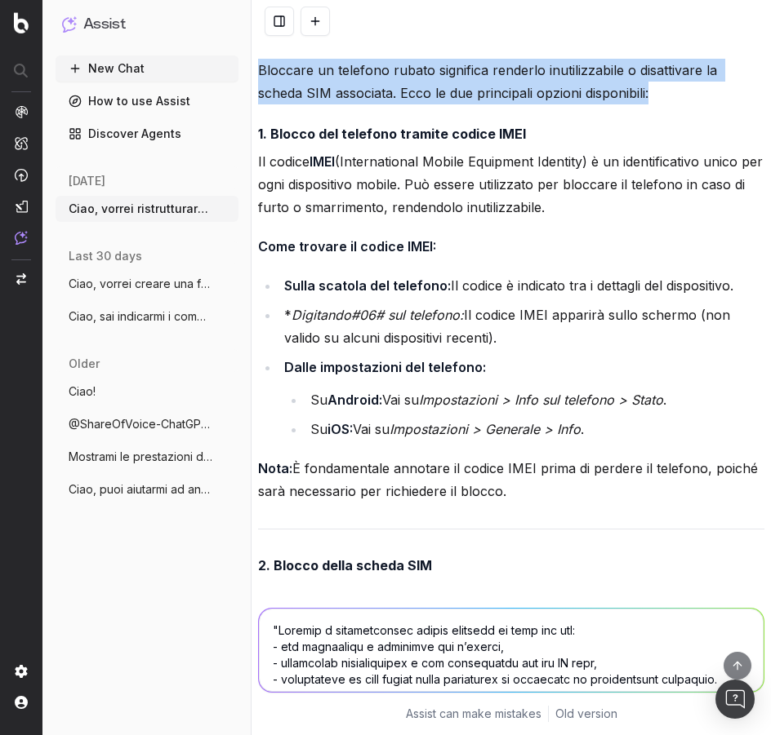
click at [374, 104] on p "Bloccare un telefono rubato significa renderlo inutilizzabile o disattivare la …" at bounding box center [511, 82] width 506 height 46
drag, startPoint x: 374, startPoint y: 262, endPoint x: 333, endPoint y: 233, distance: 49.8
click at [333, 104] on p "Bloccare un telefono rubato significa renderlo inutilizzabile o disattivare la …" at bounding box center [511, 82] width 506 height 46
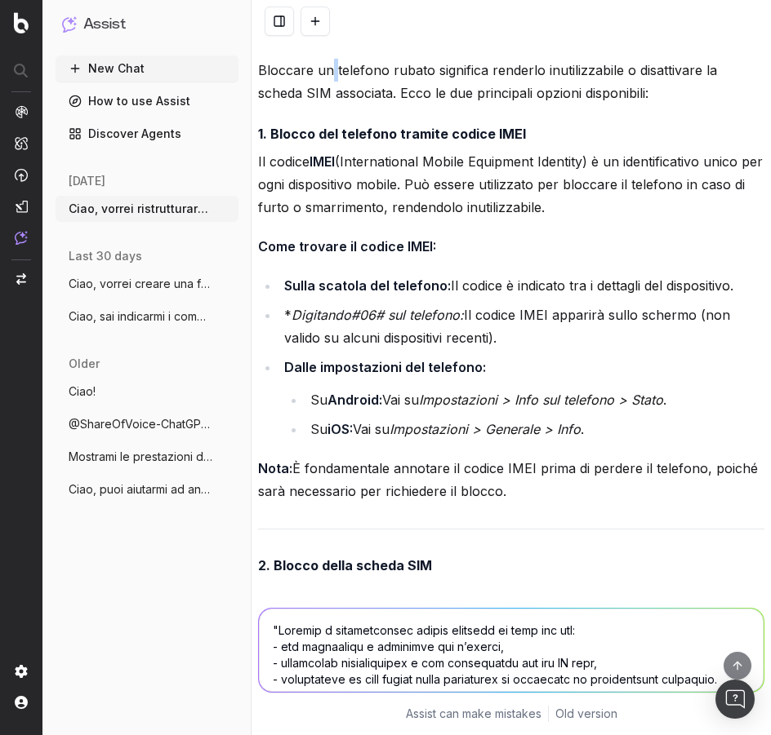
click at [333, 104] on p "Bloccare un telefono rubato significa renderlo inutilizzabile o disattivare la …" at bounding box center [511, 82] width 506 height 46
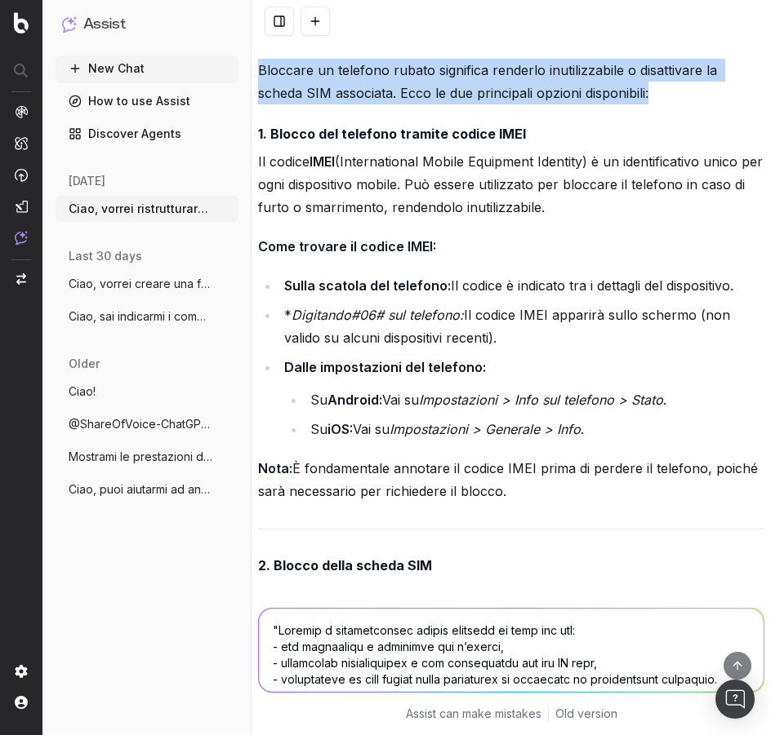
click at [333, 104] on p "Bloccare un telefono rubato significa renderlo inutilizzabile o disattivare la …" at bounding box center [511, 82] width 506 height 46
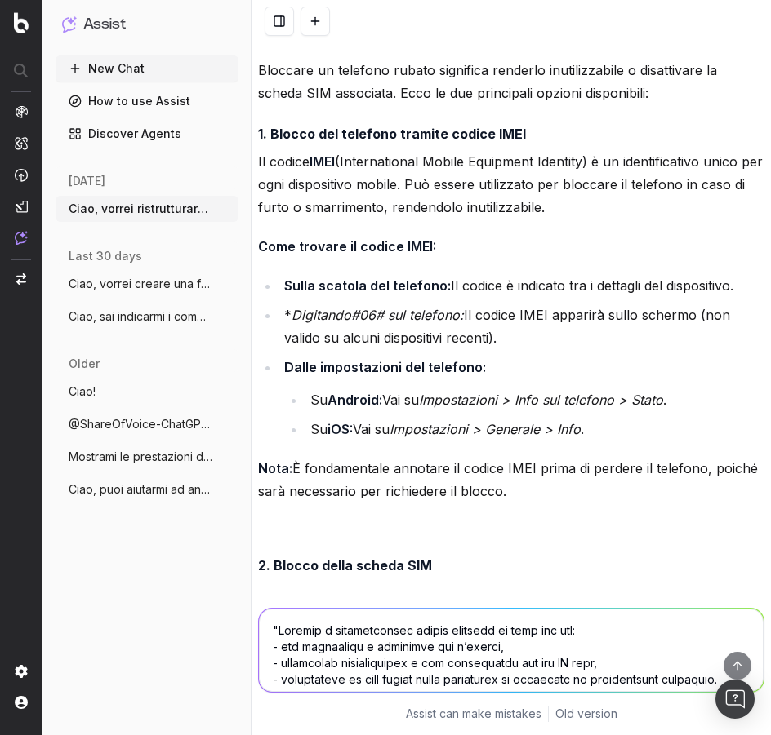
click at [553, 104] on p "Bloccare un telefono rubato significa renderlo inutilizzabile o disattivare la …" at bounding box center [511, 82] width 506 height 46
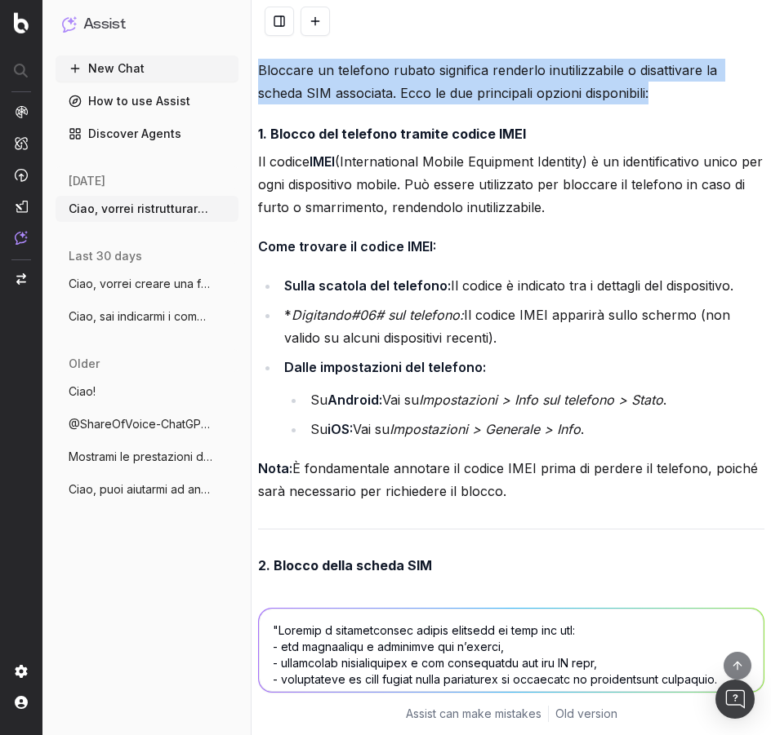
click at [553, 104] on p "Bloccare un telefono rubato significa renderlo inutilizzabile o disattivare la …" at bounding box center [511, 82] width 506 height 46
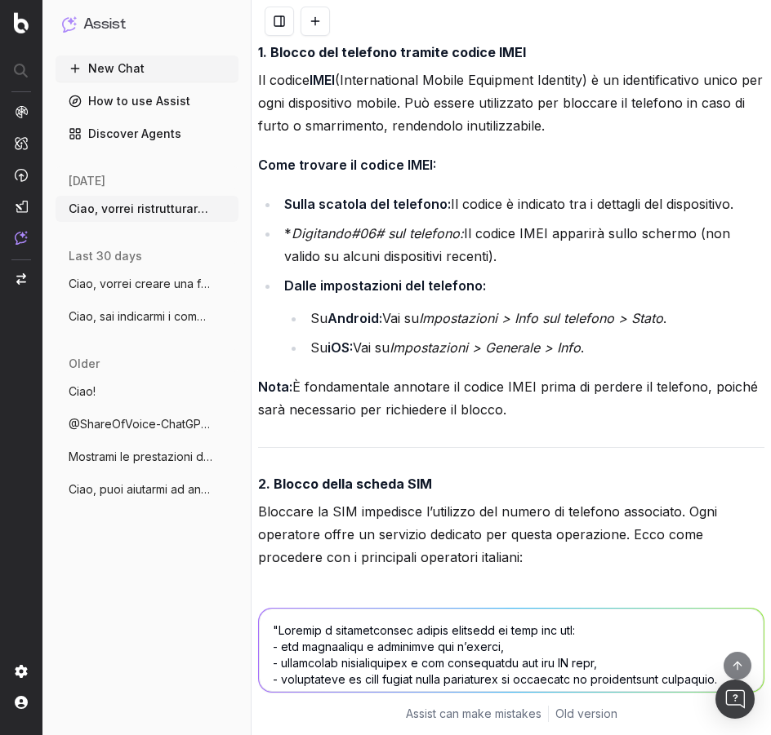
scroll to position [12148, 0]
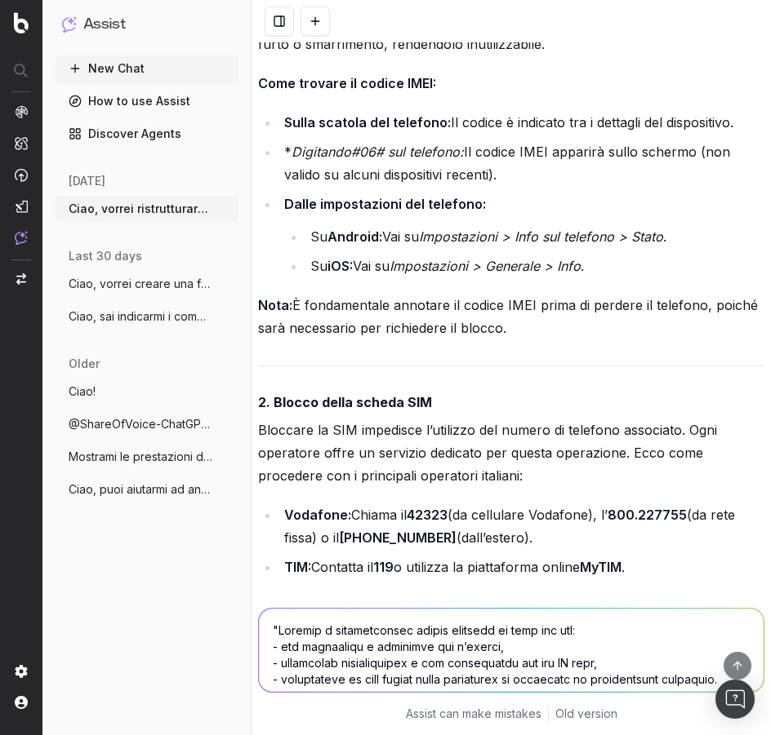
click at [340, 91] on strong "Come trovare il codice IMEI:" at bounding box center [347, 83] width 178 height 16
drag, startPoint x: 258, startPoint y: 157, endPoint x: 571, endPoint y: 492, distance: 459.1
click at [571, 492] on div "Grazie per i dettagli! Procederò seguendo i tuoi obiettivi. Prima di proporti l…" at bounding box center [511, 665] width 506 height 3218
click at [447, 186] on li "* Digitando #06# sul telefono: Il codice IMEI apparirà sullo schermo (non valid…" at bounding box center [521, 163] width 485 height 46
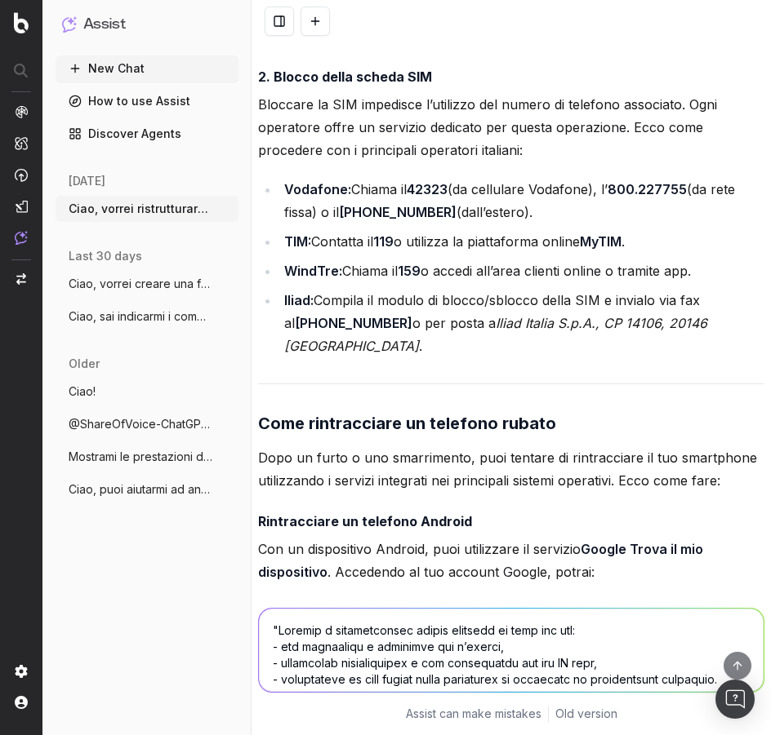
scroll to position [12474, 0]
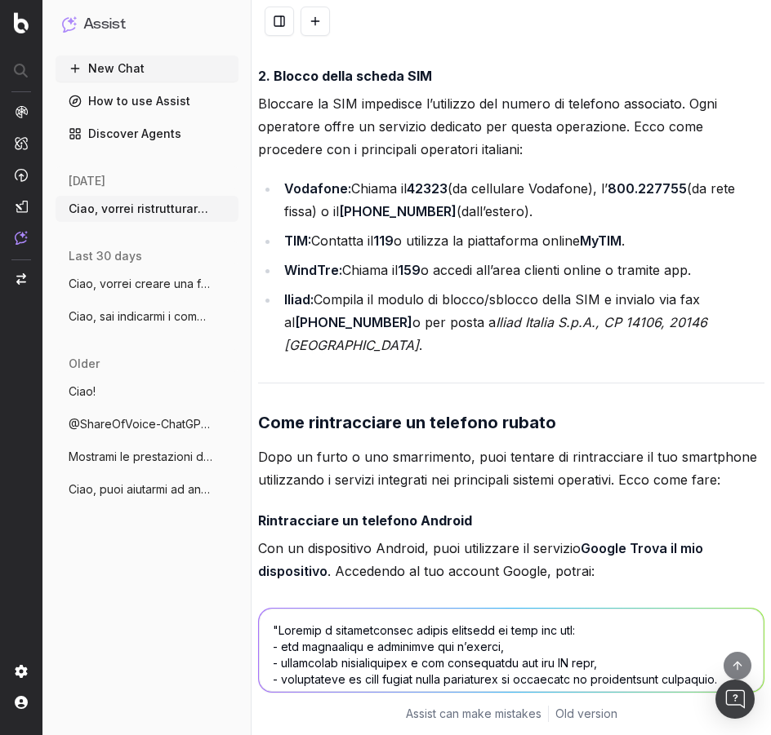
click at [314, 161] on p "Bloccare la SIM impedisce l’utilizzo del numero di telefono associato. Ogni ope…" at bounding box center [511, 126] width 506 height 69
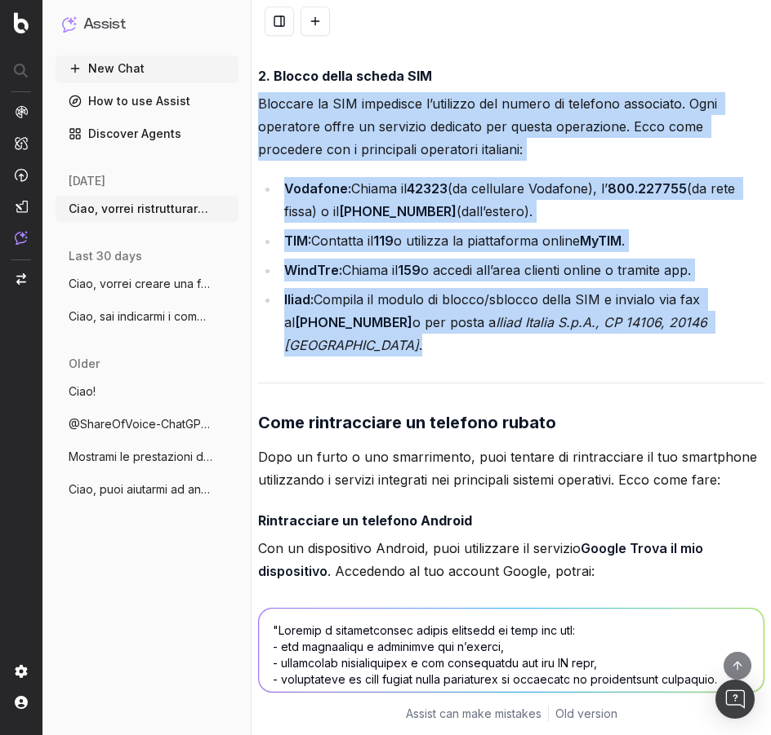
drag, startPoint x: 258, startPoint y: 264, endPoint x: 761, endPoint y: 487, distance: 549.7
click at [761, 487] on div "Ciao, vorrei ristrutturare parte del contenuto di una guida: [URL][DOMAIN_NAME]…" at bounding box center [510, 367] width 519 height 735
click at [467, 161] on p "Bloccare la SIM impedisce l’utilizzo del numero di telefono associato. Ogni ope…" at bounding box center [511, 126] width 506 height 69
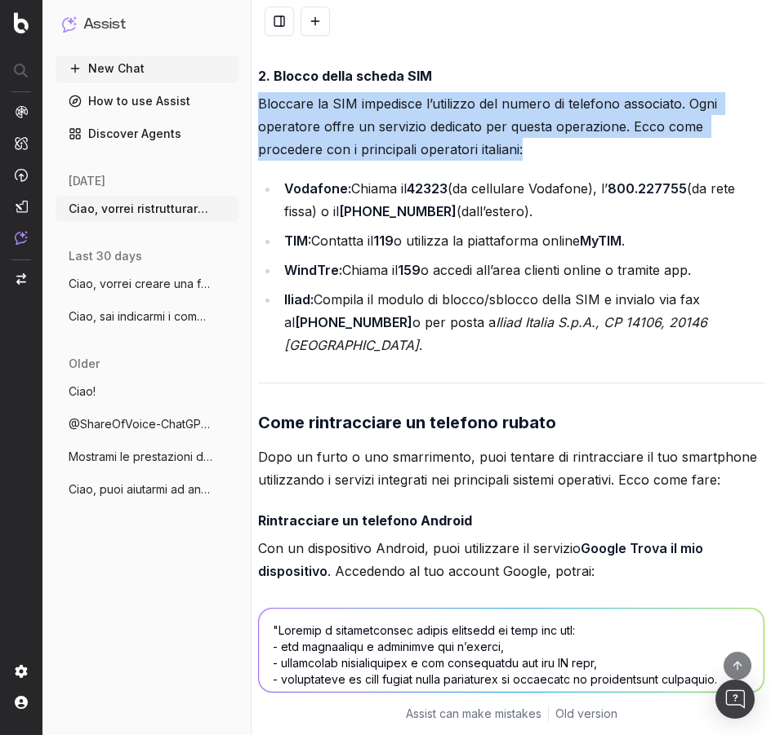
drag, startPoint x: 259, startPoint y: 264, endPoint x: 552, endPoint y: 314, distance: 297.4
click at [552, 161] on p "Bloccare la SIM impedisce l’utilizzo del numero di telefono associato. Ogni ope…" at bounding box center [511, 126] width 506 height 69
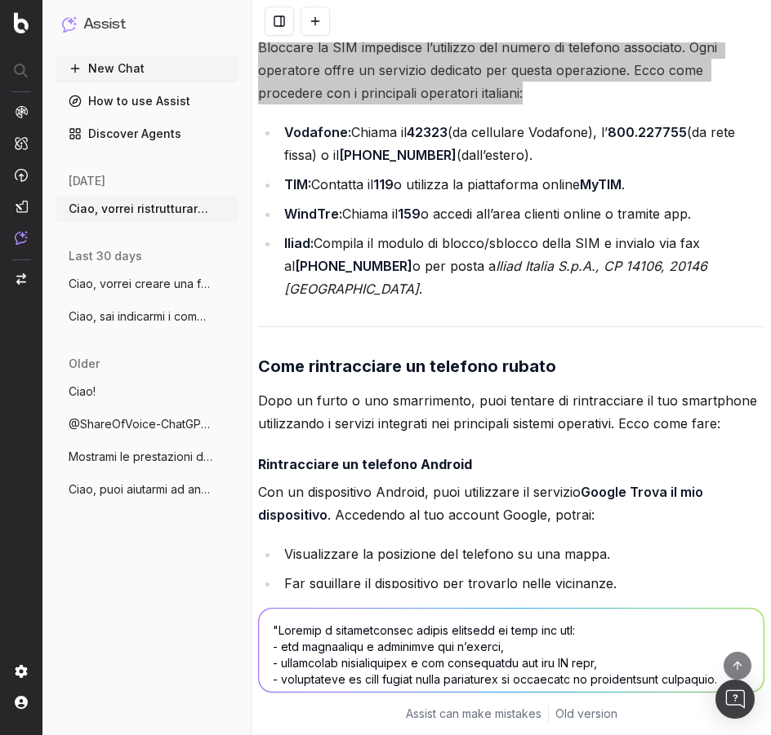
scroll to position [12556, 0]
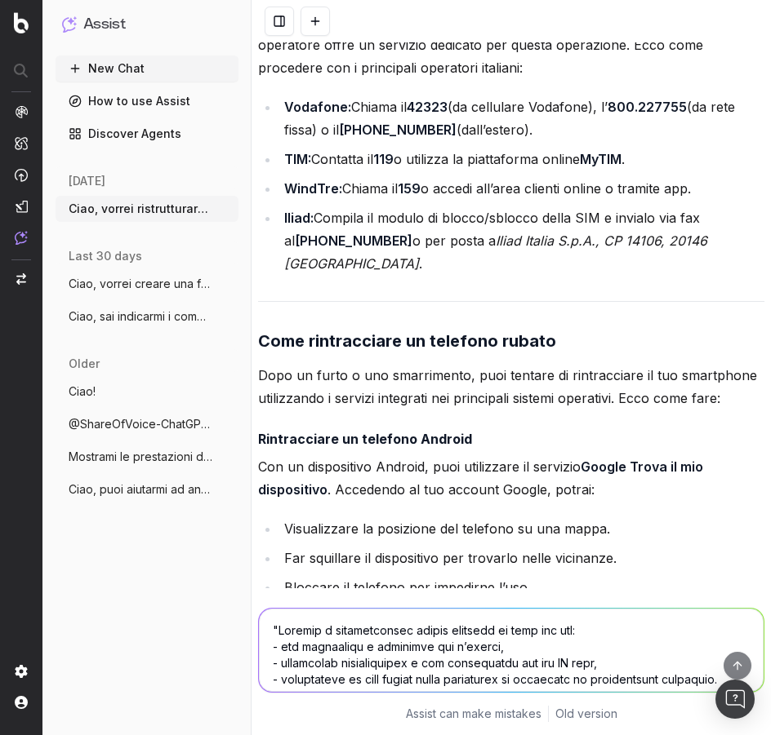
click at [584, 141] on li "Vodafone: Chiama il 42323 (da cellulare Vodafone), l’ 800.227755 (da rete fissa…" at bounding box center [521, 119] width 485 height 46
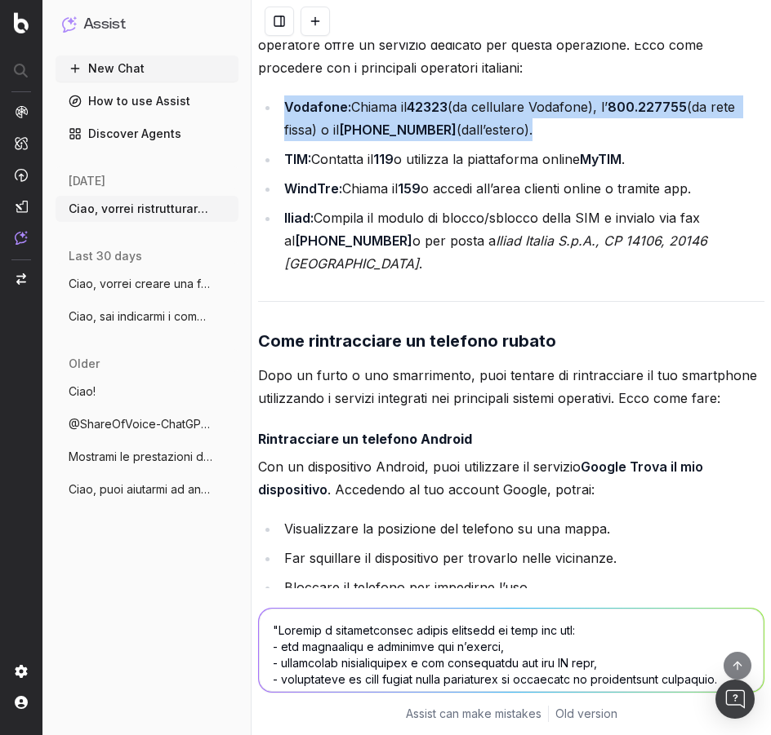
click at [584, 141] on li "Vodafone: Chiama il 42323 (da cellulare Vodafone), l’ 800.227755 (da rete fissa…" at bounding box center [521, 119] width 485 height 46
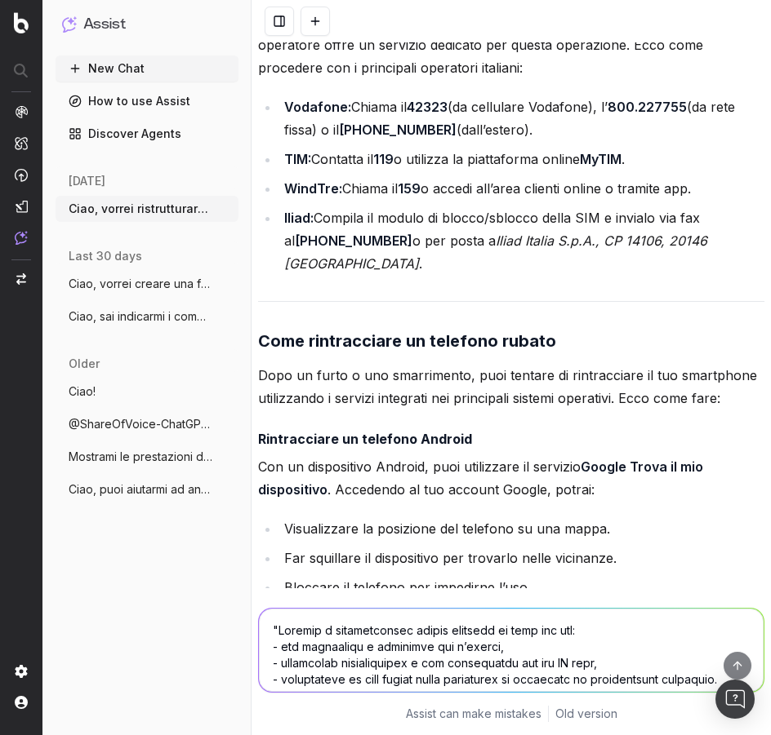
click at [584, 141] on li "Vodafone: Chiama il 42323 (da cellulare Vodafone), l’ 800.227755 (da rete fissa…" at bounding box center [521, 119] width 485 height 46
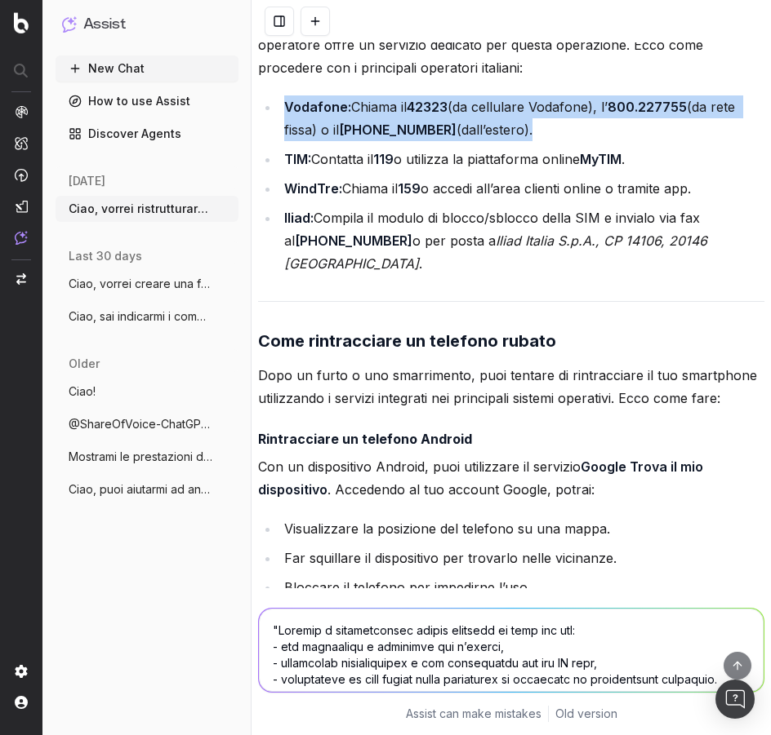
drag, startPoint x: 584, startPoint y: 282, endPoint x: 450, endPoint y: 284, distance: 134.7
click at [473, 141] on li "Vodafone: Chiama il 42323 (da cellulare Vodafone), l’ 800.227755 (da rete fissa…" at bounding box center [521, 119] width 485 height 46
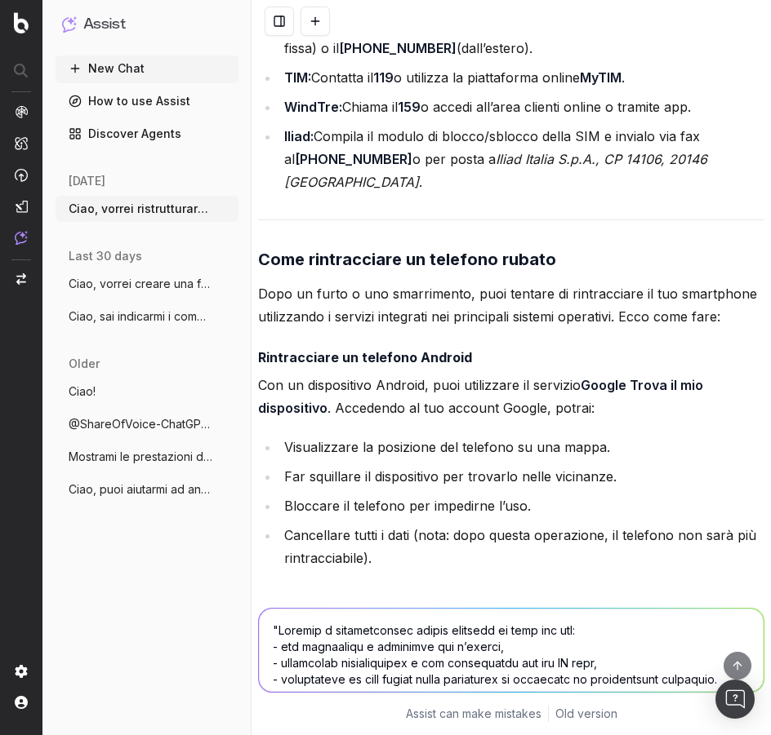
scroll to position [12719, 0]
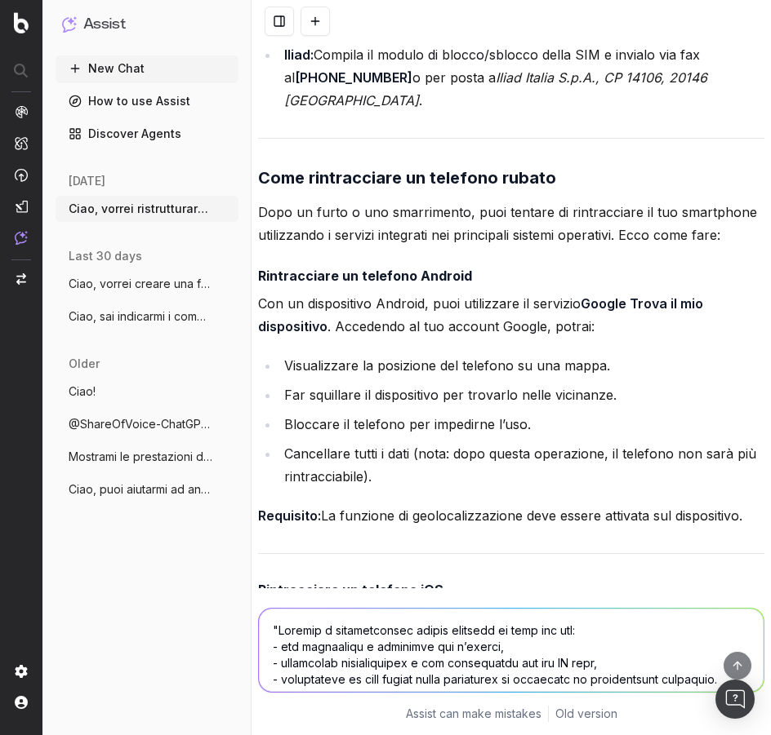
click at [365, 624] on textarea at bounding box center [511, 650] width 504 height 83
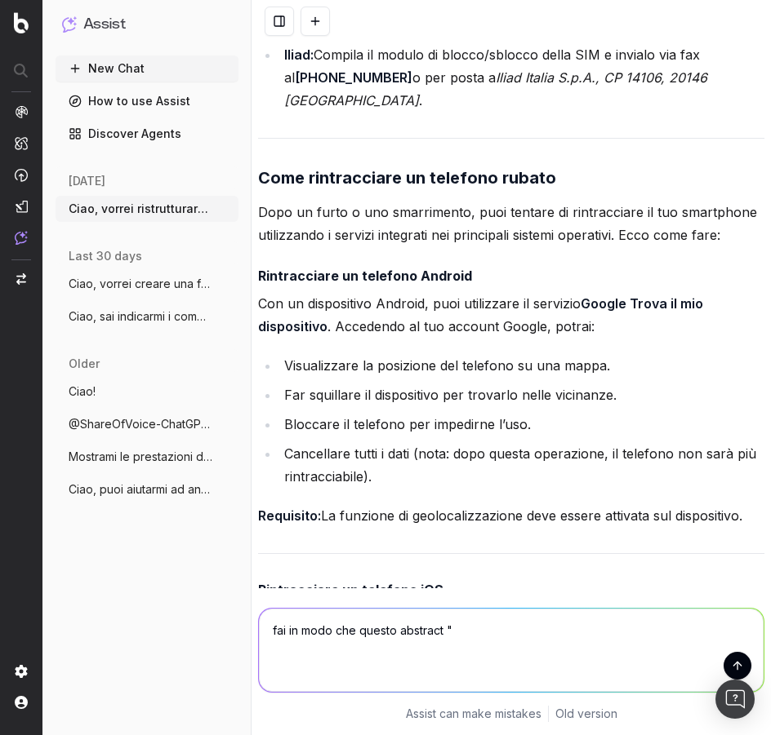
paste textarea "Dopo un furto o uno smarrimento è possibile bloccare il proprio cellulare in di…"
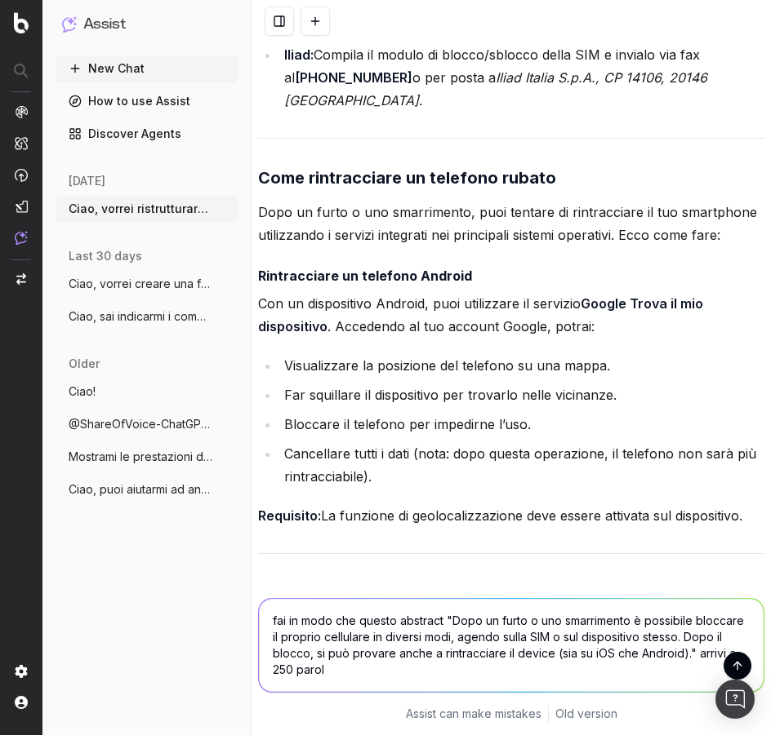
type textarea "fai in modo che questo abstract "Dopo un furto o uno smarrimento è possibile bl…"
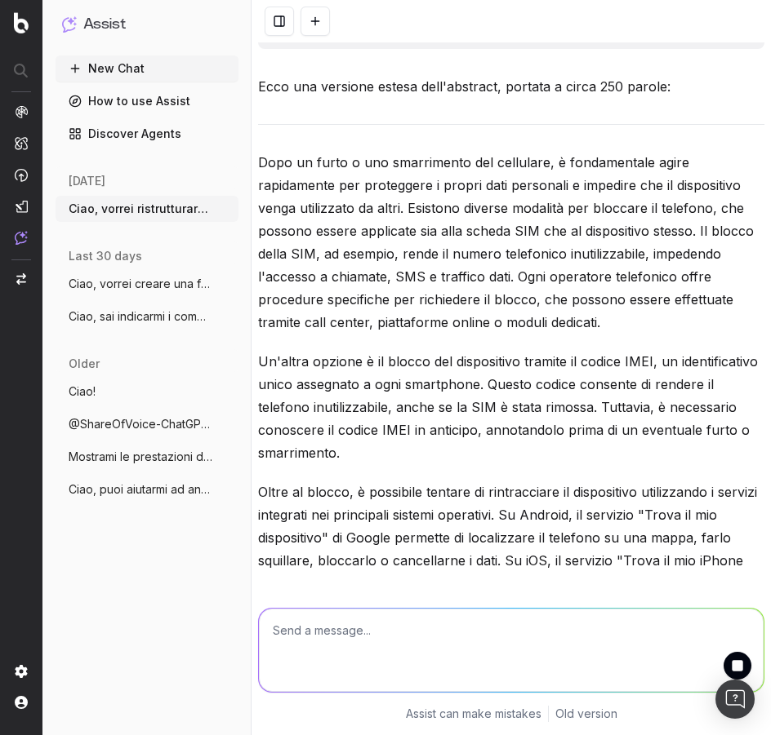
scroll to position [14510, 0]
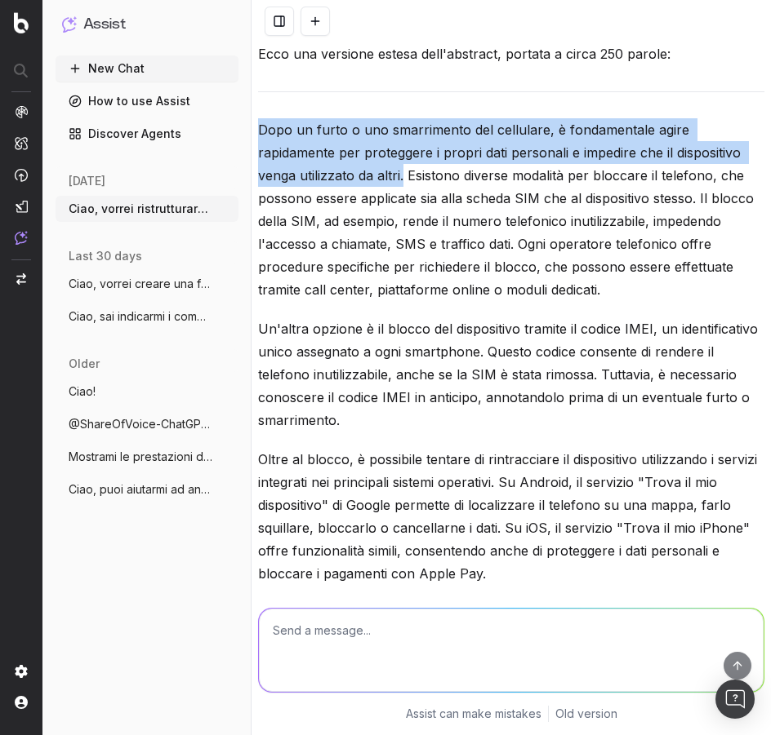
drag, startPoint x: 258, startPoint y: 264, endPoint x: 403, endPoint y: 306, distance: 151.1
click at [403, 301] on p "Dopo un furto o uno smarrimento del cellulare, è fondamentale agire rapidamente…" at bounding box center [511, 209] width 506 height 183
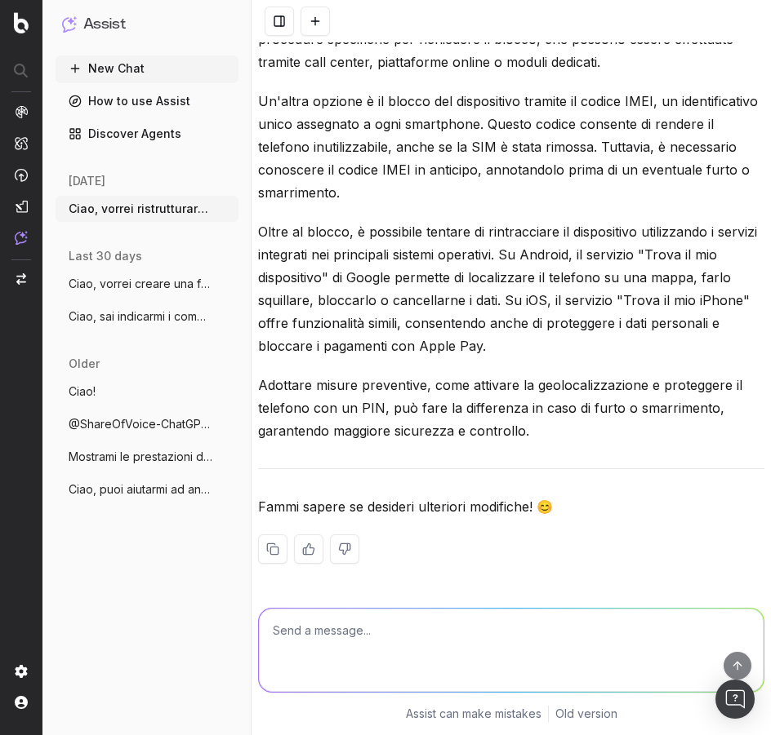
scroll to position [14755, 0]
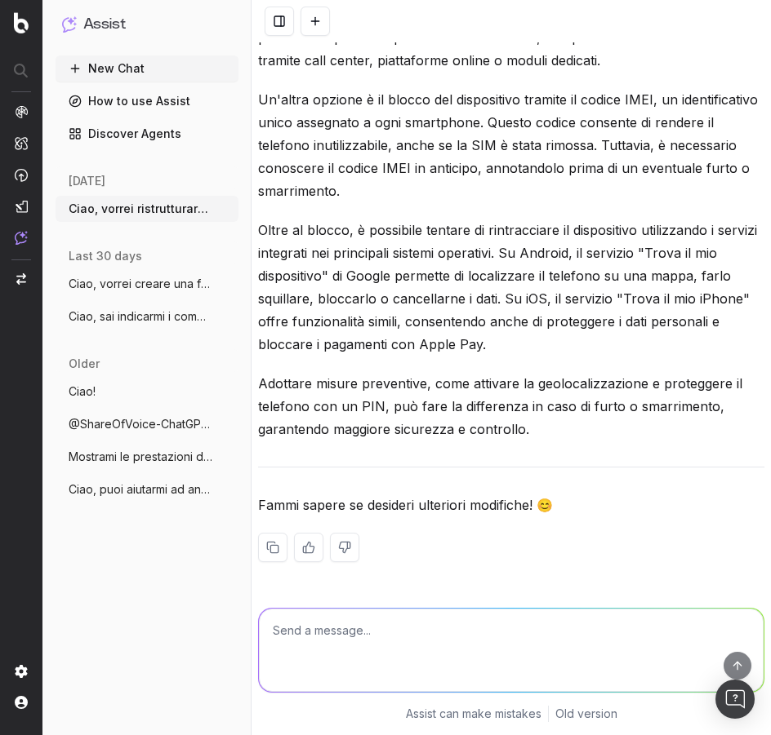
click at [525, 629] on textarea at bounding box center [511, 650] width 504 height 83
type textarea "scusa pixel intendevo"
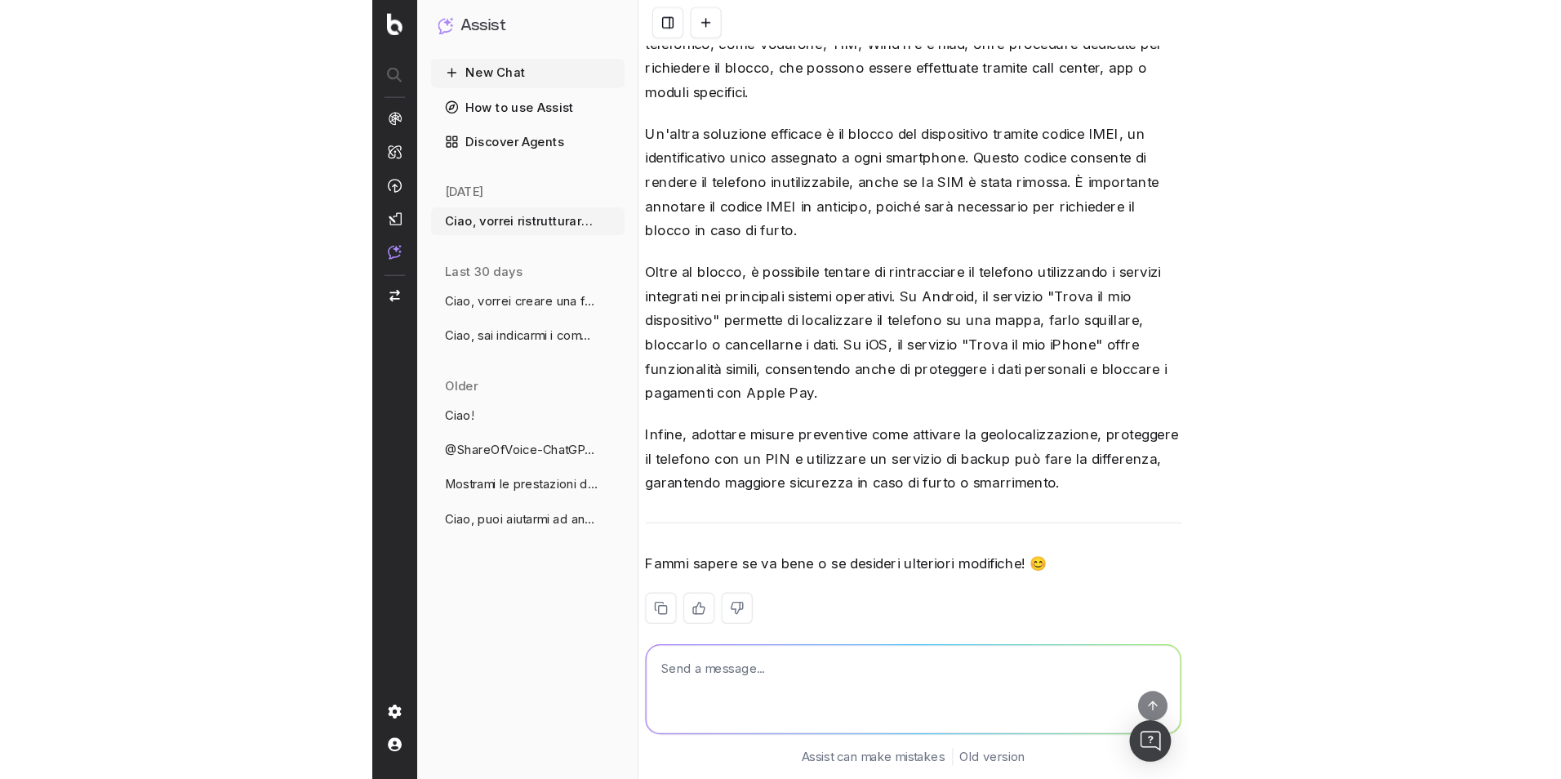
scroll to position [15492, 0]
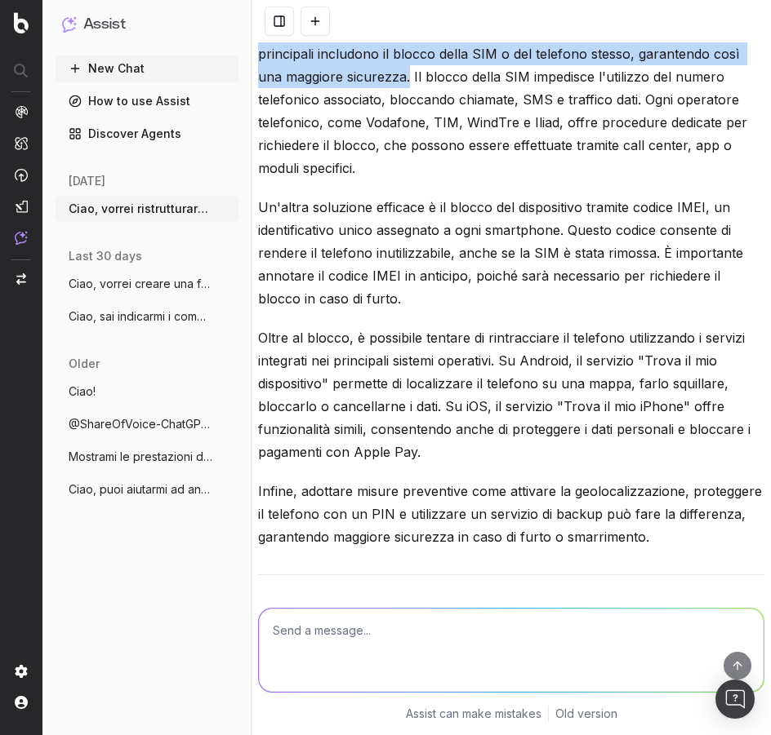
drag, startPoint x: 411, startPoint y: 218, endPoint x: 260, endPoint y: 149, distance: 165.8
click at [260, 149] on p "In caso di furto o smarrimento del proprio cellulare, è possibile intervenire r…" at bounding box center [511, 88] width 506 height 183
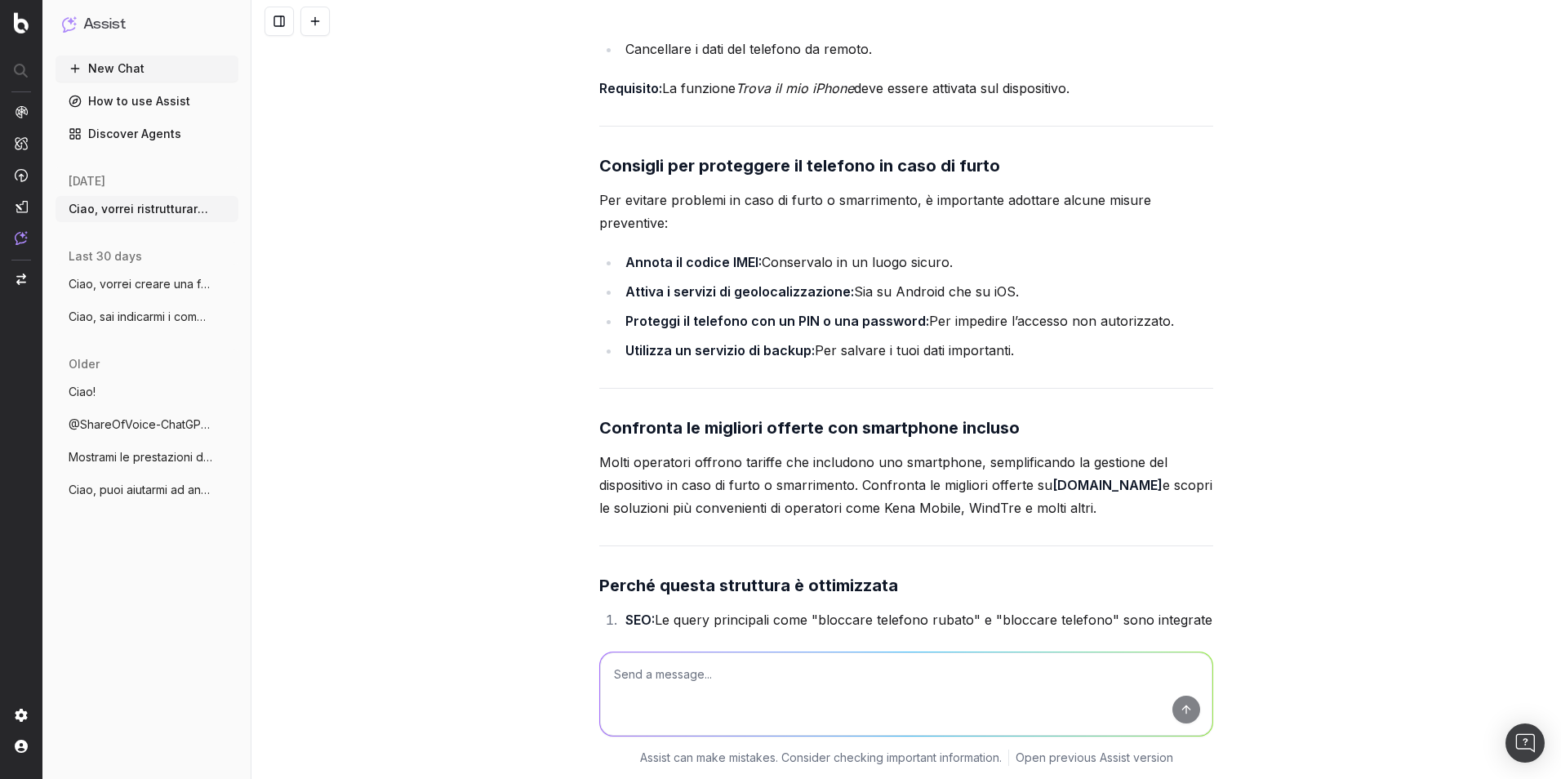
scroll to position [12239, 0]
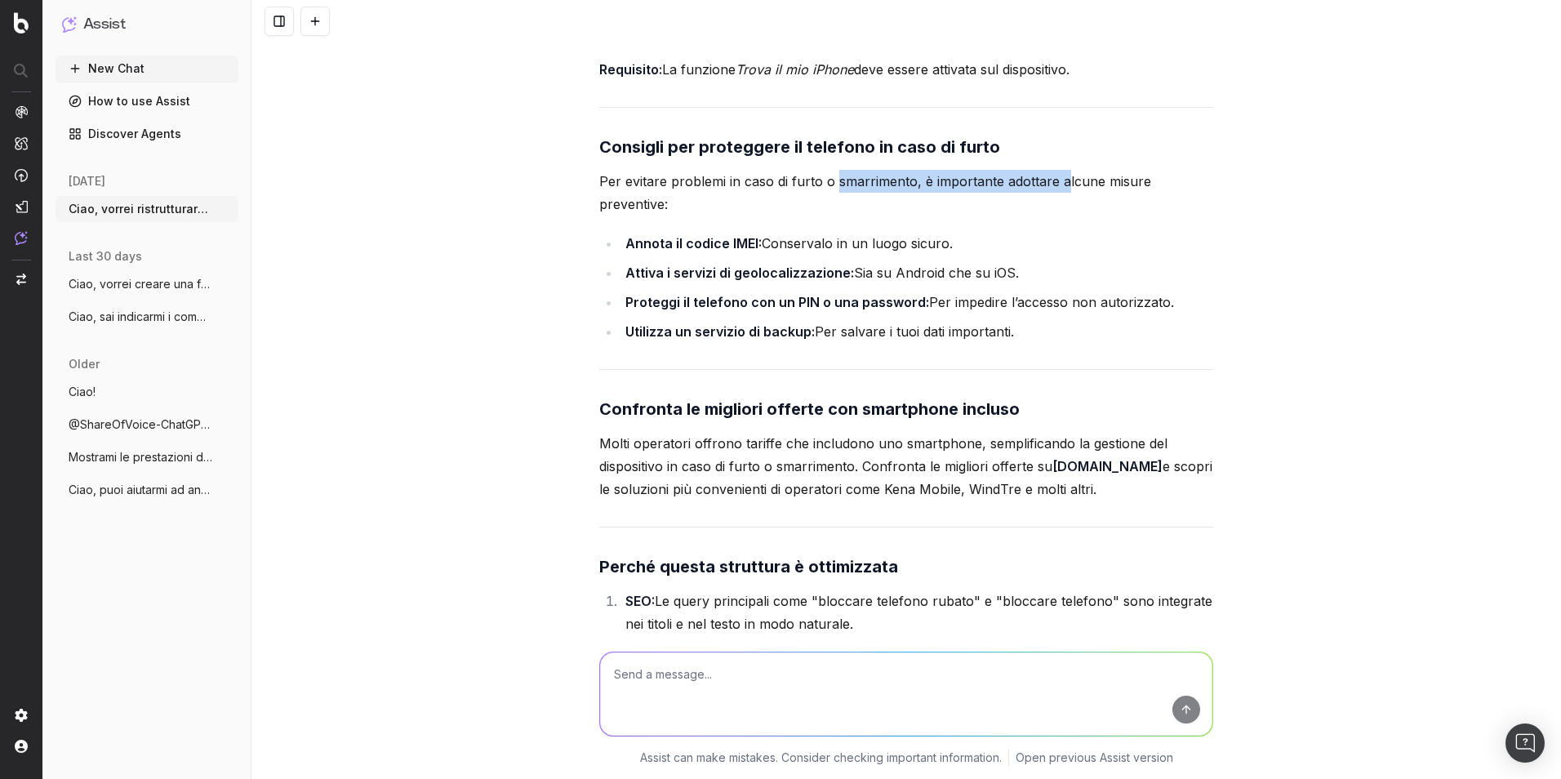
drag, startPoint x: 827, startPoint y: 208, endPoint x: 1057, endPoint y: 207, distance: 230.2
click at [1057, 207] on p "Per evitare problemi in caso di furto o smarrimento, è importante adottare alcu…" at bounding box center [906, 193] width 614 height 46
drag, startPoint x: 596, startPoint y: 167, endPoint x: 1060, endPoint y: 353, distance: 500.7
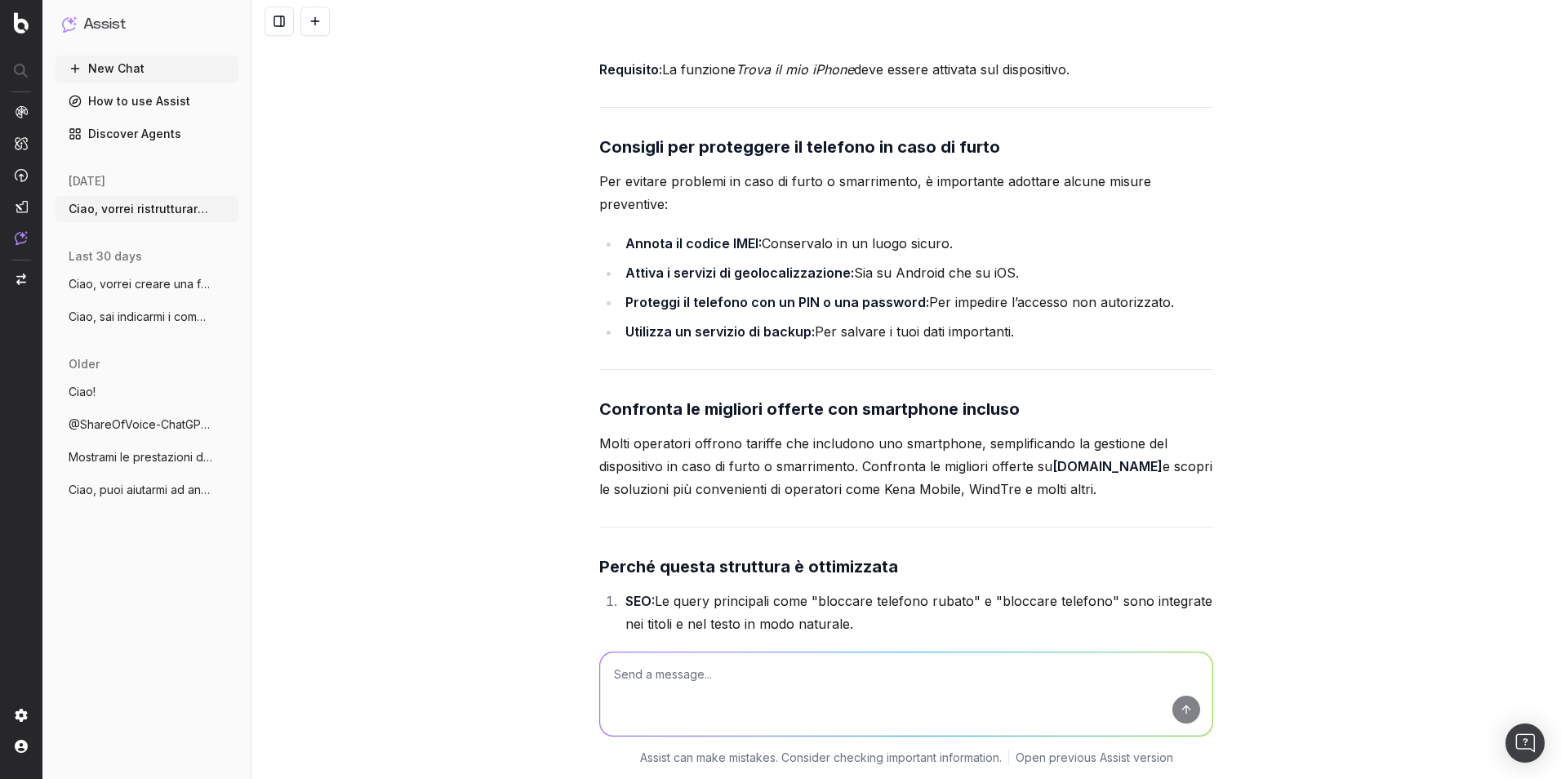
click at [1011, 215] on p "Per evitare problemi in caso di furto o smarrimento, è importante adottare alcu…" at bounding box center [906, 193] width 614 height 46
click at [971, 478] on p "Molti operatori offrono tariffe che includono uno smartphone, semplificando la …" at bounding box center [906, 466] width 614 height 69
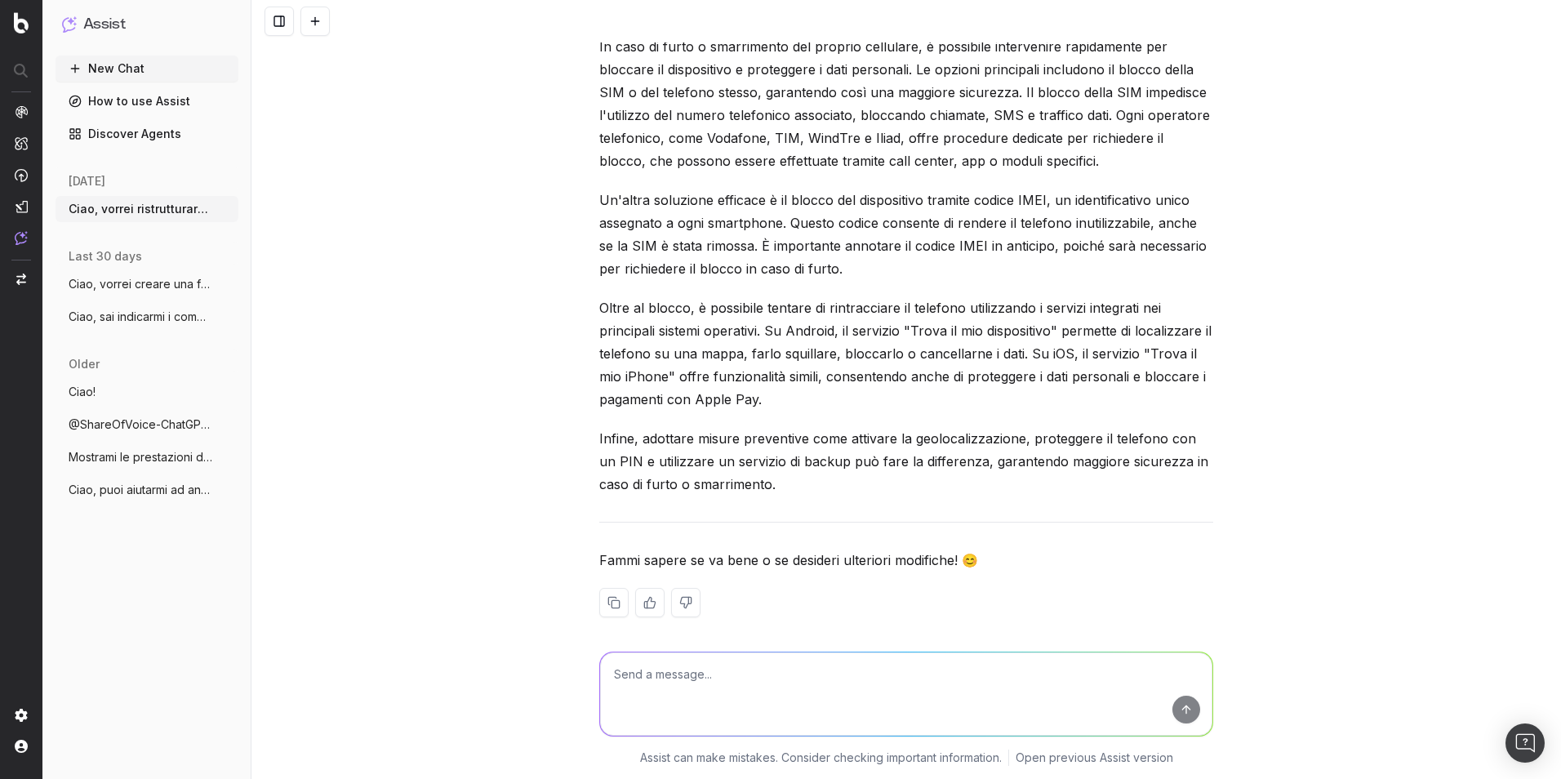
scroll to position [14117, 0]
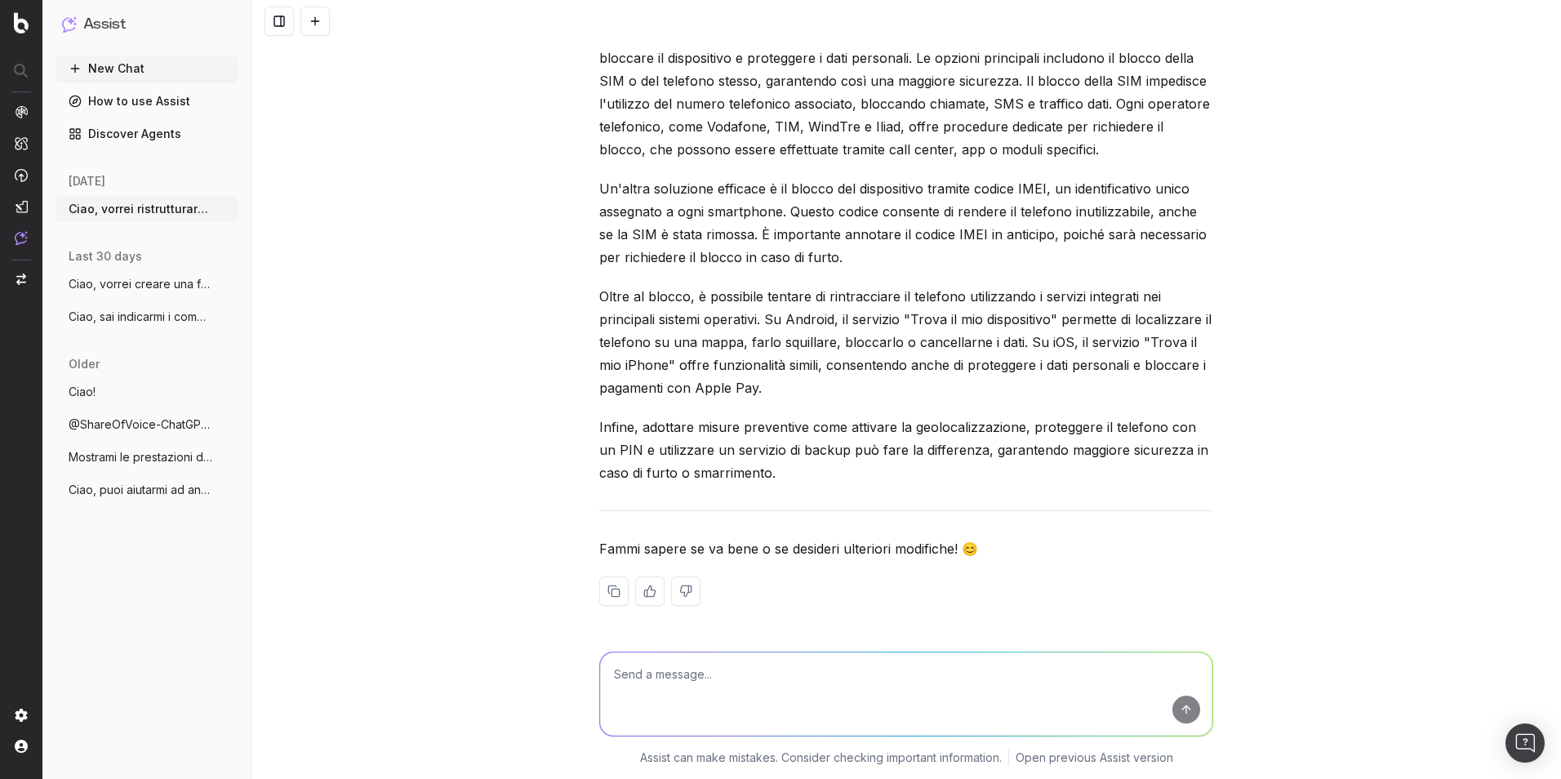
click at [829, 687] on textarea at bounding box center [906, 693] width 612 height 83
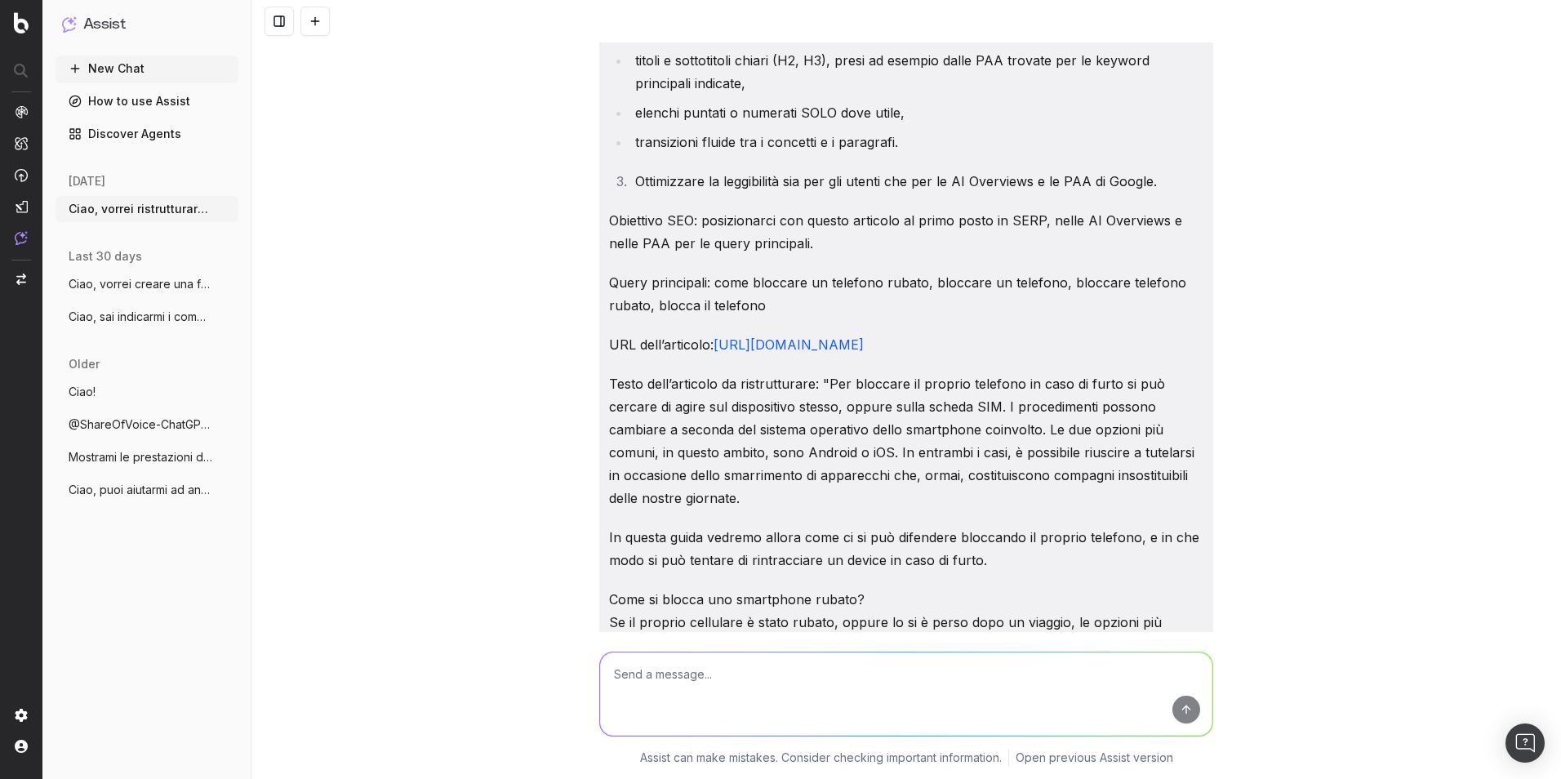
scroll to position [7587, 0]
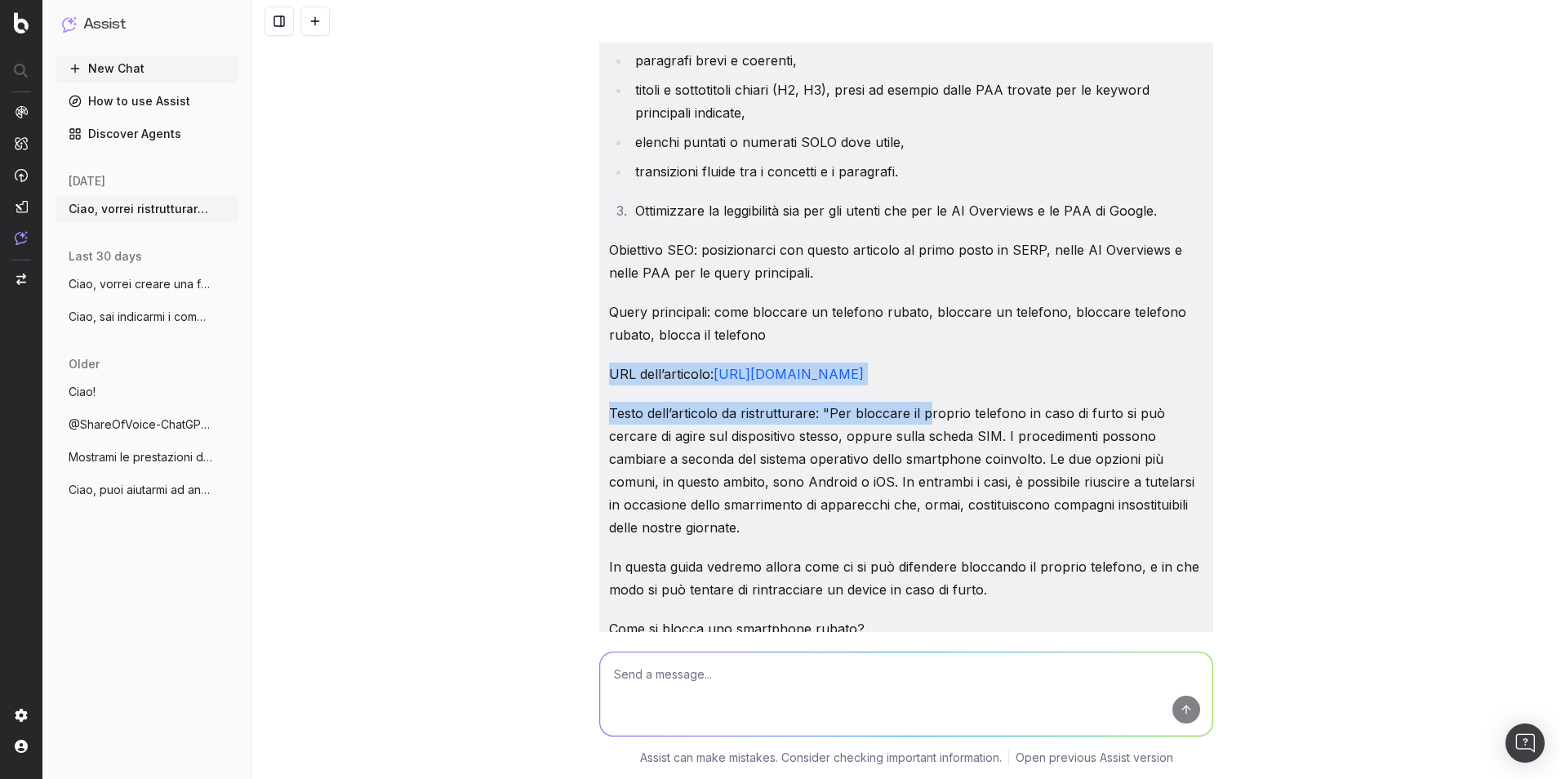
drag, startPoint x: 606, startPoint y: 419, endPoint x: 921, endPoint y: 454, distance: 317.0
click at [894, 385] on p "URL dell’articolo: [URL][DOMAIN_NAME]" at bounding box center [906, 373] width 594 height 23
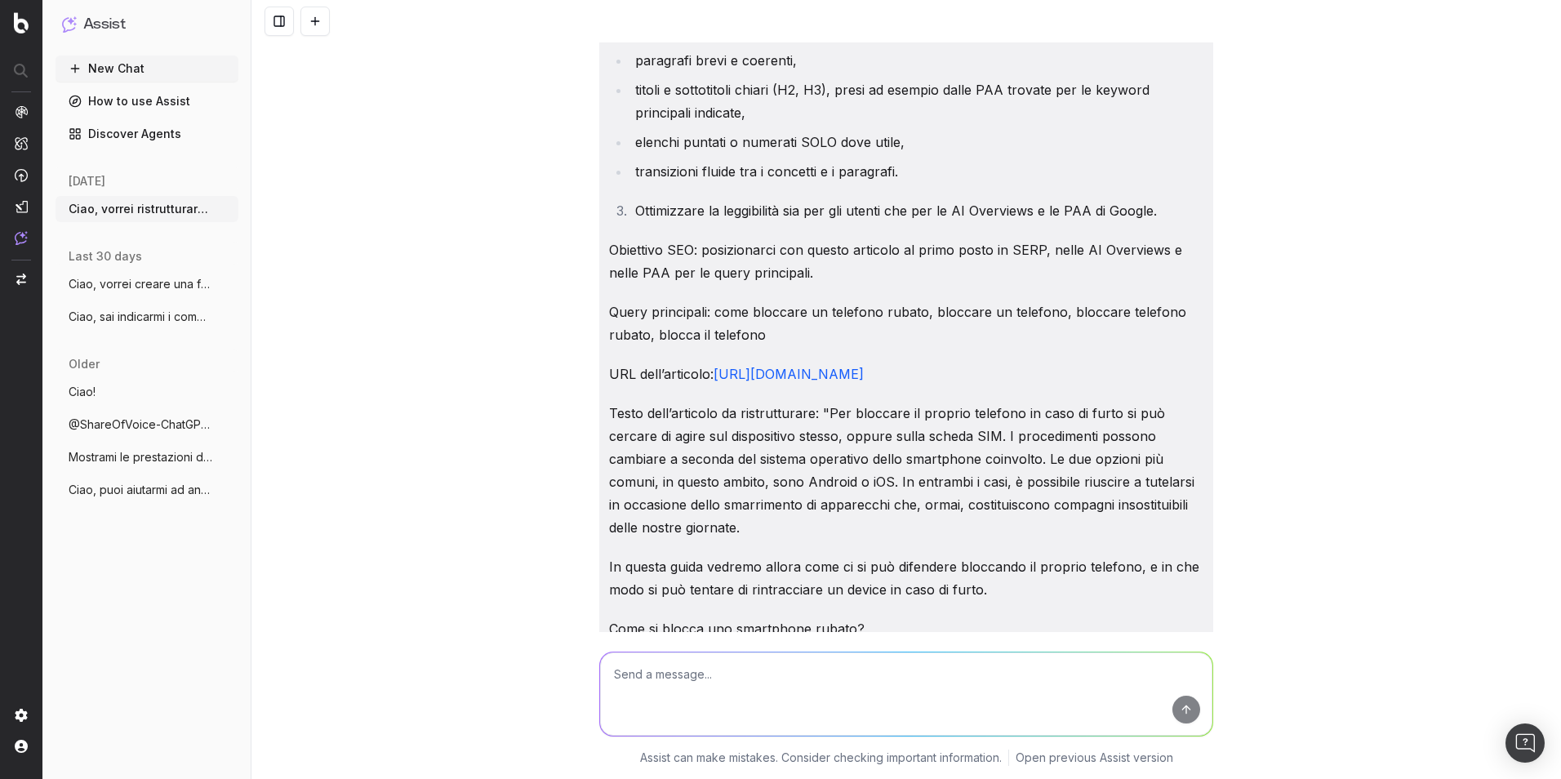
drag, startPoint x: 902, startPoint y: 449, endPoint x: 598, endPoint y: 422, distance: 304.8
click at [848, 683] on textarea at bounding box center [906, 693] width 612 height 83
paste textarea "URL dell’articolo: [URL][DOMAIN_NAME]"
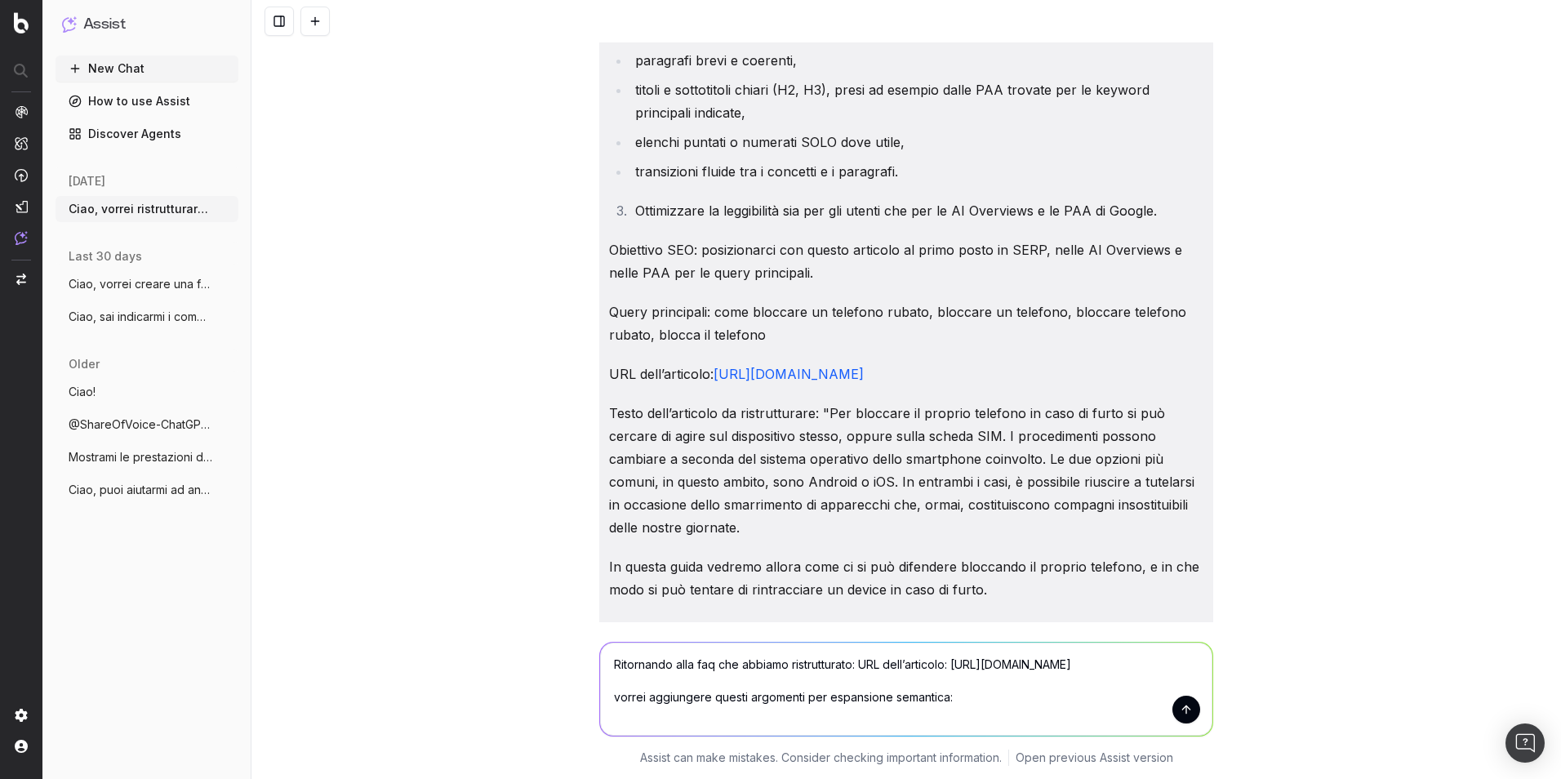
click at [982, 714] on textarea "Ritornando alla faq che abbiamo ristrutturato: URL dell’articolo: [URL][DOMAIN_…" at bounding box center [906, 688] width 612 height 93
paste textarea "proteggere account bancari dopo furto cellulare"
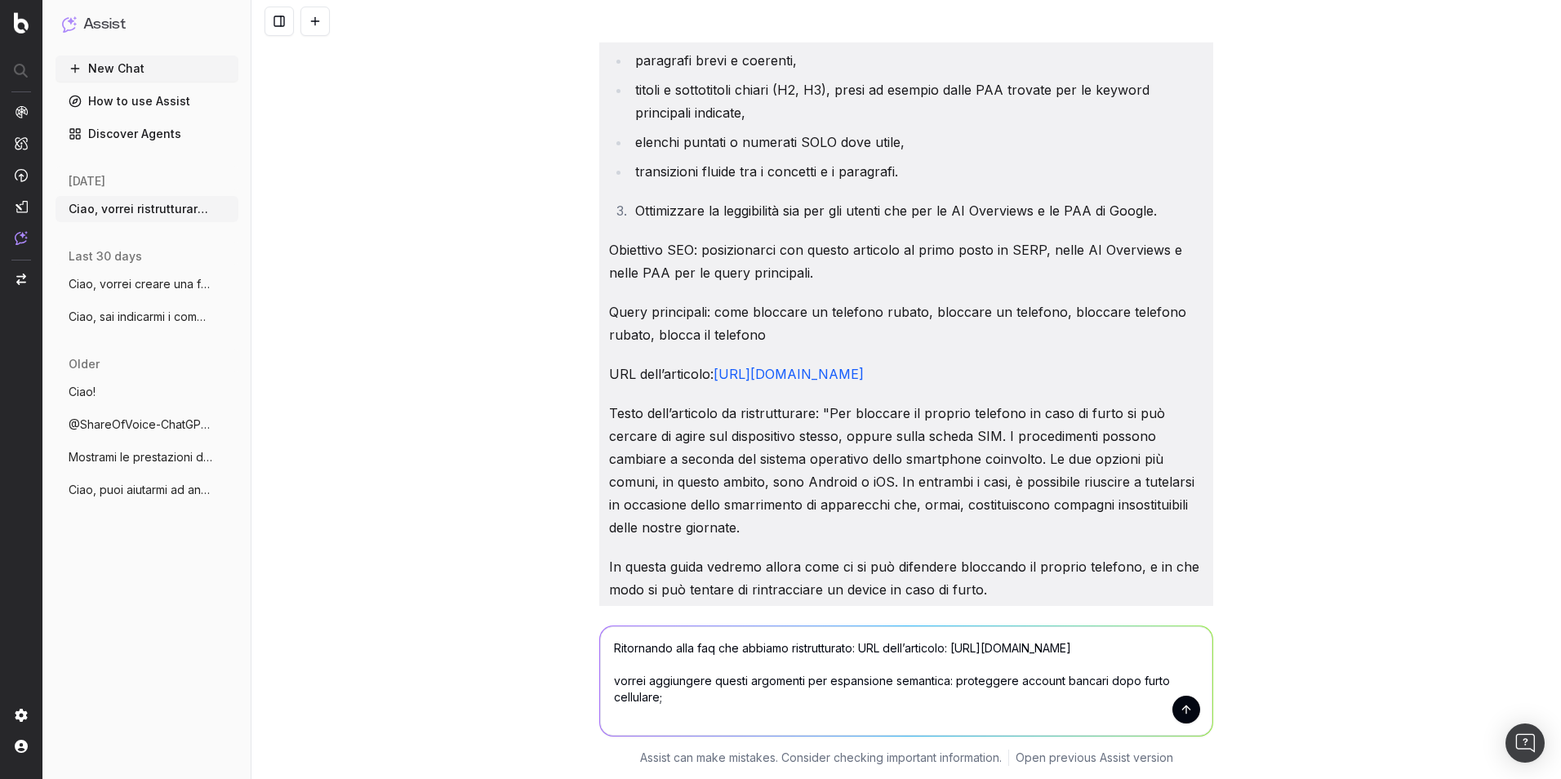
click at [675, 724] on textarea "Ritornando alla faq che abbiamo ristrutturato: URL dell’articolo: [URL][DOMAIN_…" at bounding box center [906, 680] width 612 height 109
paste textarea "procedura per mettere in blacklist un telefono smarrito"
drag, startPoint x: 653, startPoint y: 718, endPoint x: 977, endPoint y: 714, distance: 324.1
click at [977, 714] on textarea "Ritornando alla faq che abbiamo ristrutturato: URL dell’articolo: [URL][DOMAIN_…" at bounding box center [906, 680] width 612 height 109
type textarea "Ritornando alla faq che abbiamo ristrutturato: URL dell’articolo: [URL][DOMAIN_…"
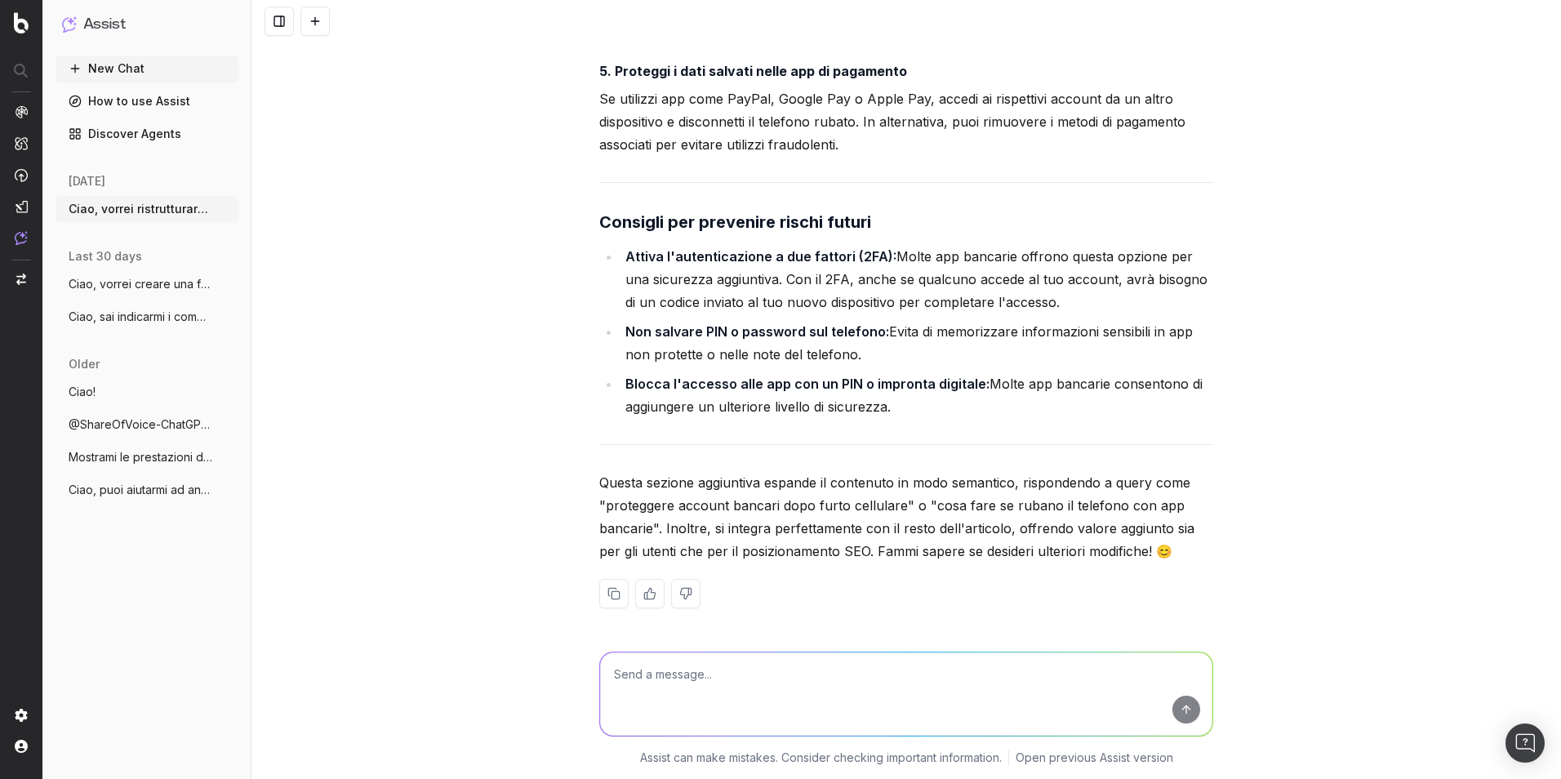
scroll to position [15494, 0]
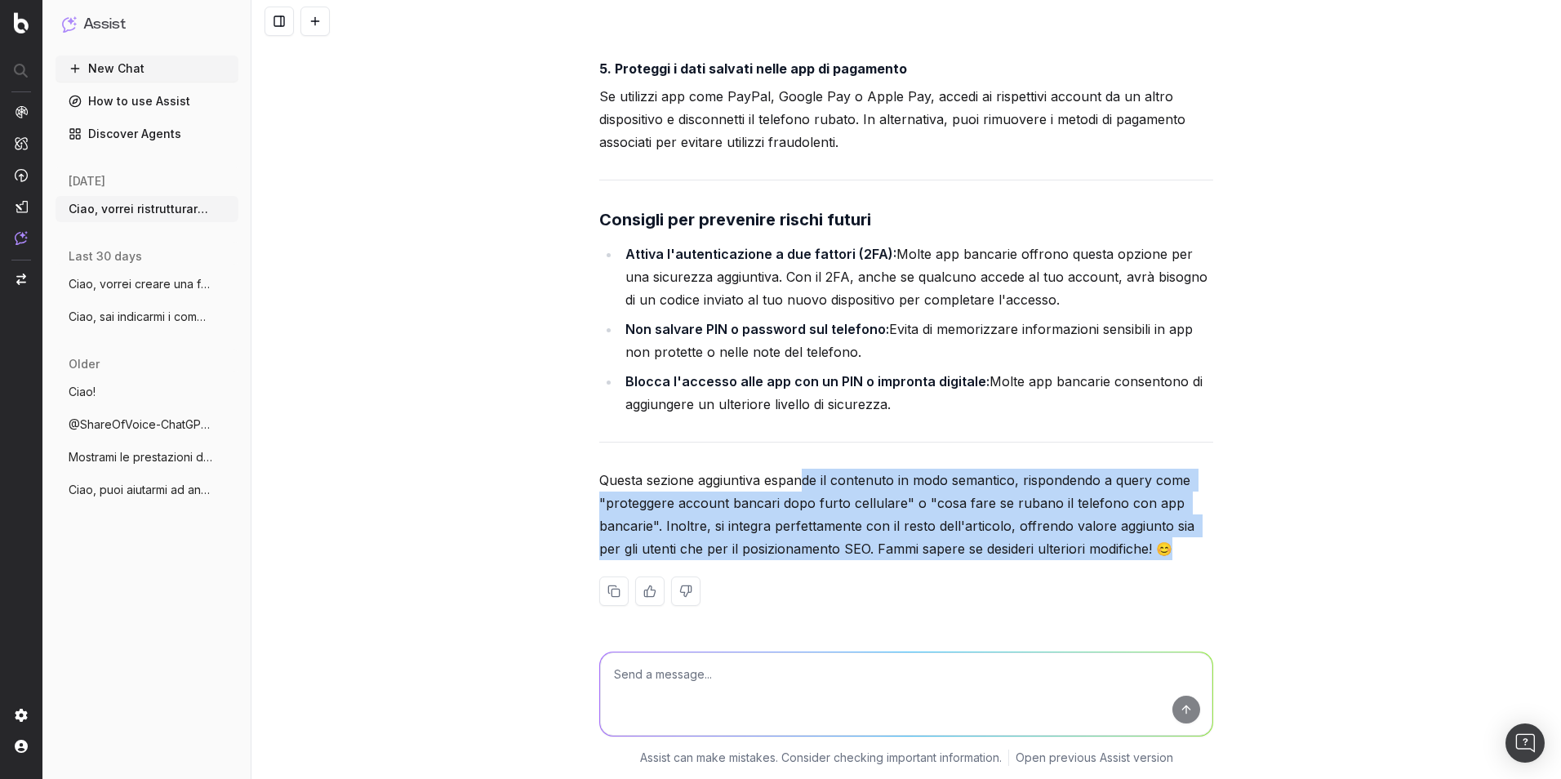
drag, startPoint x: 801, startPoint y: 484, endPoint x: 1167, endPoint y: 549, distance: 372.1
click at [1167, 549] on p "Questa sezione aggiuntiva espande il contenuto in modo semantico, rispondendo a…" at bounding box center [906, 514] width 614 height 91
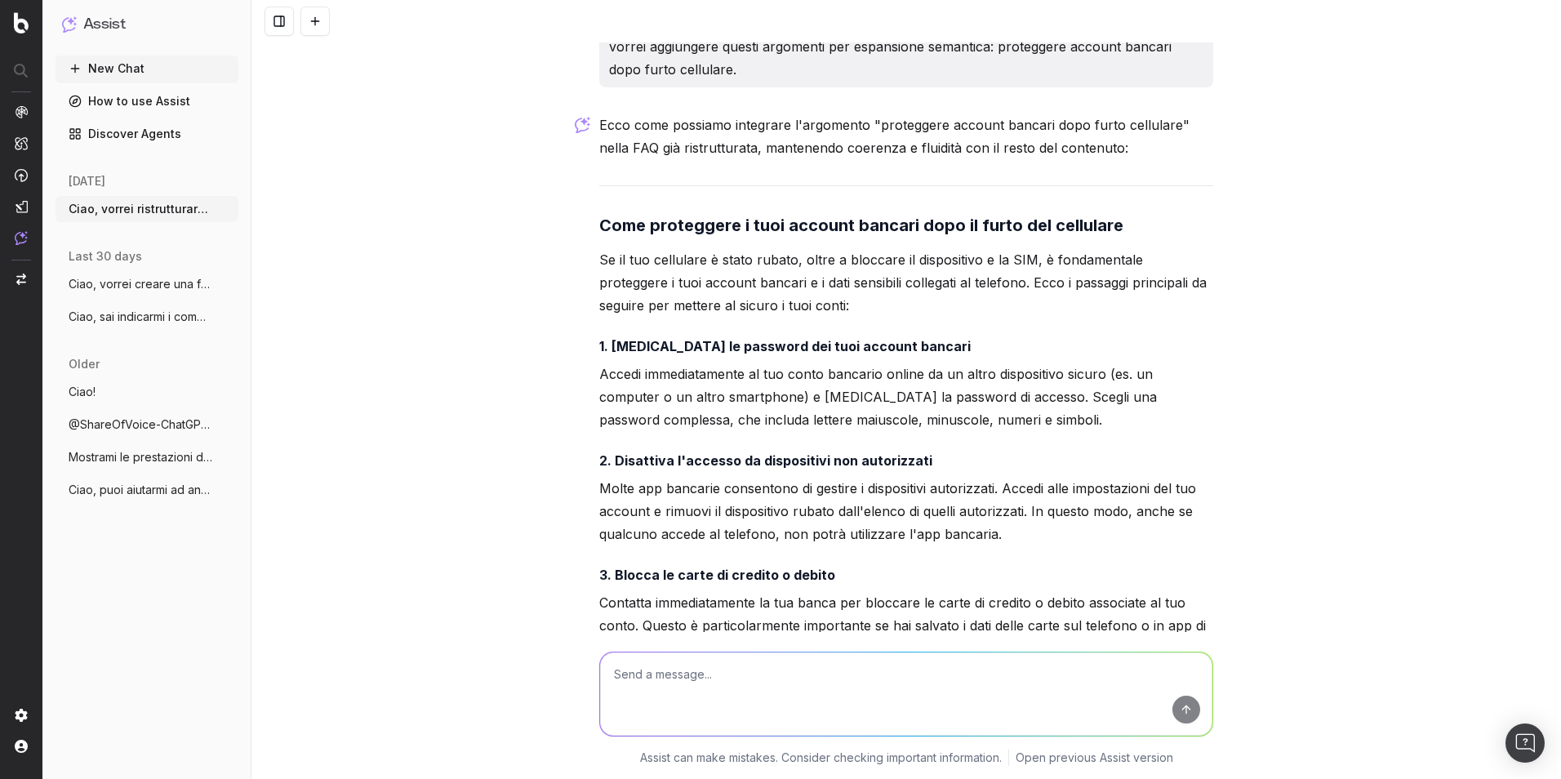
scroll to position [14678, 0]
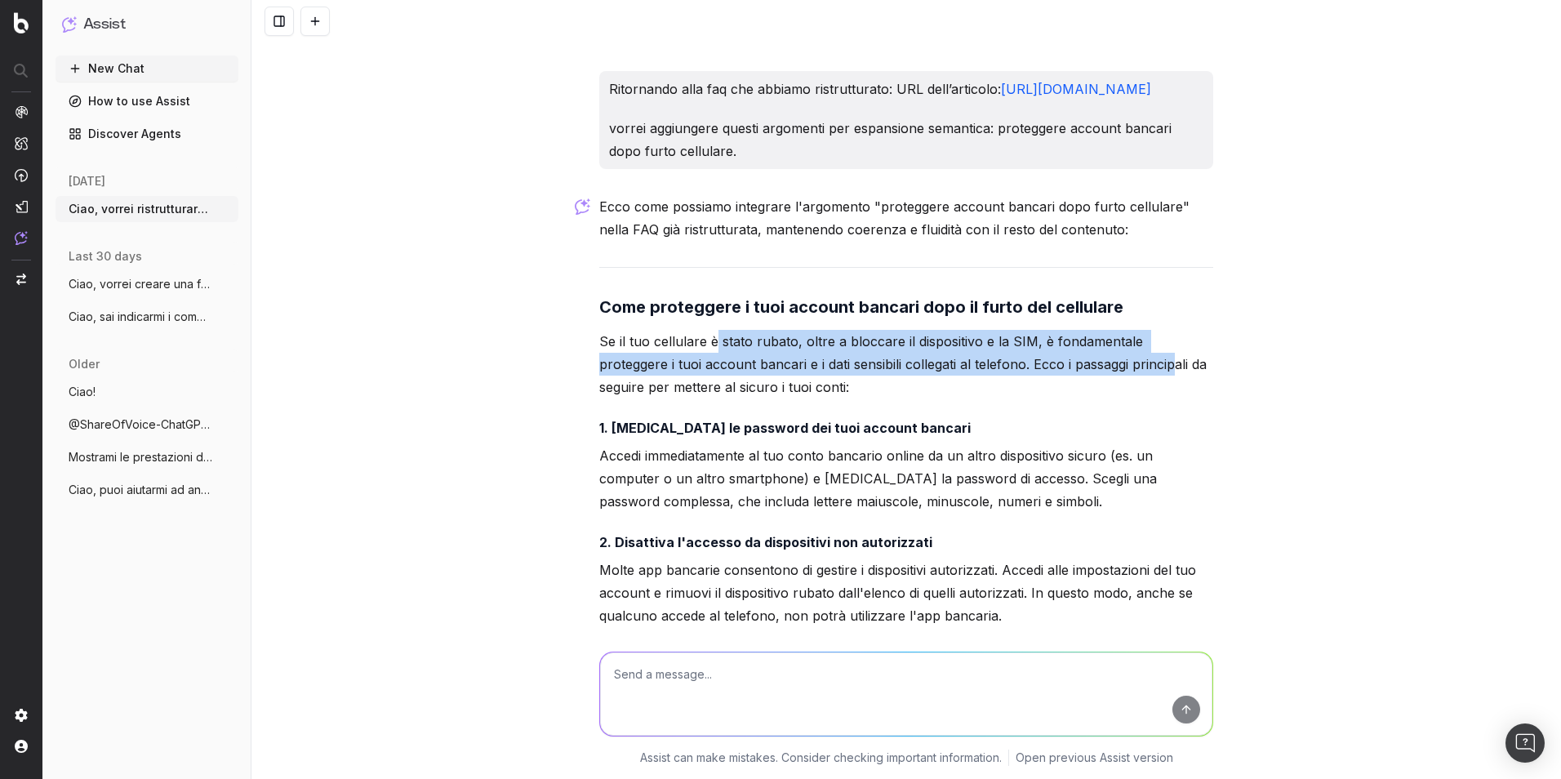
drag, startPoint x: 709, startPoint y: 363, endPoint x: 1095, endPoint y: 384, distance: 386.6
click at [1095, 384] on p "Se il tuo cellulare è stato rubato, oltre a bloccare il dispositivo e la SIM, è…" at bounding box center [906, 364] width 614 height 69
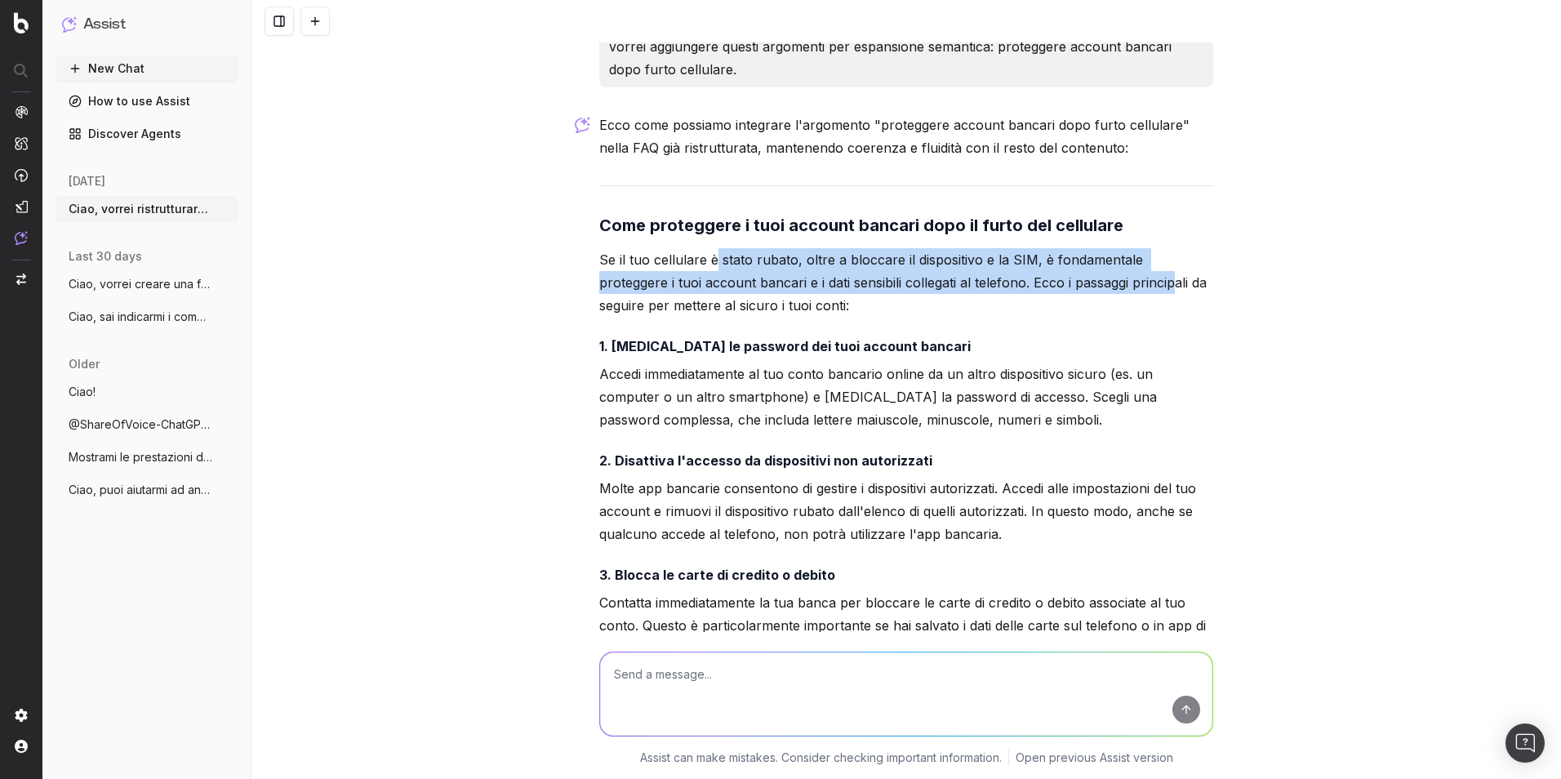
scroll to position [14841, 0]
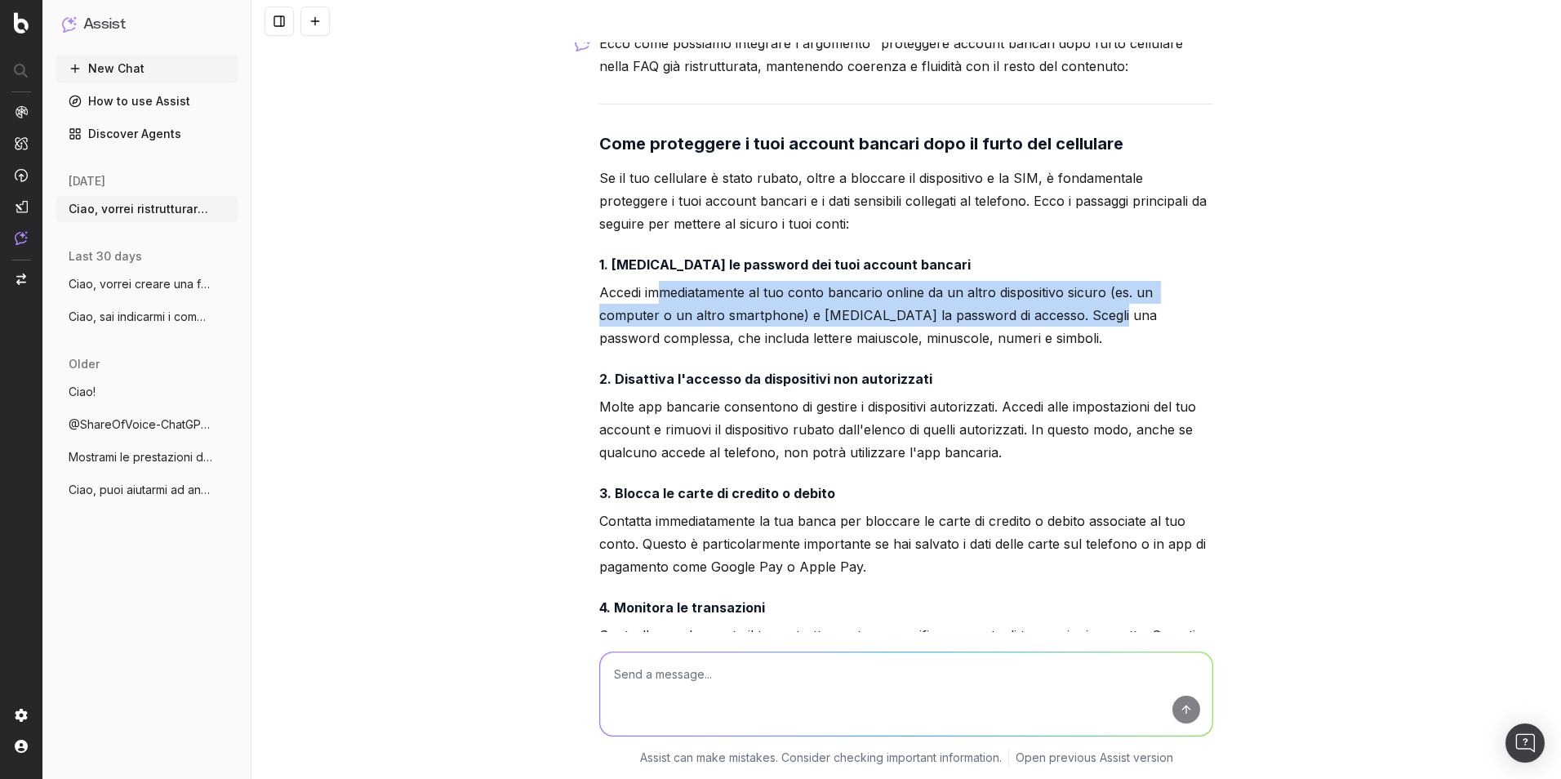
drag, startPoint x: 657, startPoint y: 314, endPoint x: 1037, endPoint y: 337, distance: 381.1
click at [1037, 337] on p "Accedi immediatamente al tuo conto bancario online da un altro dispositivo sicu…" at bounding box center [906, 315] width 614 height 69
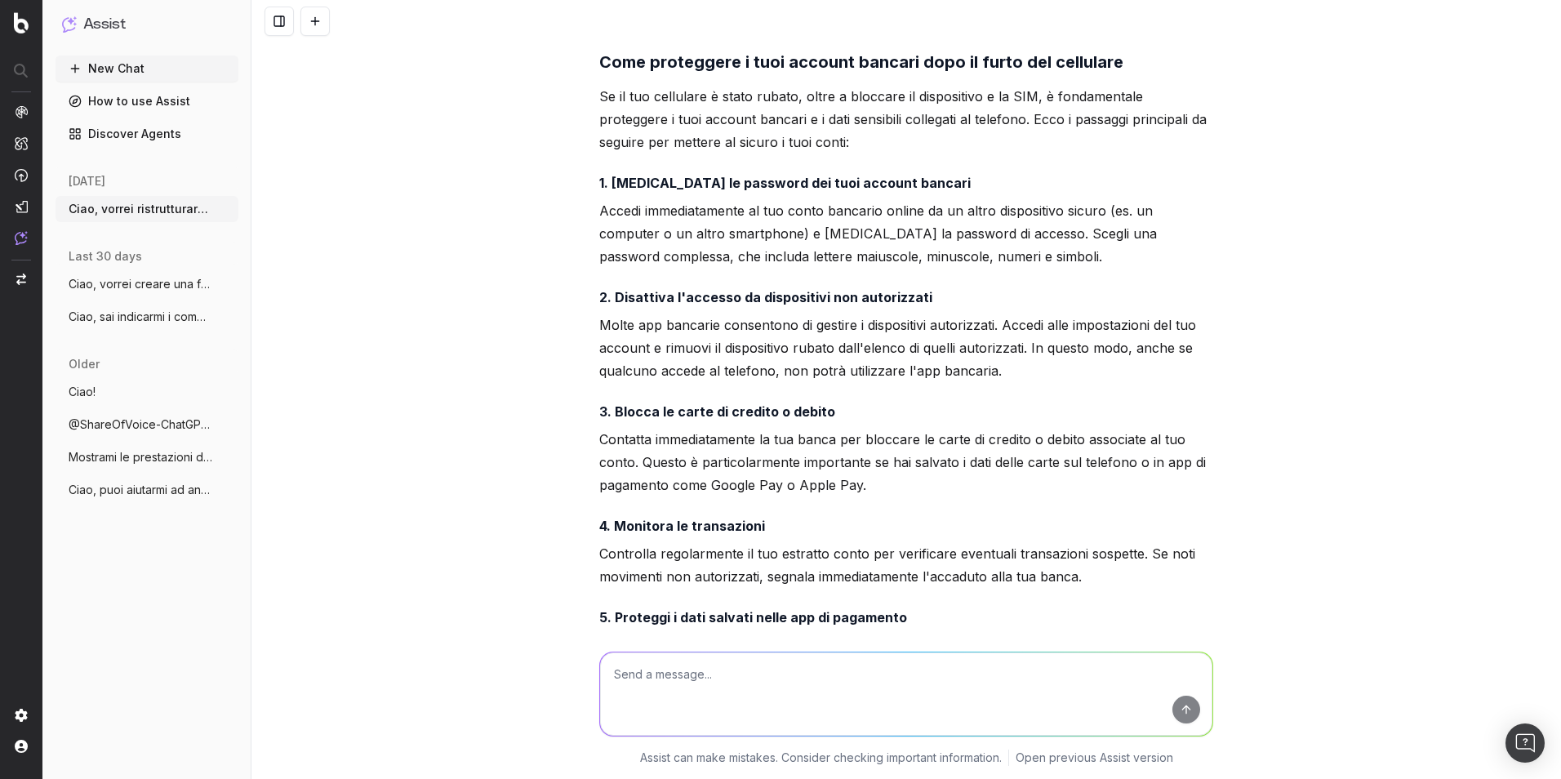
scroll to position [15004, 0]
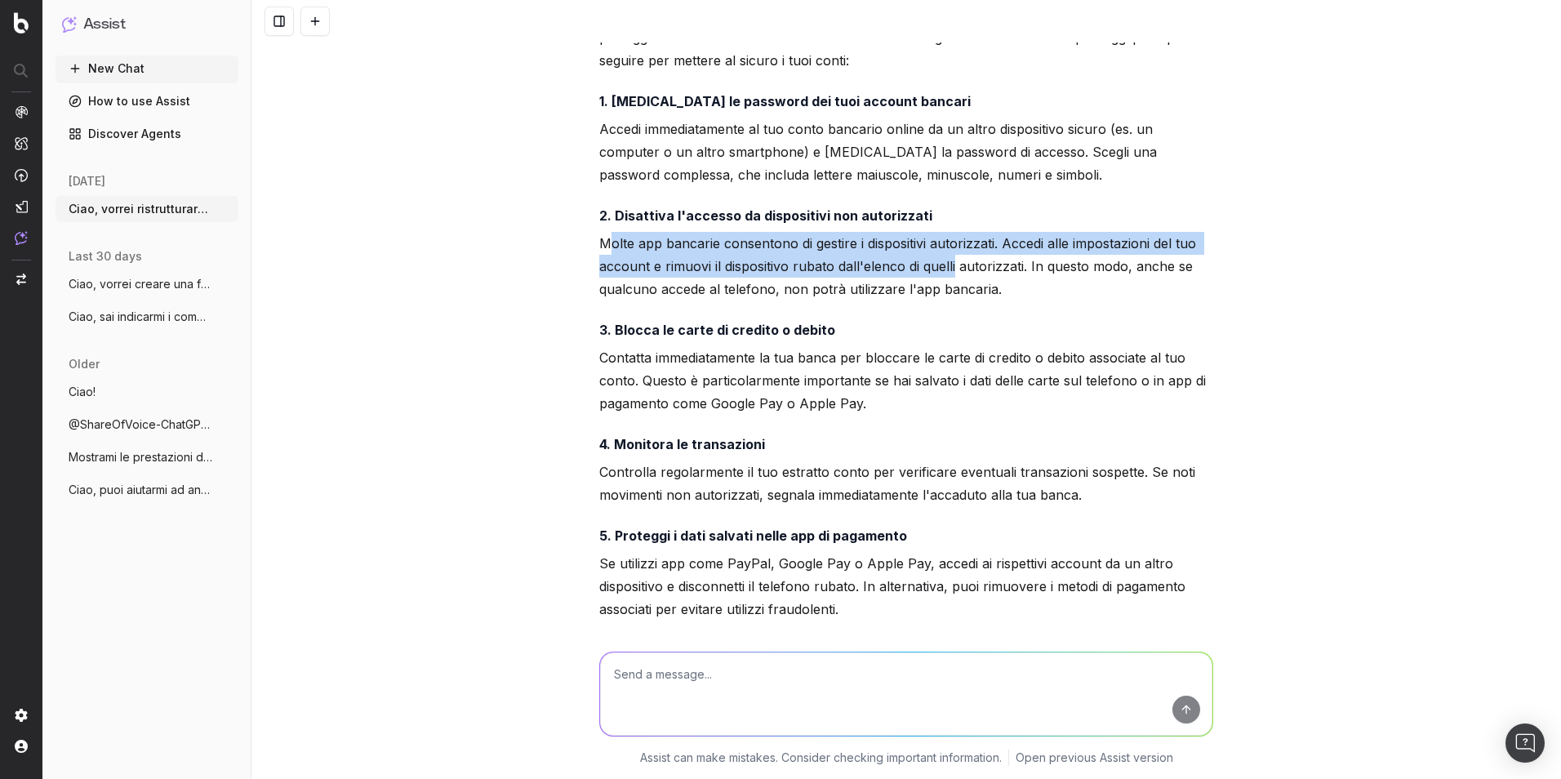
drag, startPoint x: 604, startPoint y: 270, endPoint x: 950, endPoint y: 291, distance: 346.7
click at [950, 291] on p "Molte app bancarie consentono di gestire i dispositivi autorizzati. Accedi alle…" at bounding box center [906, 266] width 614 height 69
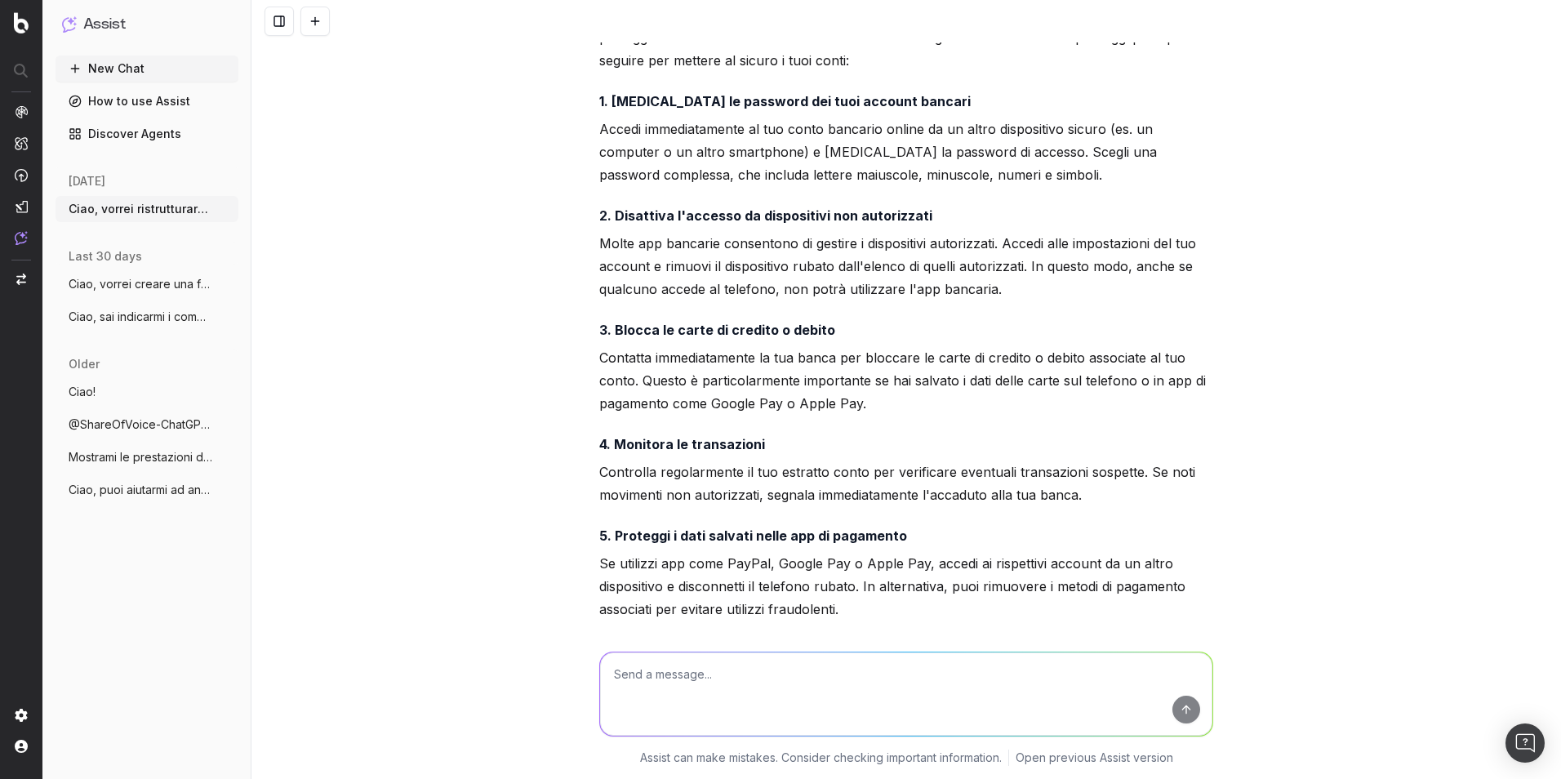
click at [812, 295] on p "Molte app bancarie consentono di gestire i dispositivi autorizzati. Accedi alle…" at bounding box center [906, 266] width 614 height 69
drag, startPoint x: 812, startPoint y: 295, endPoint x: 962, endPoint y: 281, distance: 150.0
click at [962, 281] on p "Molte app bancarie consentono di gestire i dispositivi autorizzati. Accedi alle…" at bounding box center [906, 266] width 614 height 69
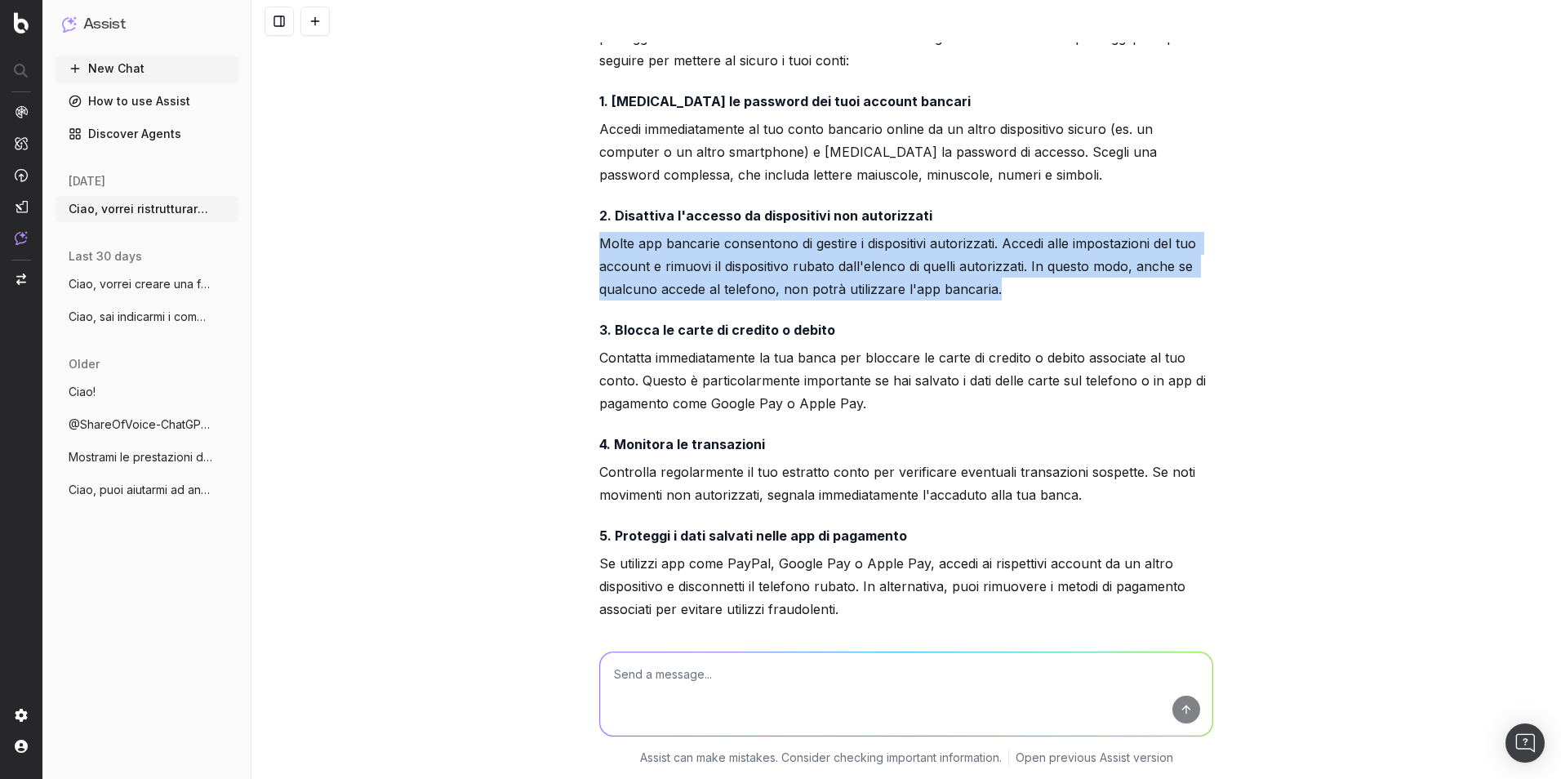
drag, startPoint x: 593, startPoint y: 268, endPoint x: 997, endPoint y: 322, distance: 407.7
click at [997, 300] on p "Molte app bancarie consentono di gestire i dispositivi autorizzati. Accedi alle…" at bounding box center [906, 266] width 614 height 69
drag, startPoint x: 997, startPoint y: 322, endPoint x: 972, endPoint y: 318, distance: 25.0
click at [972, 300] on p "Molte app bancarie consentono di gestire i dispositivi autorizzati. Accedi alle…" at bounding box center [906, 266] width 614 height 69
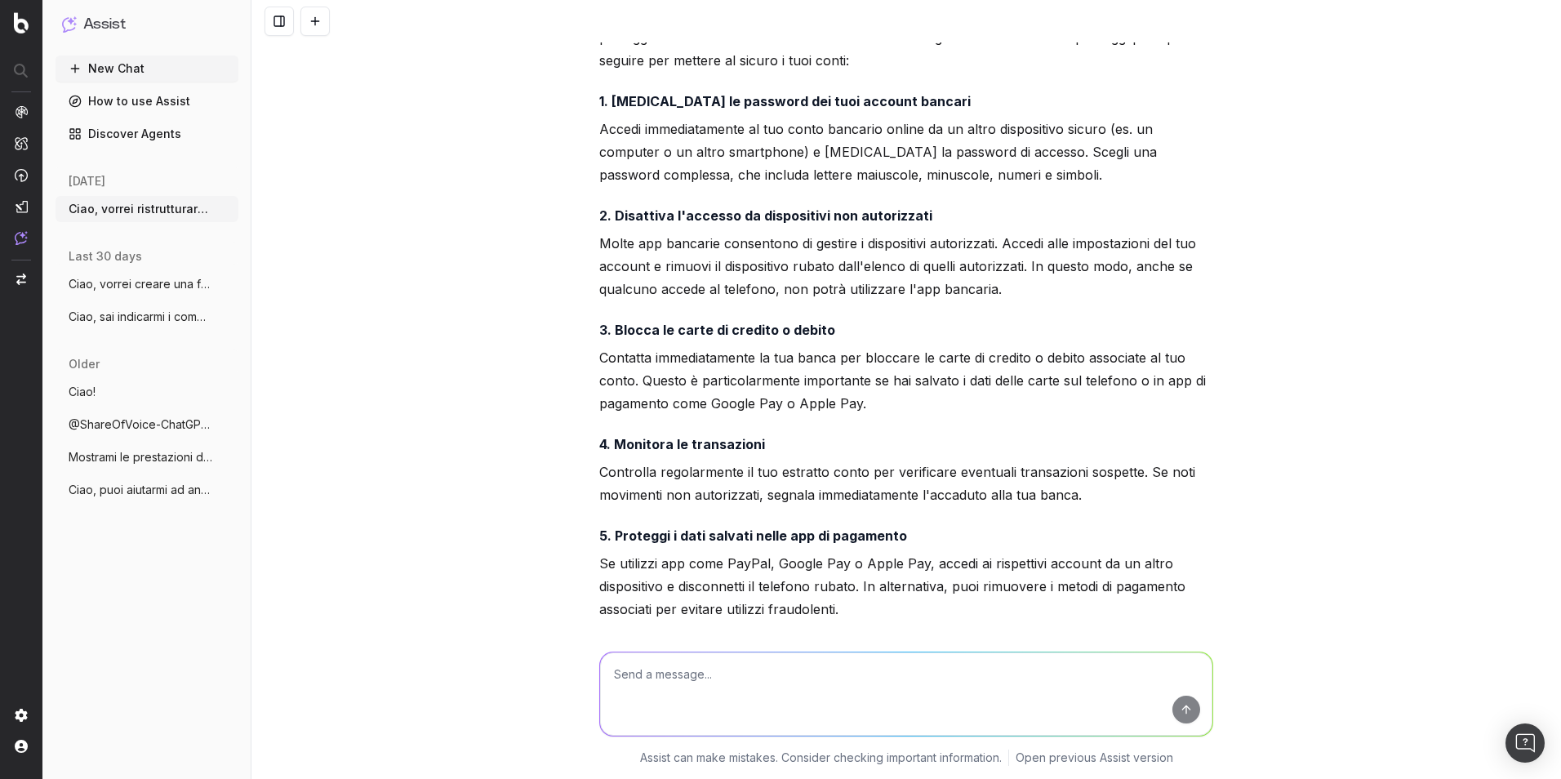
click at [972, 300] on p "Molte app bancarie consentono di gestire i dispositivi autorizzati. Accedi alle…" at bounding box center [906, 266] width 614 height 69
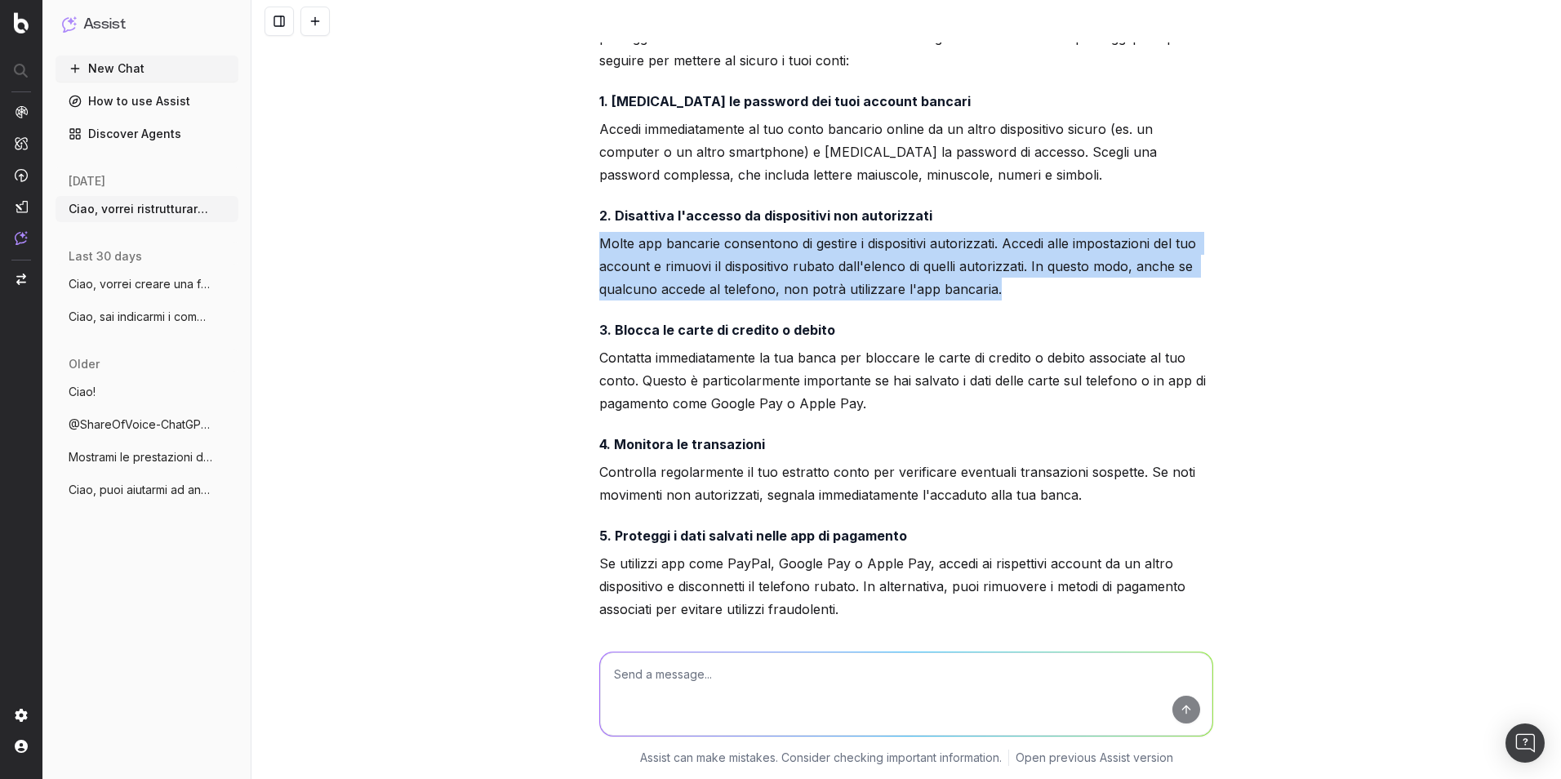
click at [972, 300] on p "Molte app bancarie consentono di gestire i dispositivi autorizzati. Accedi alle…" at bounding box center [906, 266] width 614 height 69
drag, startPoint x: 972, startPoint y: 310, endPoint x: 785, endPoint y: 298, distance: 187.3
click at [785, 298] on p "Molte app bancarie consentono di gestire i dispositivi autorizzati. Accedi alle…" at bounding box center [906, 266] width 614 height 69
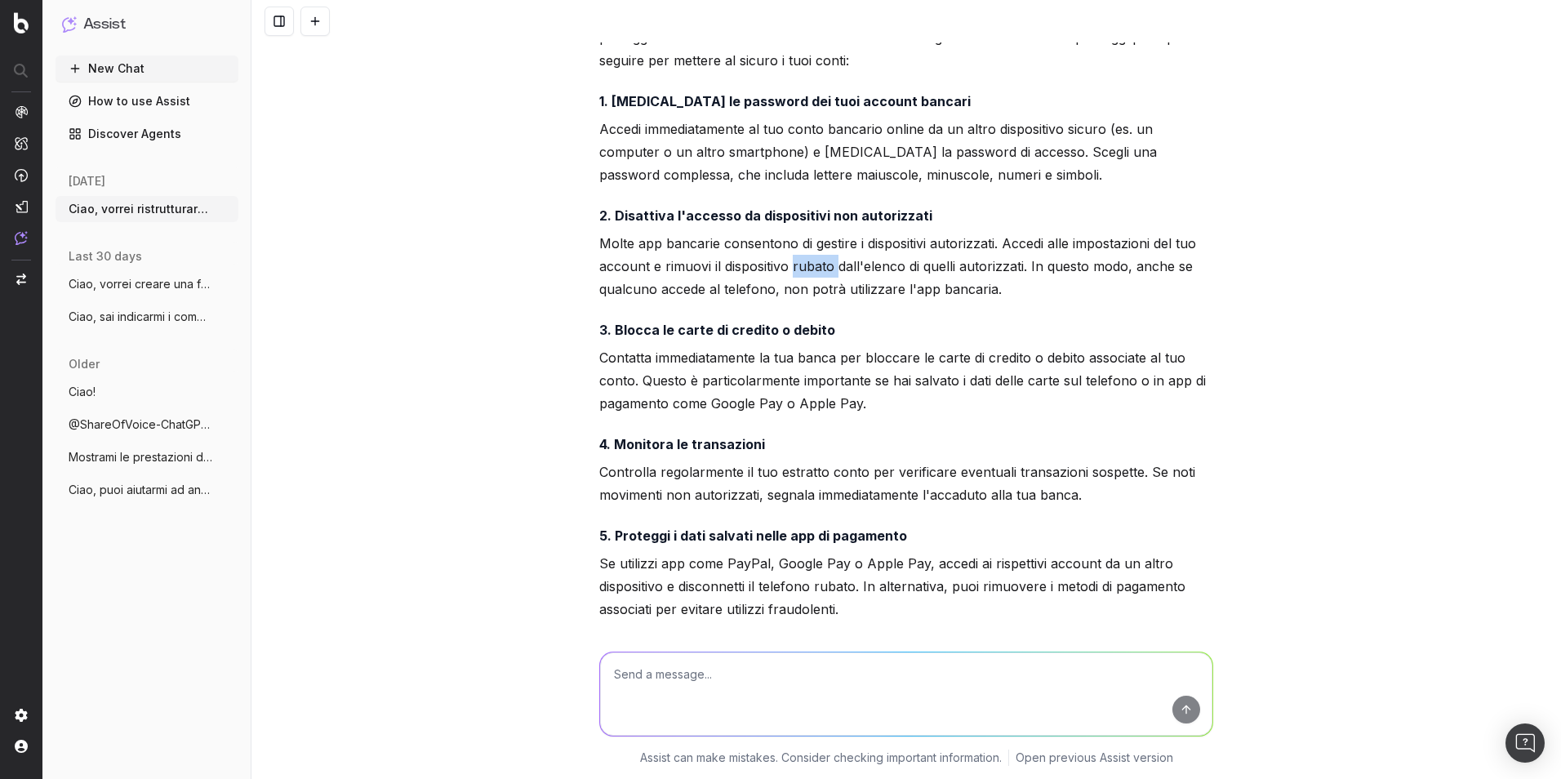
click at [785, 298] on p "Molte app bancarie consentono di gestire i dispositivi autorizzati. Accedi alle…" at bounding box center [906, 266] width 614 height 69
drag, startPoint x: 785, startPoint y: 298, endPoint x: 802, endPoint y: 398, distance: 101.7
click at [802, 398] on p "Contatta immediatamente la tua banca per bloccare le carte di credito o debito …" at bounding box center [906, 380] width 614 height 69
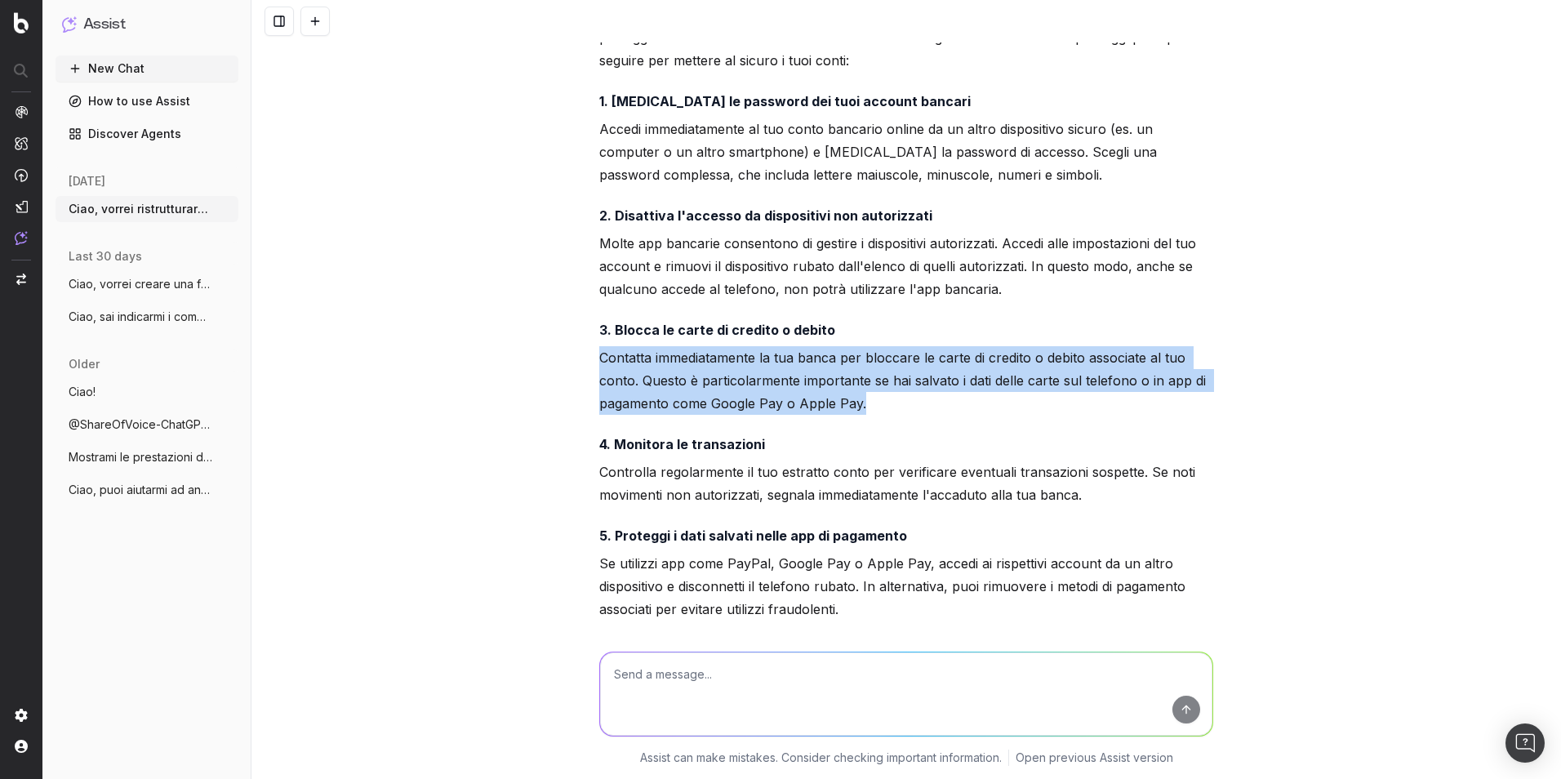
click at [802, 398] on p "Contatta immediatamente la tua banca per bloccare le carte di credito o debito …" at bounding box center [906, 380] width 614 height 69
click at [801, 402] on p "Contatta immediatamente la tua banca per bloccare le carte di credito o debito …" at bounding box center [906, 380] width 614 height 69
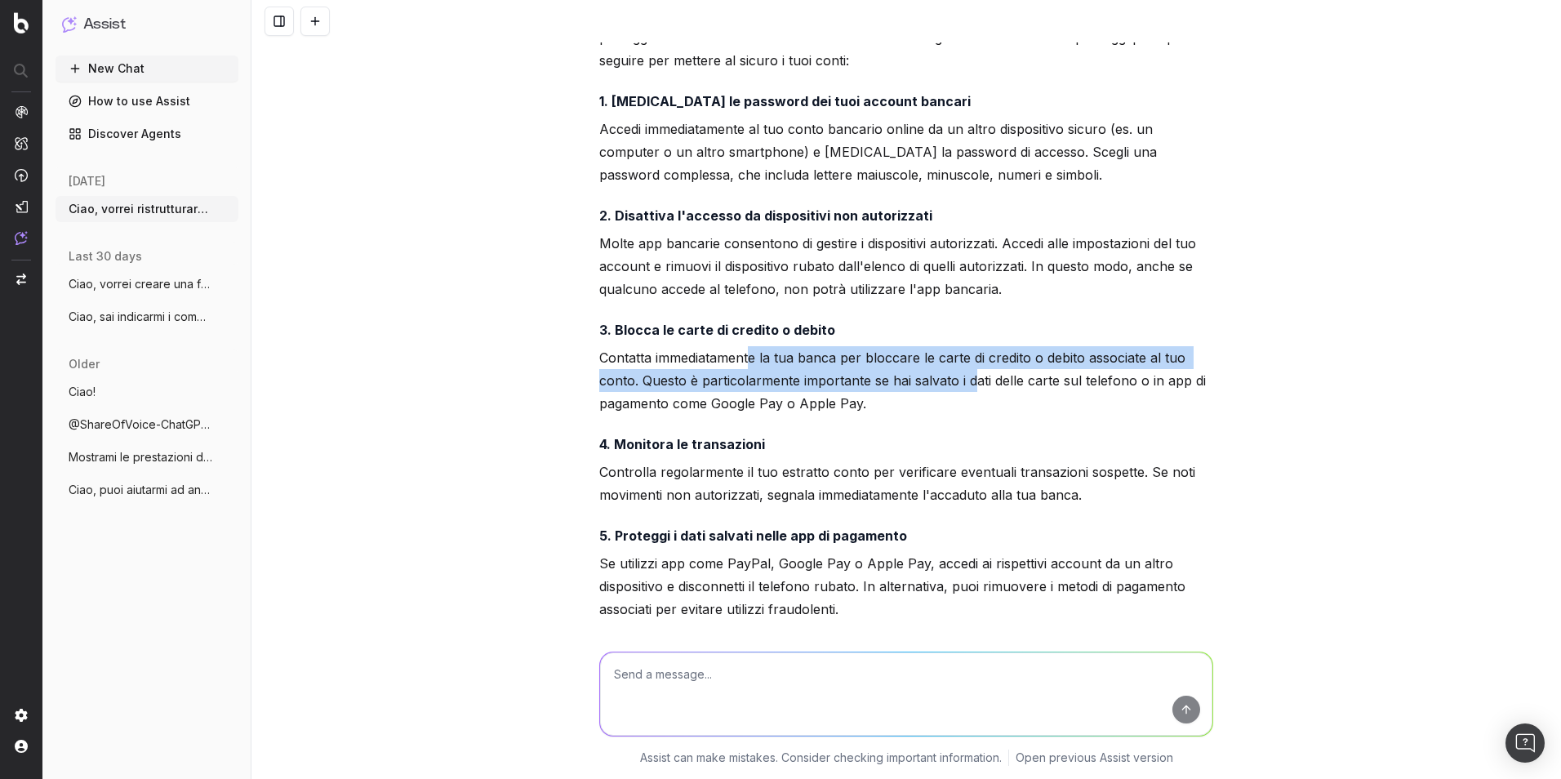
drag, startPoint x: 747, startPoint y: 379, endPoint x: 966, endPoint y: 399, distance: 219.7
click at [966, 399] on p "Contatta immediatamente la tua banca per bloccare le carte di credito o debito …" at bounding box center [906, 380] width 614 height 69
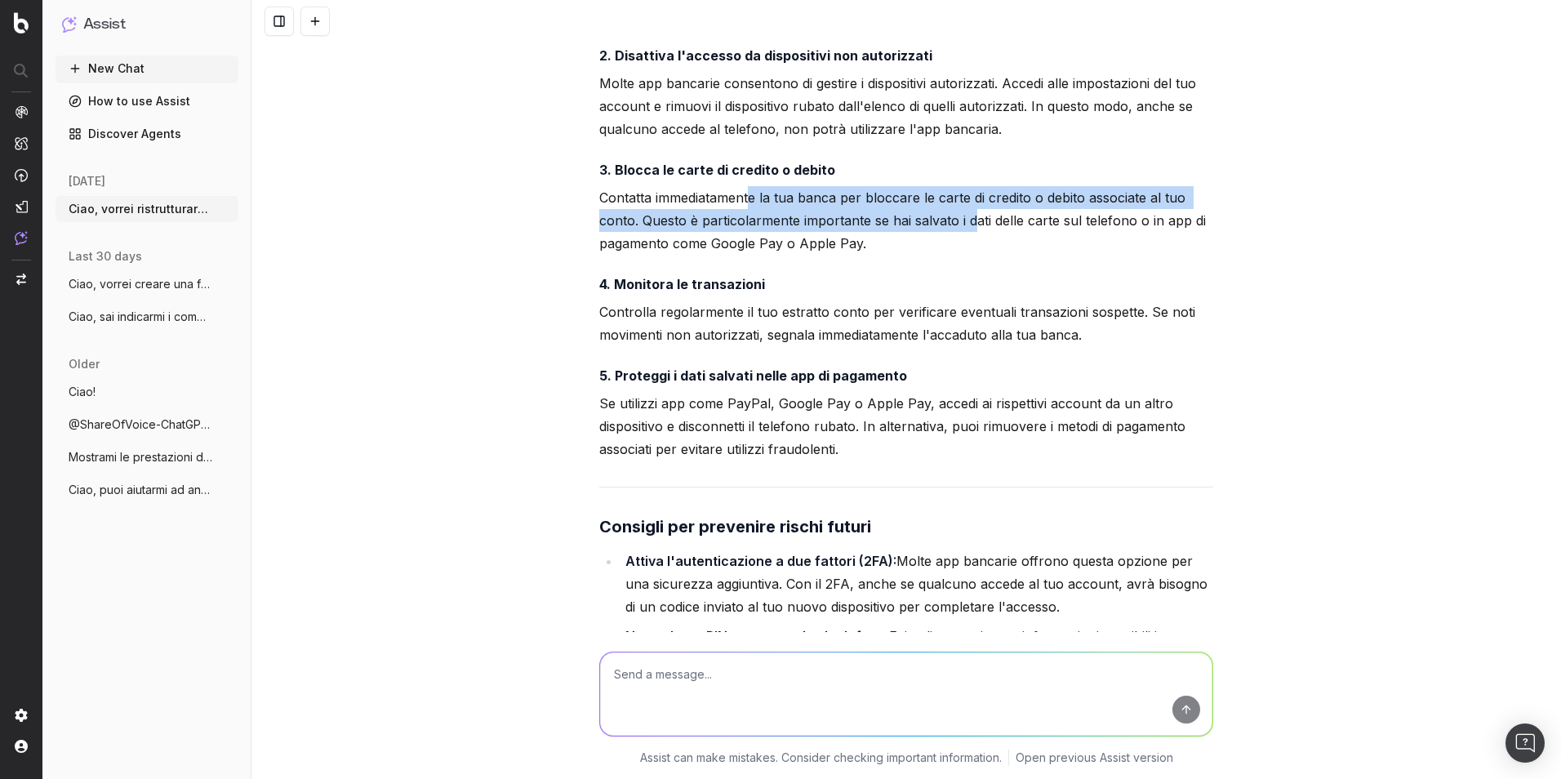
scroll to position [15167, 0]
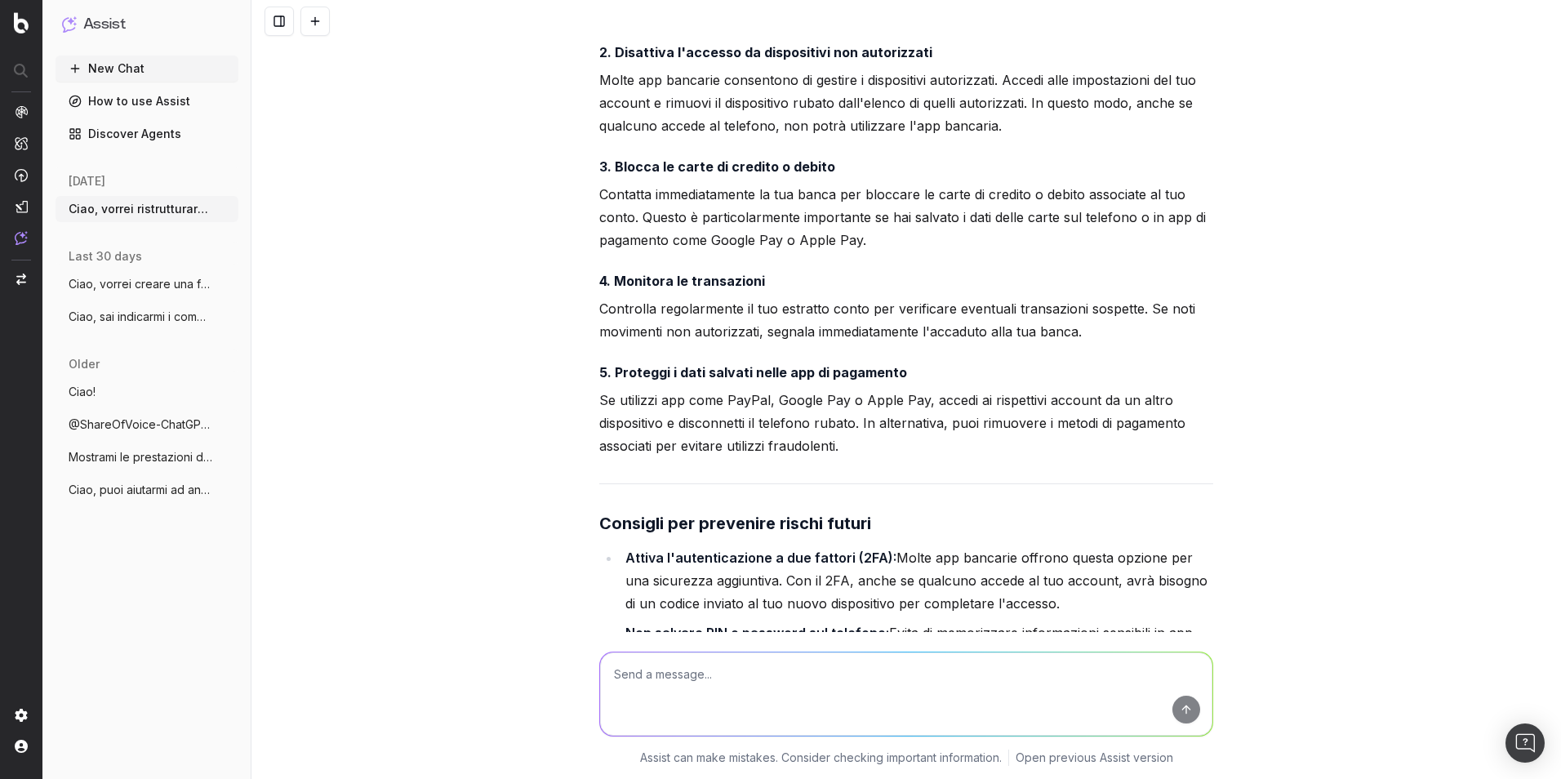
click at [788, 338] on p "Controlla regolarmente il tuo estratto conto per verificare eventuali transazio…" at bounding box center [906, 320] width 614 height 46
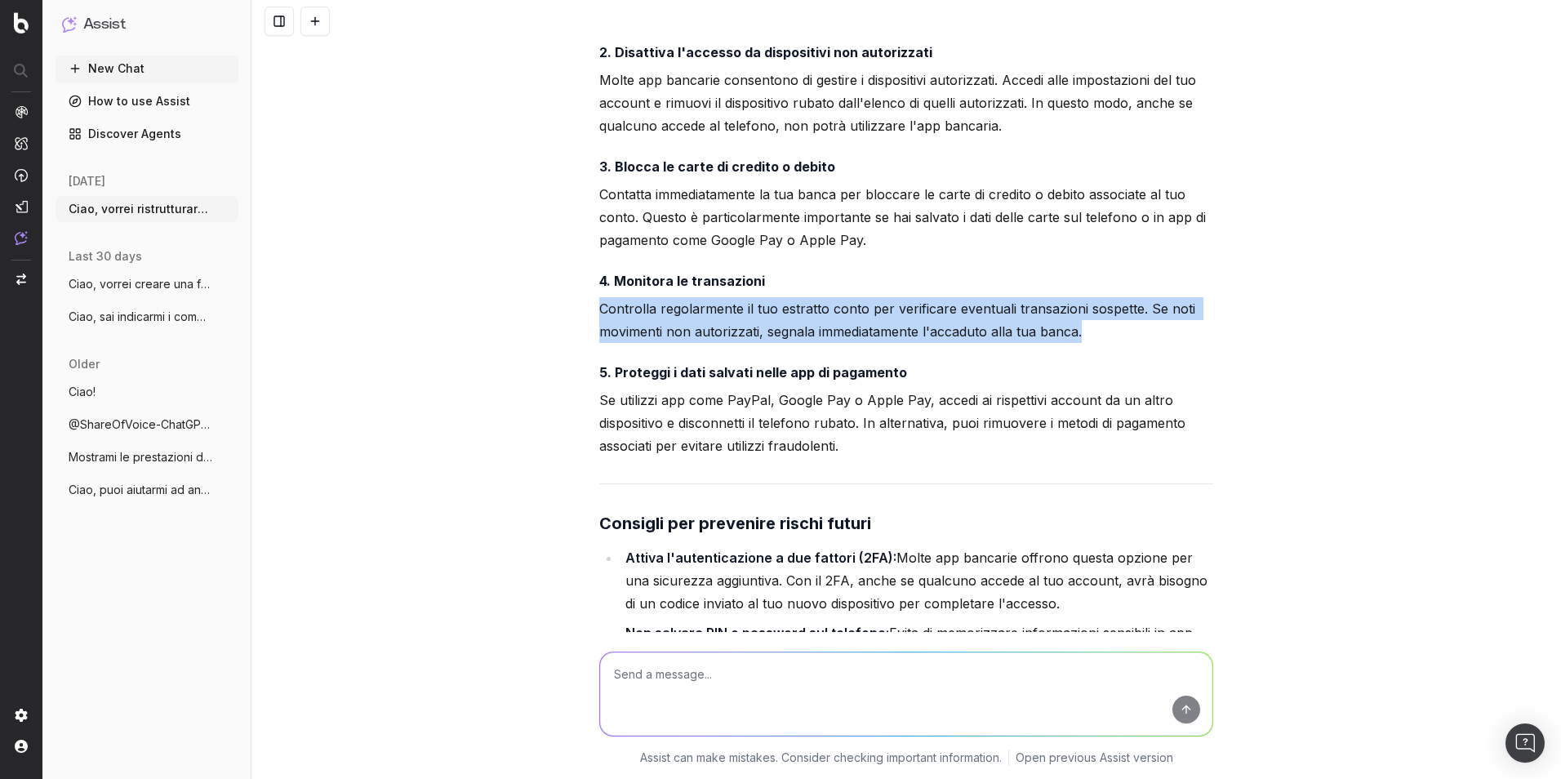
click at [788, 338] on p "Controlla regolarmente il tuo estratto conto per verificare eventuali transazio…" at bounding box center [906, 320] width 614 height 46
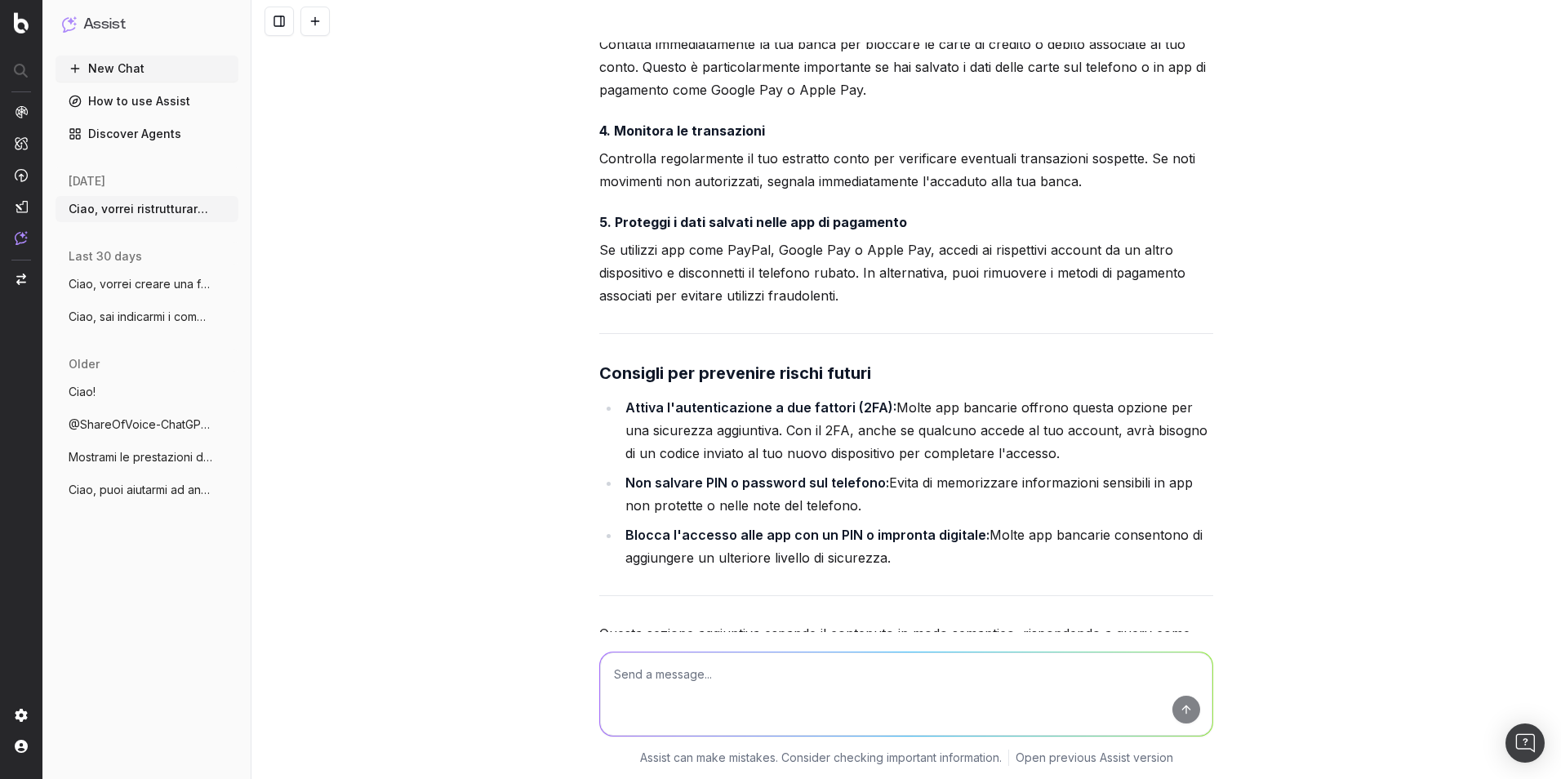
scroll to position [15331, 0]
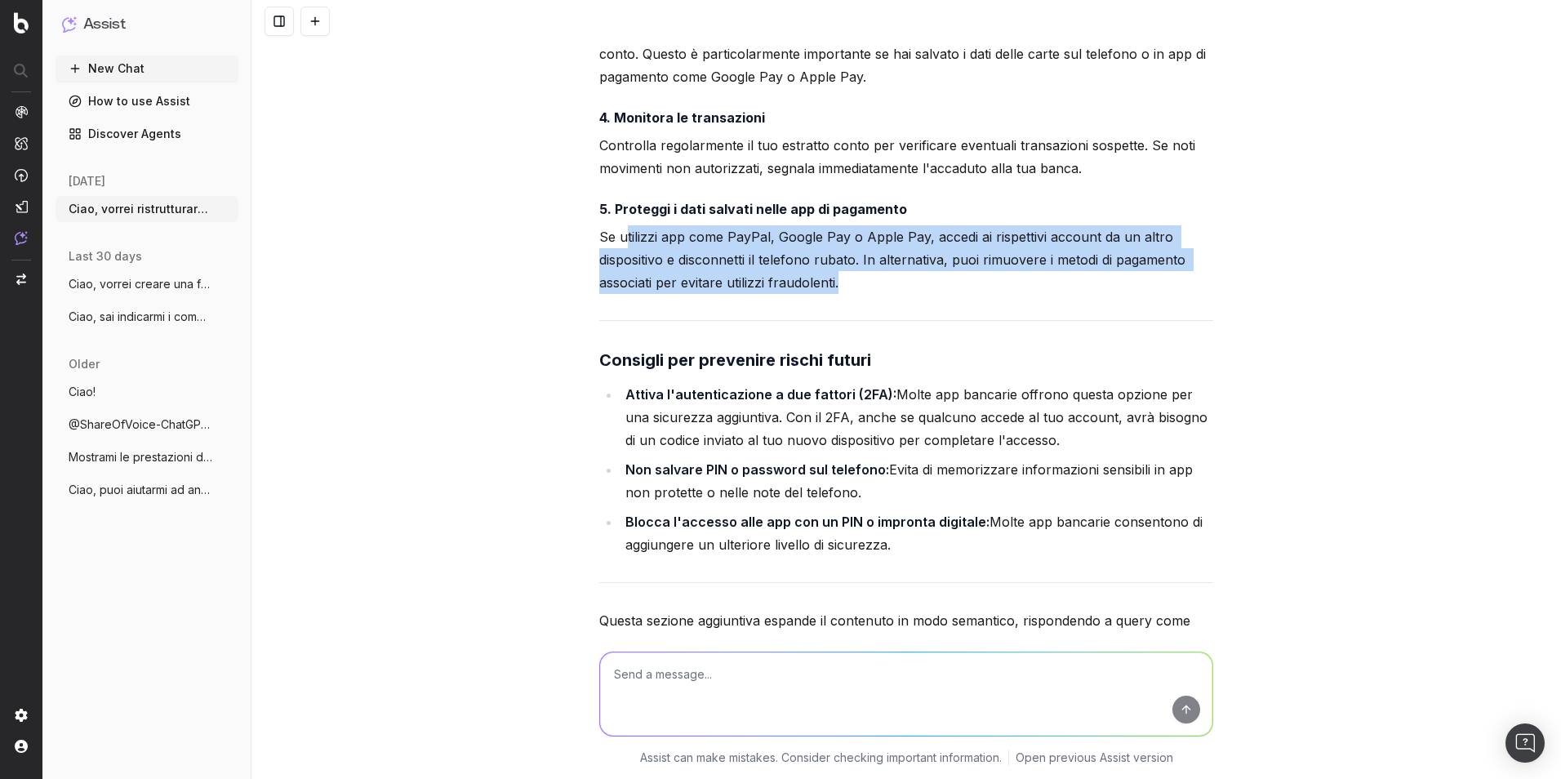
drag, startPoint x: 622, startPoint y: 258, endPoint x: 860, endPoint y: 308, distance: 243.5
click at [860, 294] on p "Se utilizzi app come PayPal, Google Pay o Apple Pay, accedi ai rispettivi accou…" at bounding box center [906, 259] width 614 height 69
drag, startPoint x: 860, startPoint y: 308, endPoint x: 855, endPoint y: 314, distance: 8.7
click at [855, 294] on p "Se utilizzi app come PayPal, Google Pay o Apple Pay, accedi ai rispettivi accou…" at bounding box center [906, 259] width 614 height 69
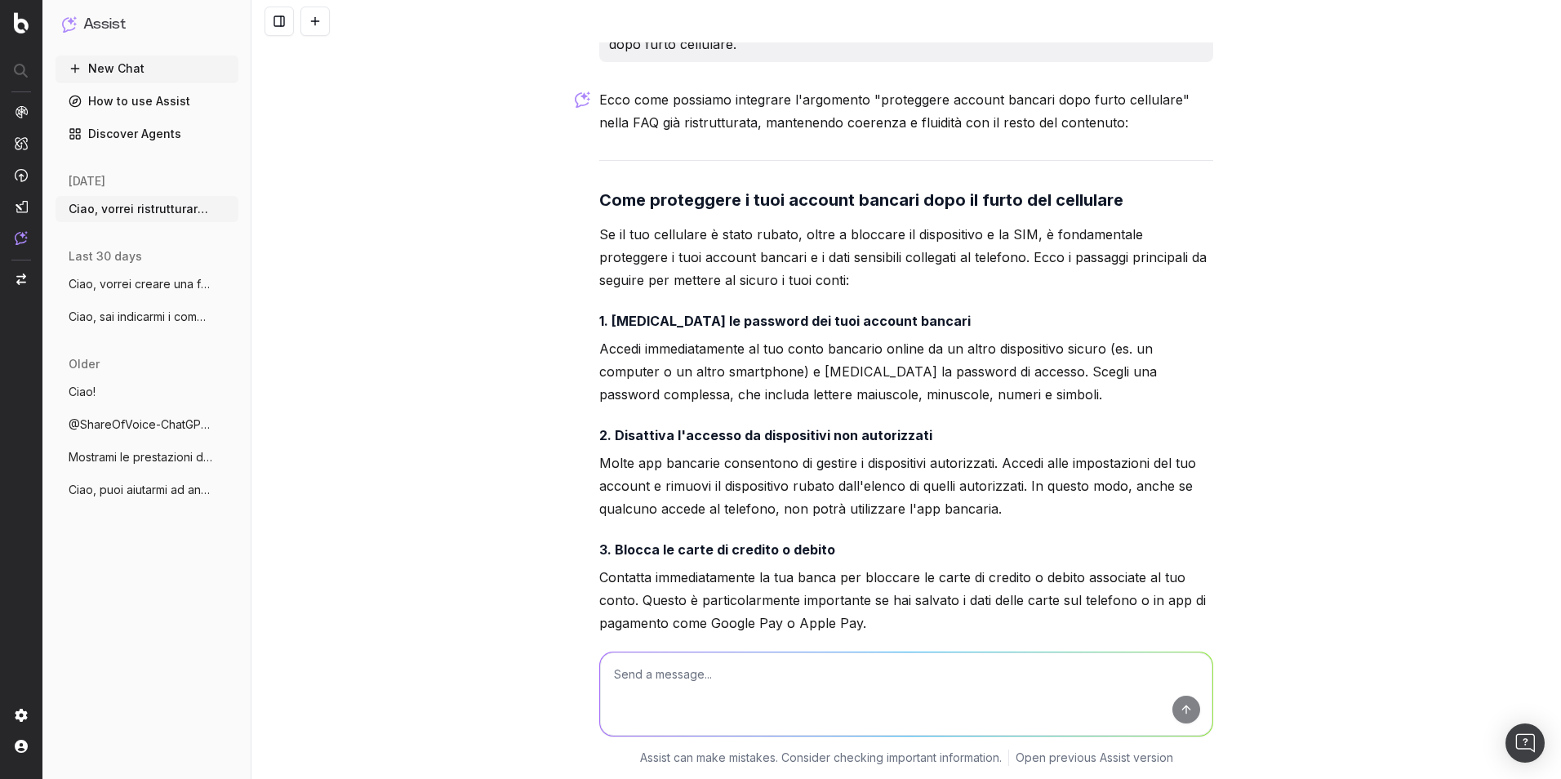
scroll to position [14759, 0]
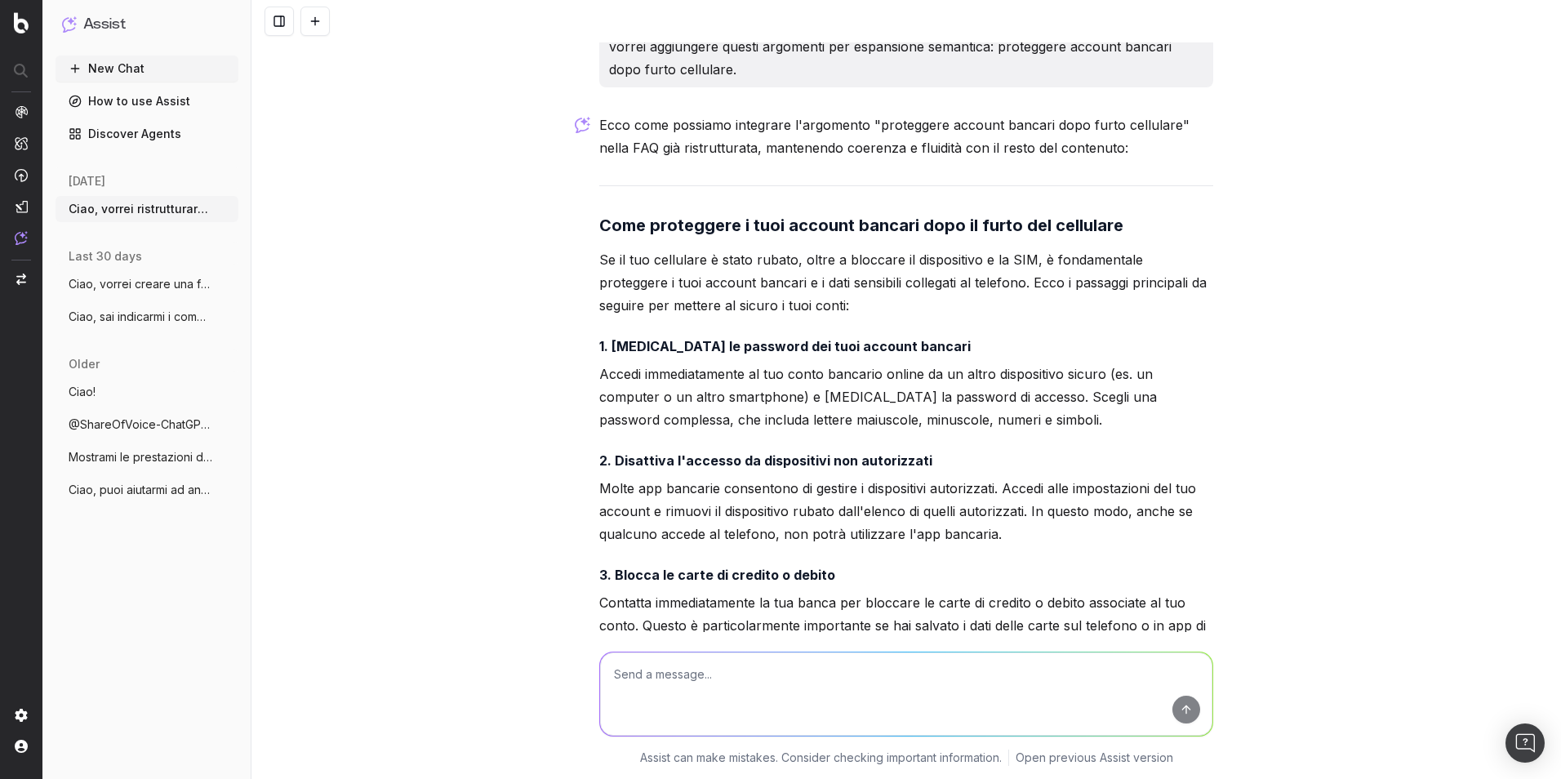
click at [940, 235] on strong "Come proteggere i tuoi account bancari dopo il furto del cellulare" at bounding box center [861, 225] width 524 height 20
drag, startPoint x: 940, startPoint y: 243, endPoint x: 934, endPoint y: 251, distance: 10.5
click at [934, 235] on strong "Come proteggere i tuoi account bancari dopo il furto del cellulare" at bounding box center [861, 225] width 524 height 20
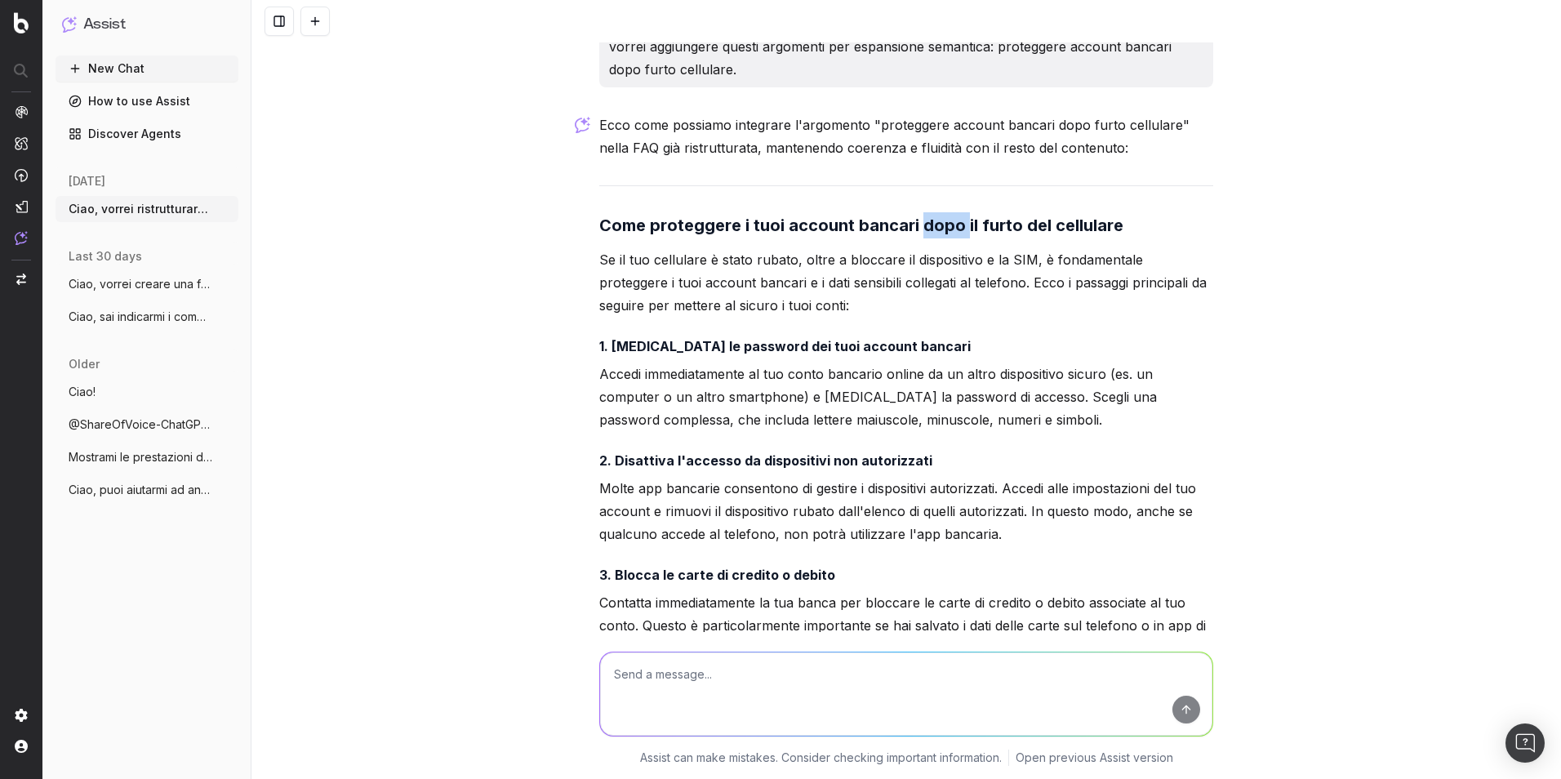
click at [934, 235] on strong "Come proteggere i tuoi account bancari dopo il furto del cellulare" at bounding box center [861, 225] width 524 height 20
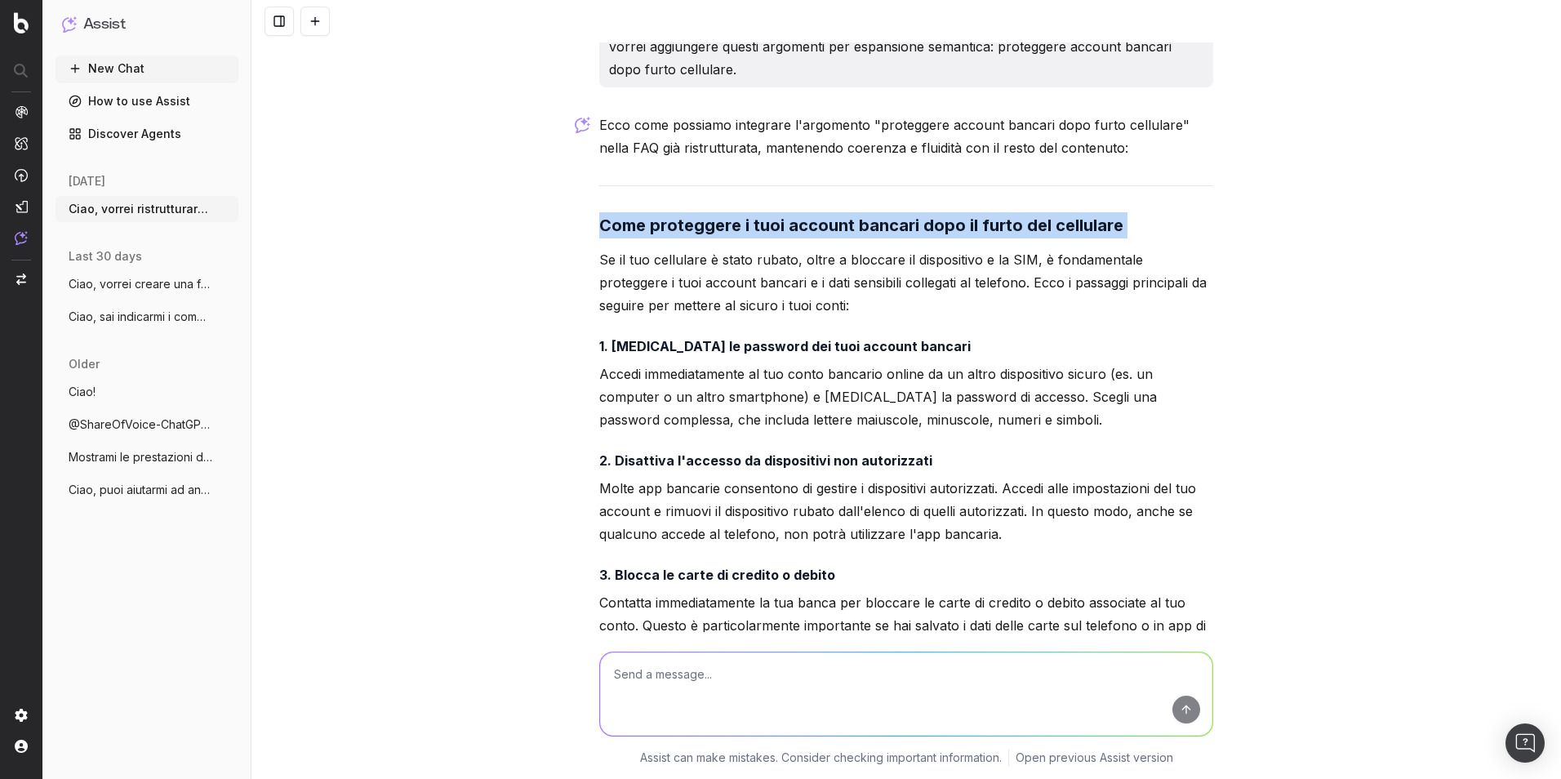
click at [934, 235] on strong "Come proteggere i tuoi account bancari dopo il furto del cellulare" at bounding box center [861, 225] width 524 height 20
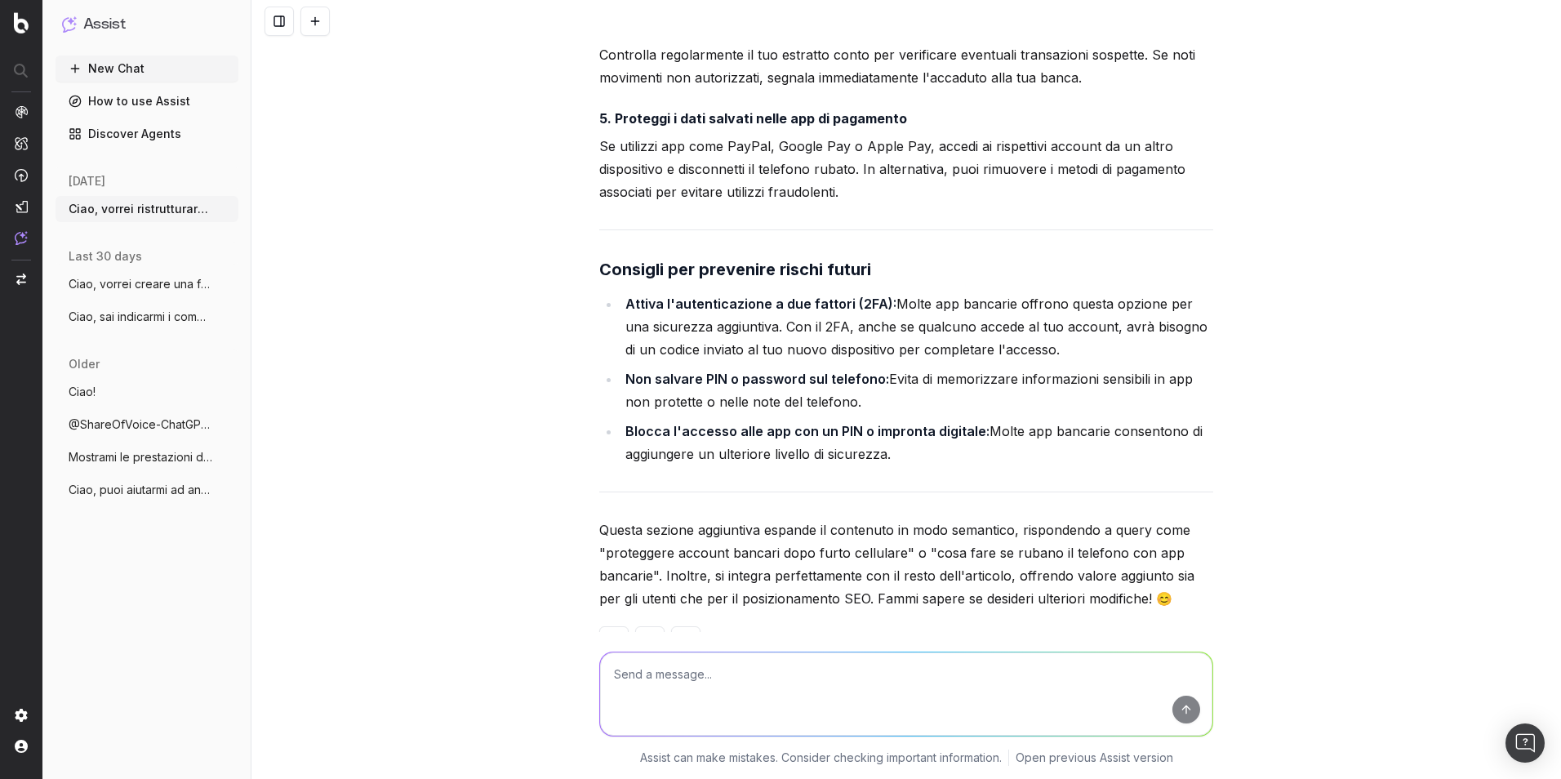
scroll to position [15494, 0]
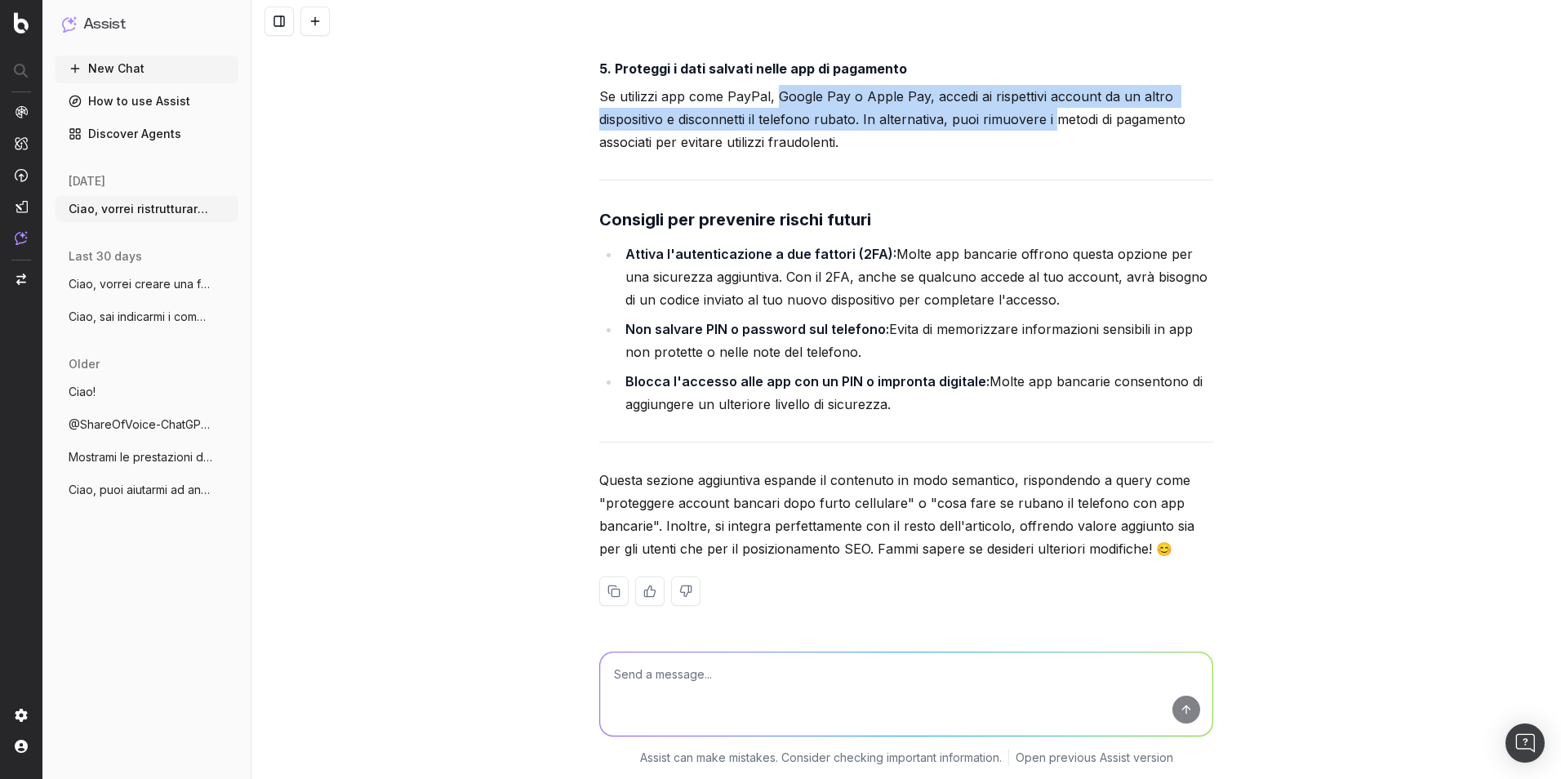
drag, startPoint x: 768, startPoint y: 97, endPoint x: 1051, endPoint y: 117, distance: 283.1
click at [1051, 117] on p "Se utilizzi app come PayPal, Google Pay o Apple Pay, accedi ai rispettivi accou…" at bounding box center [906, 119] width 614 height 69
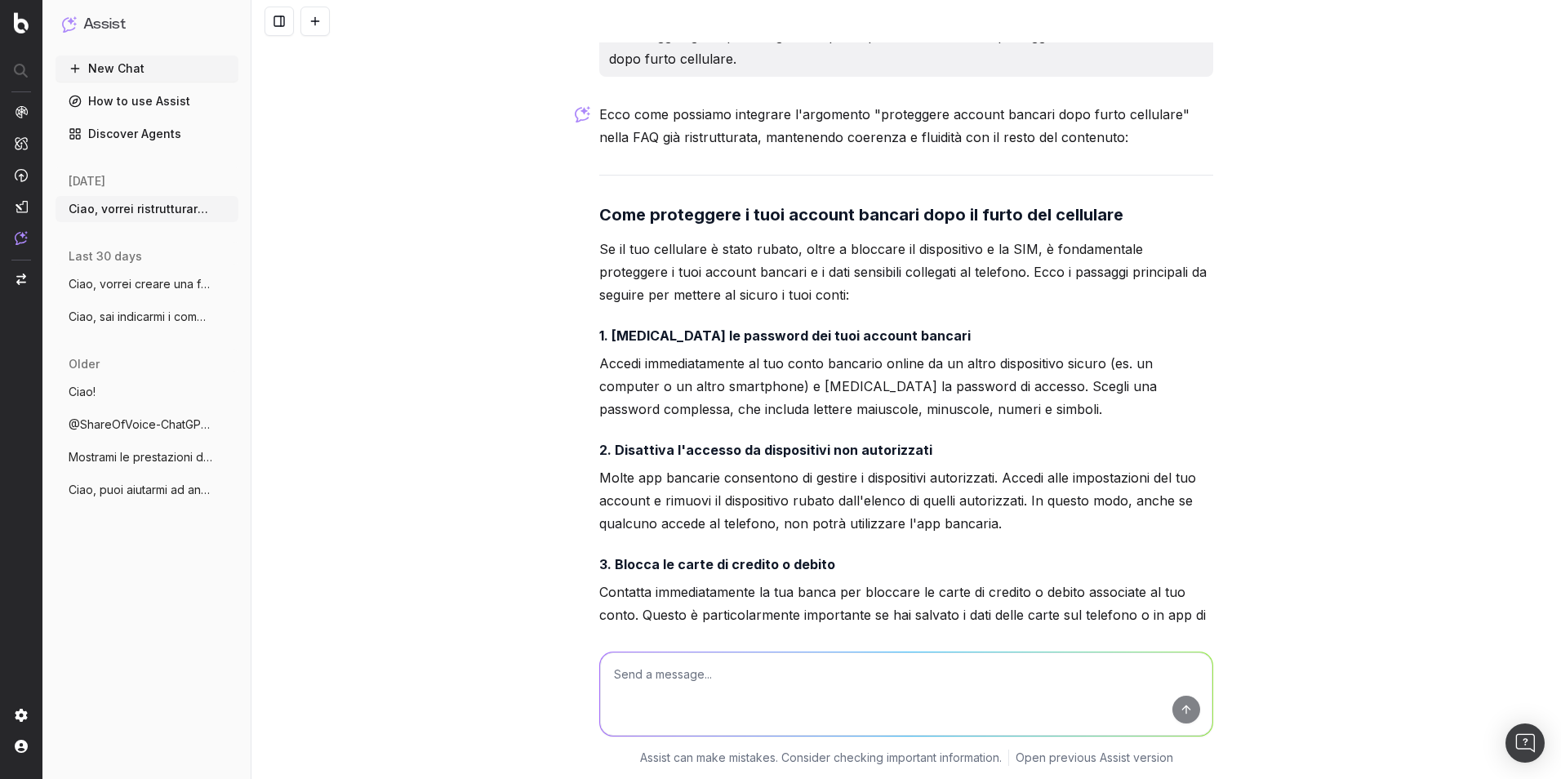
scroll to position [14841, 0]
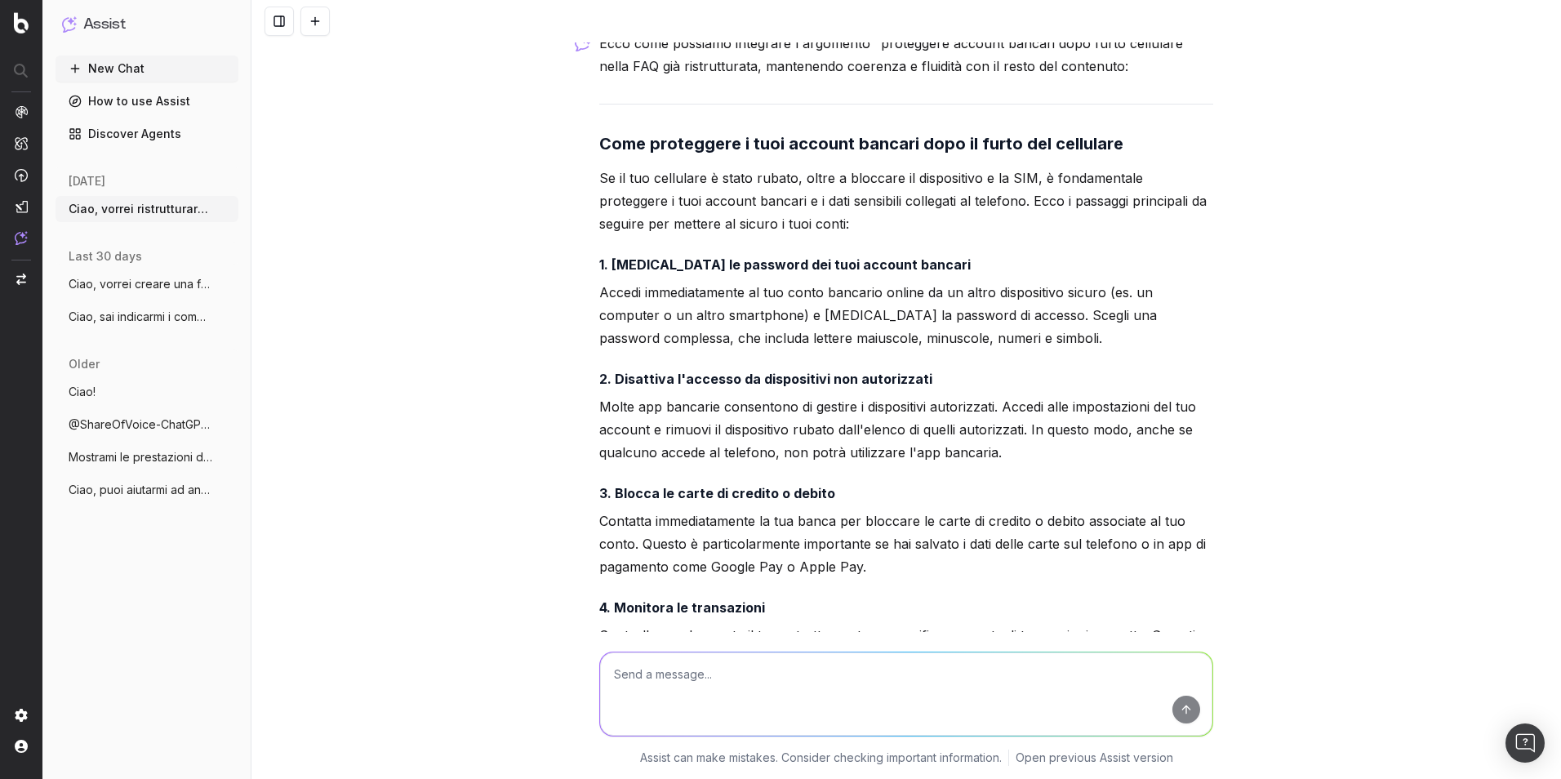
click at [825, 153] on strong "Come proteggere i tuoi account bancari dopo il furto del cellulare" at bounding box center [861, 144] width 524 height 20
click at [904, 274] on h4 "1. [MEDICAL_DATA] le password dei tuoi account bancari" at bounding box center [906, 265] width 614 height 20
